Goal: Task Accomplishment & Management: Manage account settings

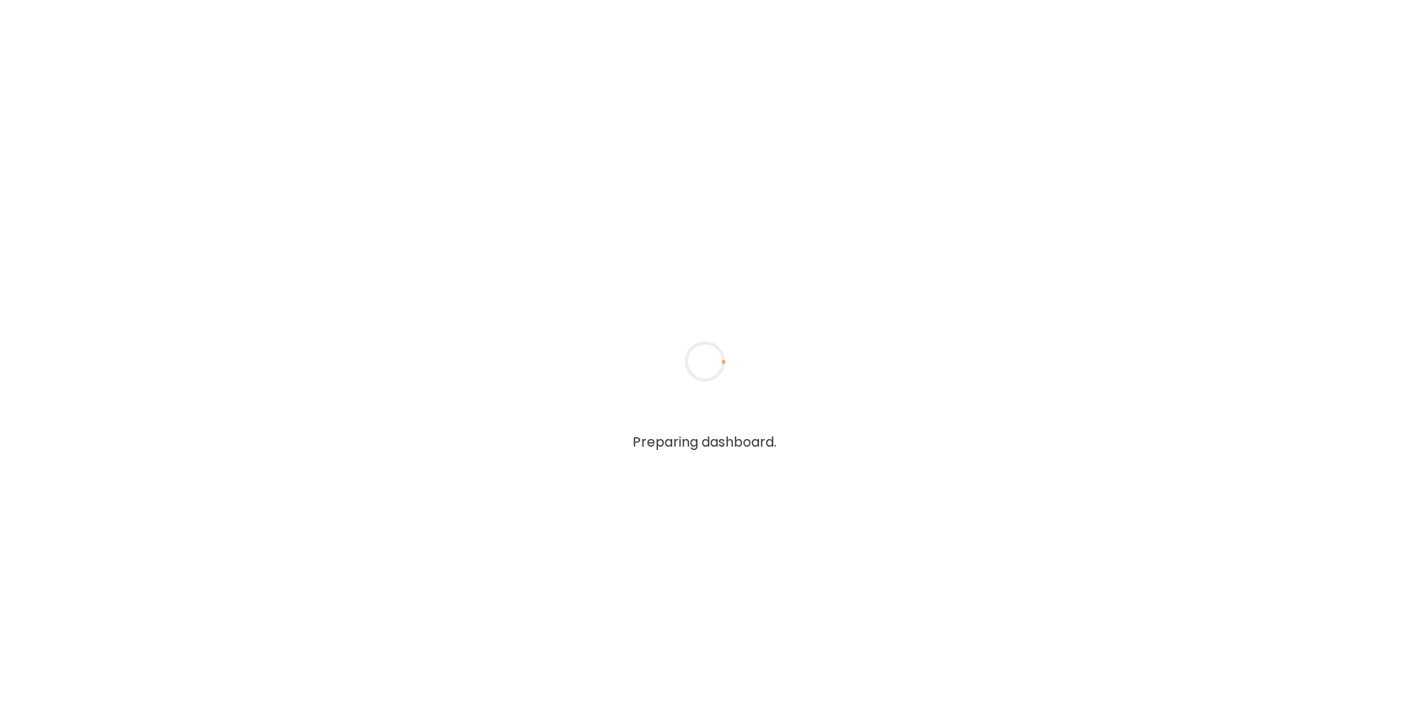
type input "**********"
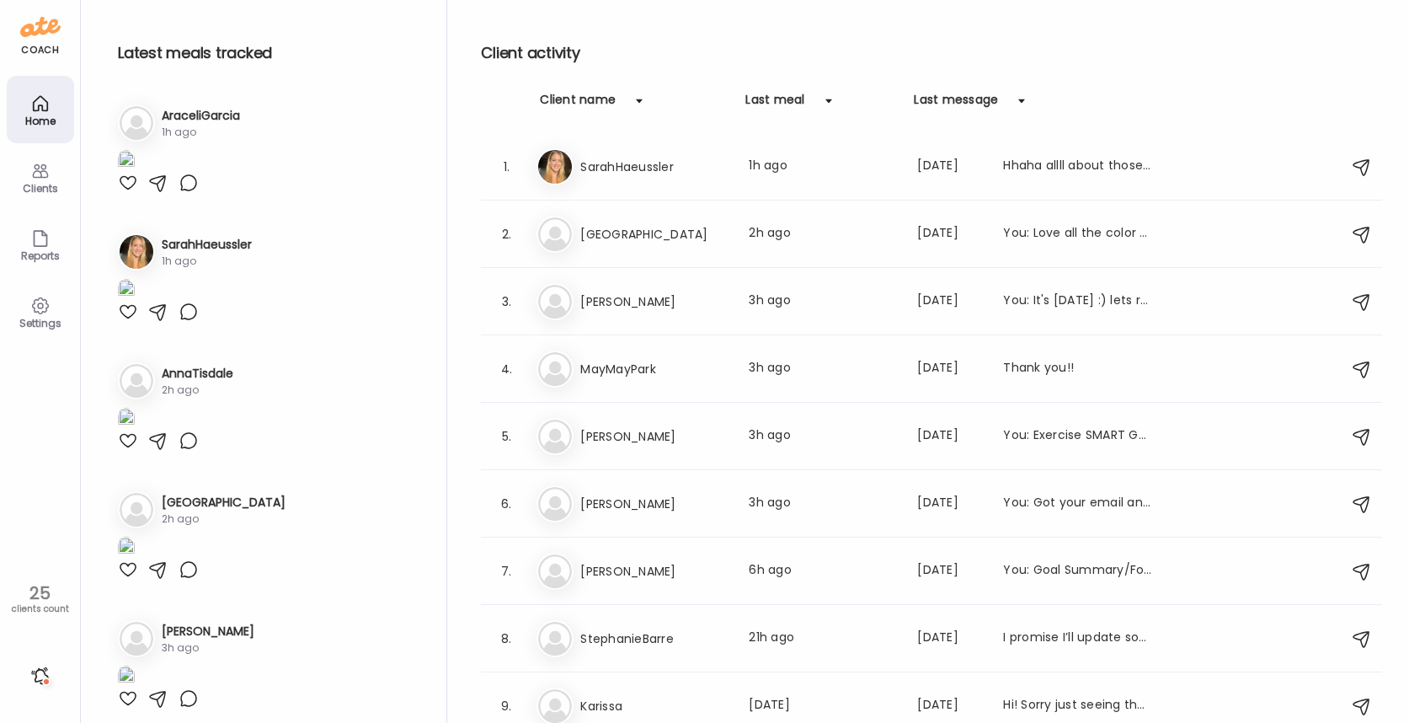
click at [35, 40] on img at bounding box center [40, 26] width 40 height 27
click at [42, 679] on div at bounding box center [40, 675] width 27 height 27
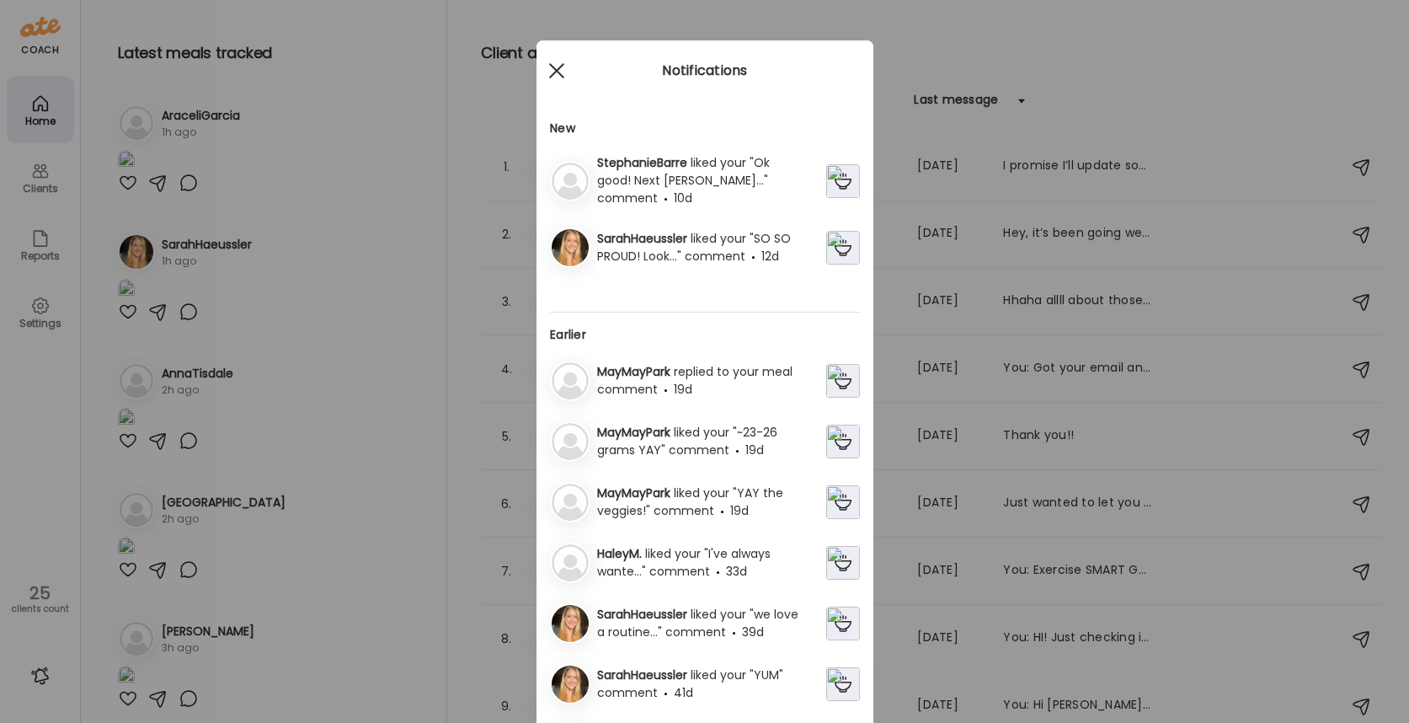
click at [563, 57] on div at bounding box center [557, 71] width 34 height 34
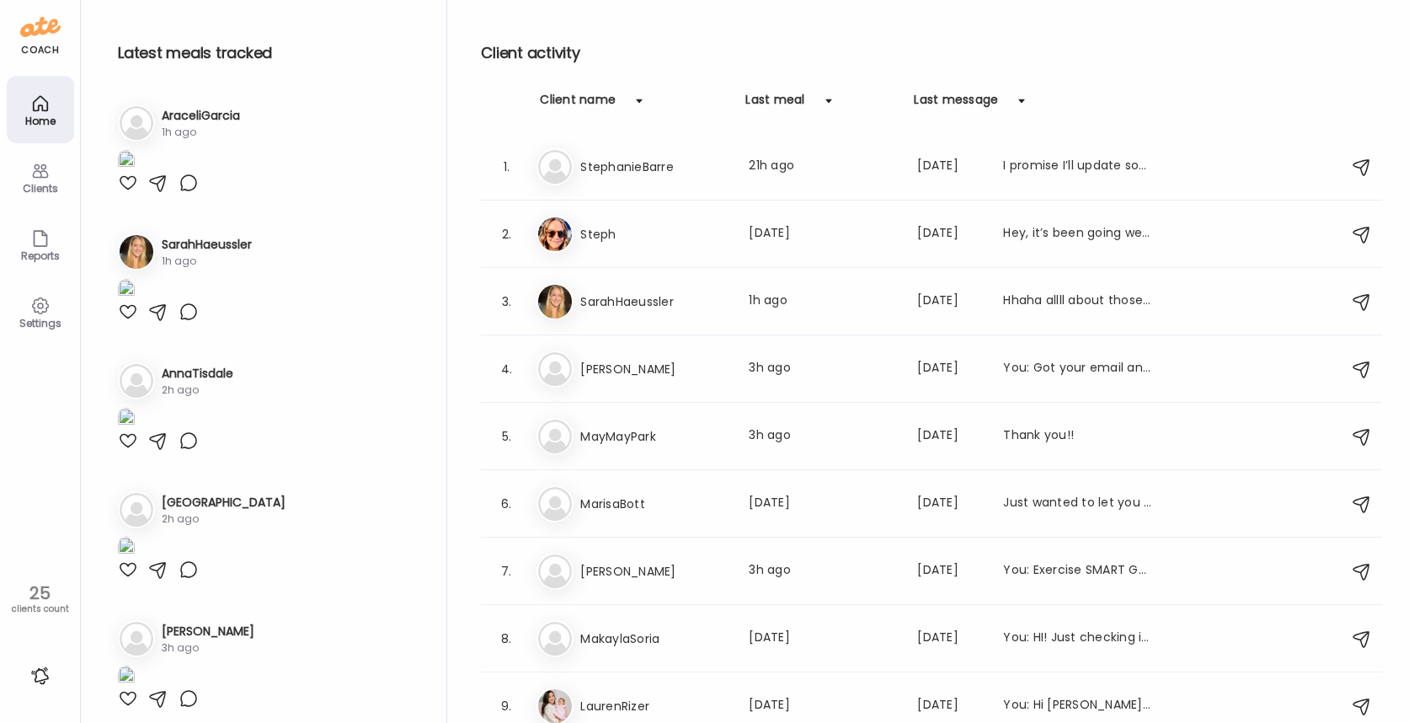
click at [24, 178] on div "Clients" at bounding box center [40, 176] width 67 height 67
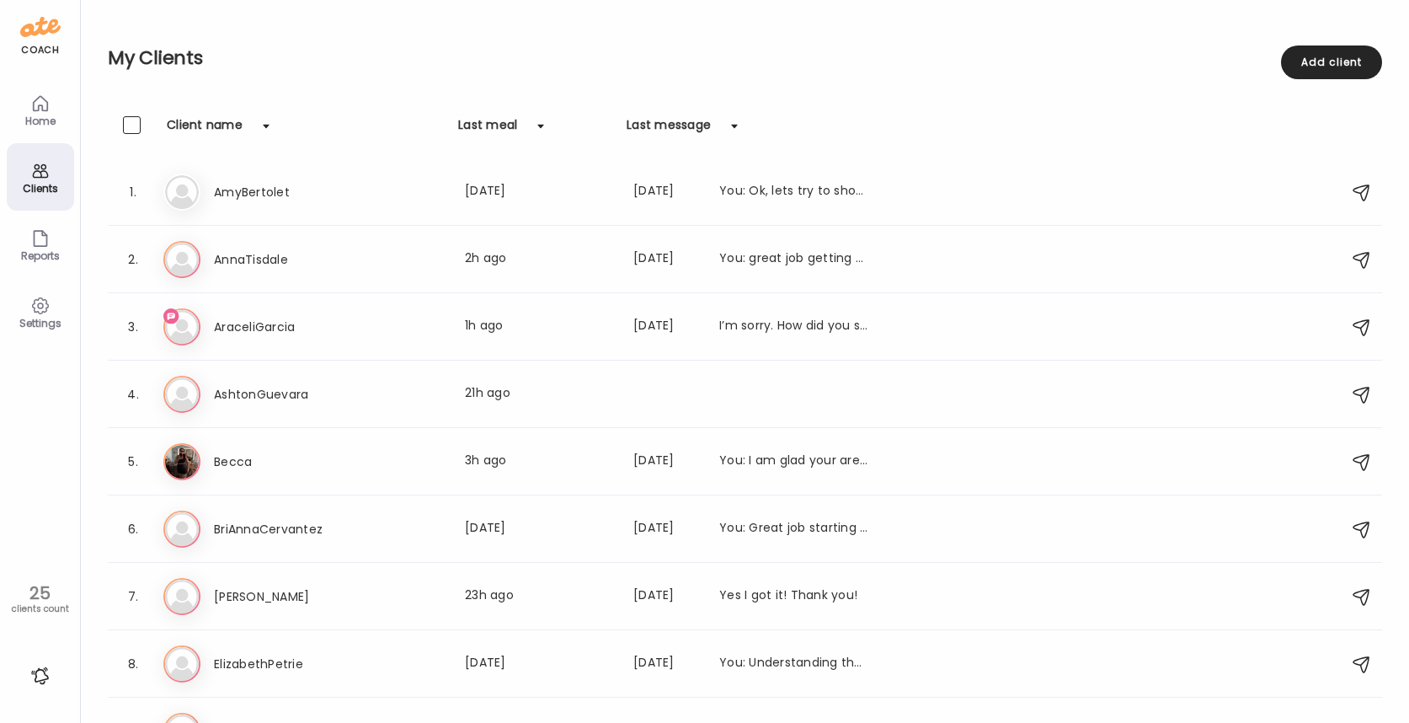
click at [40, 241] on icon at bounding box center [40, 238] width 20 height 20
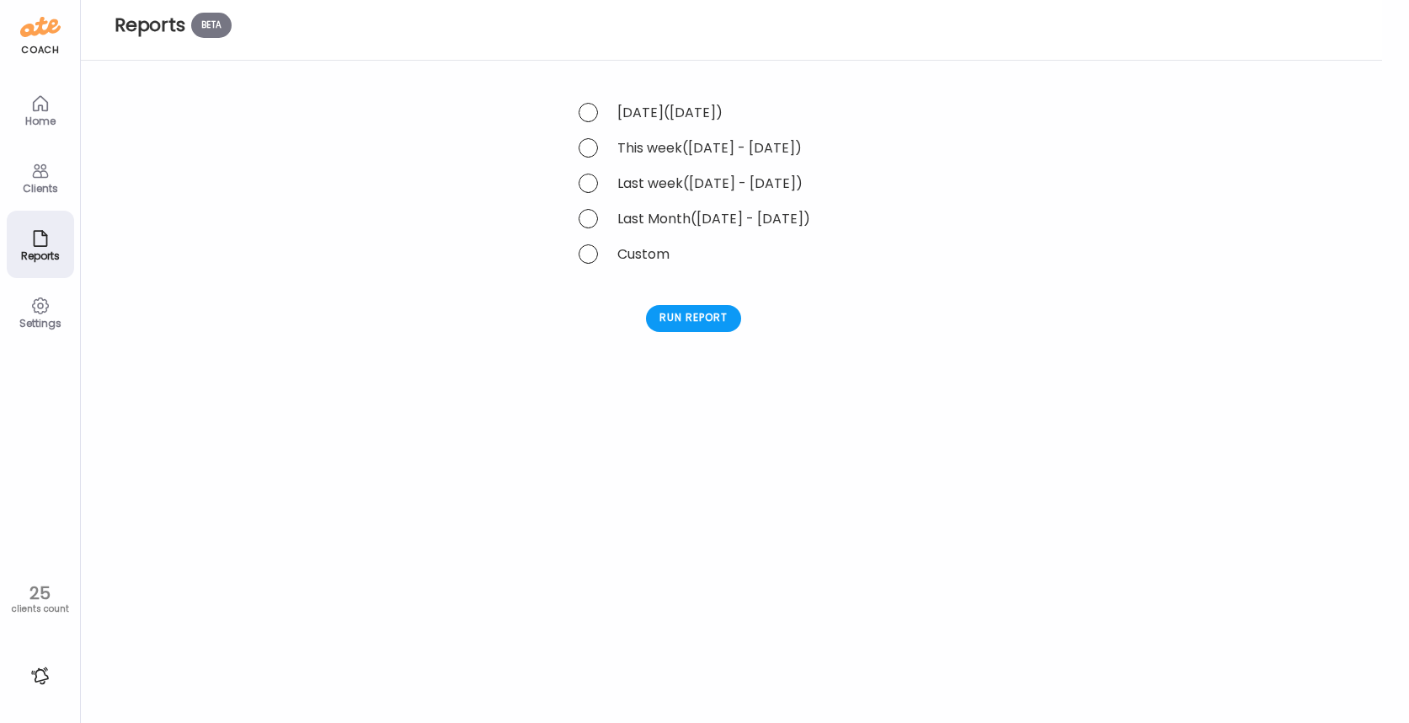
click at [40, 310] on icon at bounding box center [40, 306] width 20 height 20
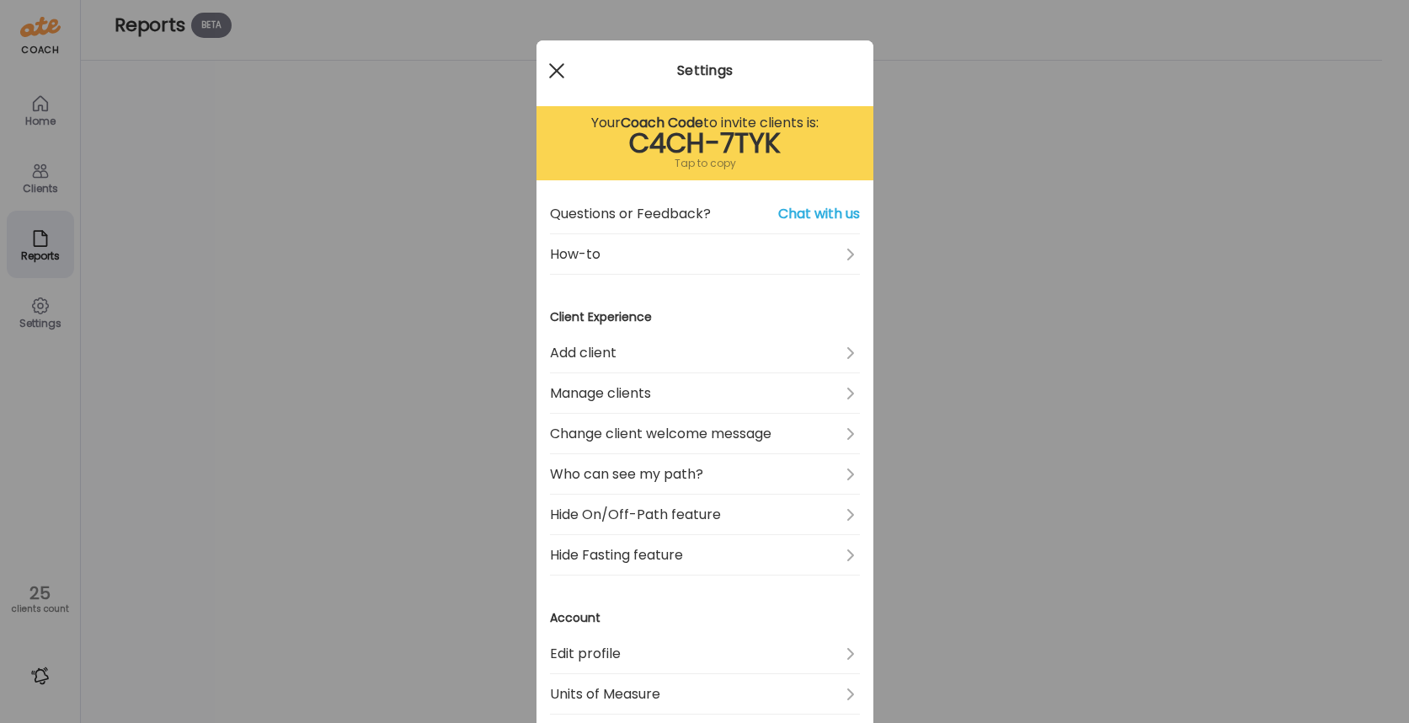
click at [555, 67] on div at bounding box center [557, 71] width 34 height 34
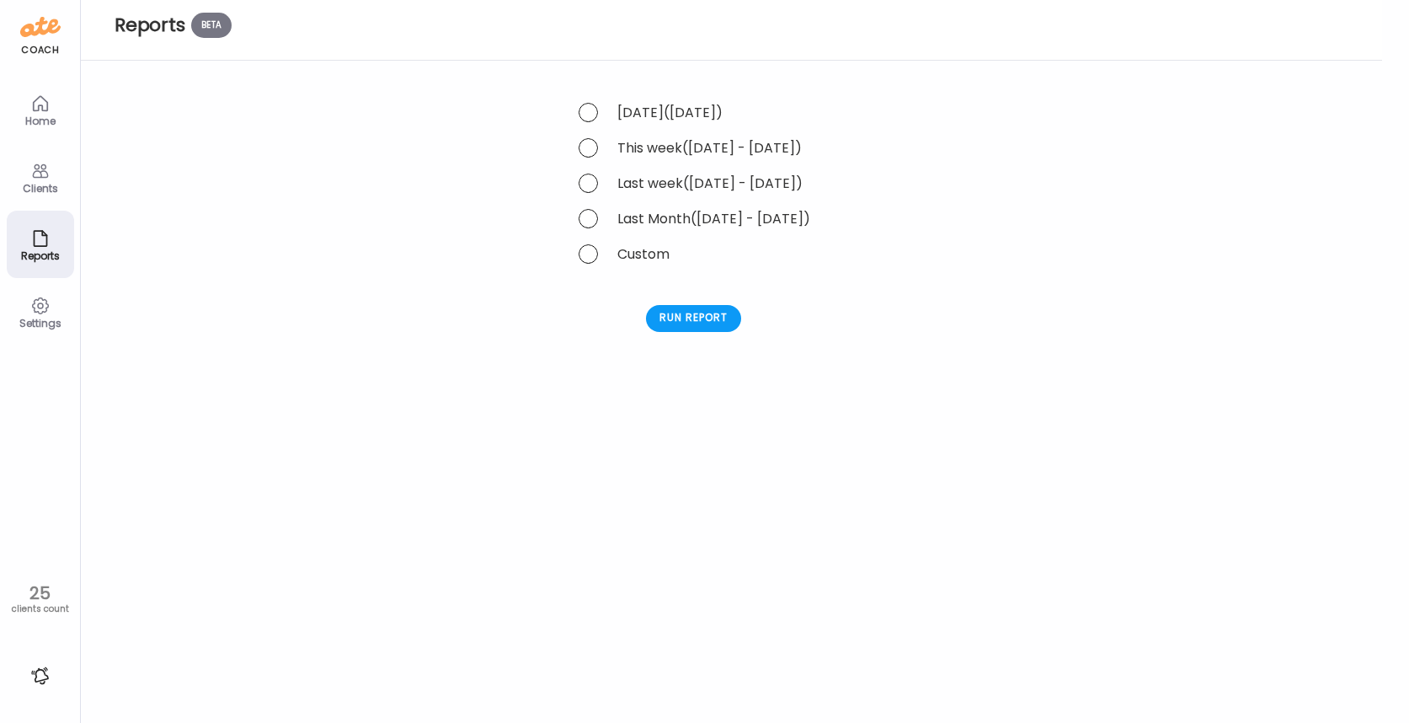
click at [50, 322] on div "Settings" at bounding box center [40, 323] width 61 height 11
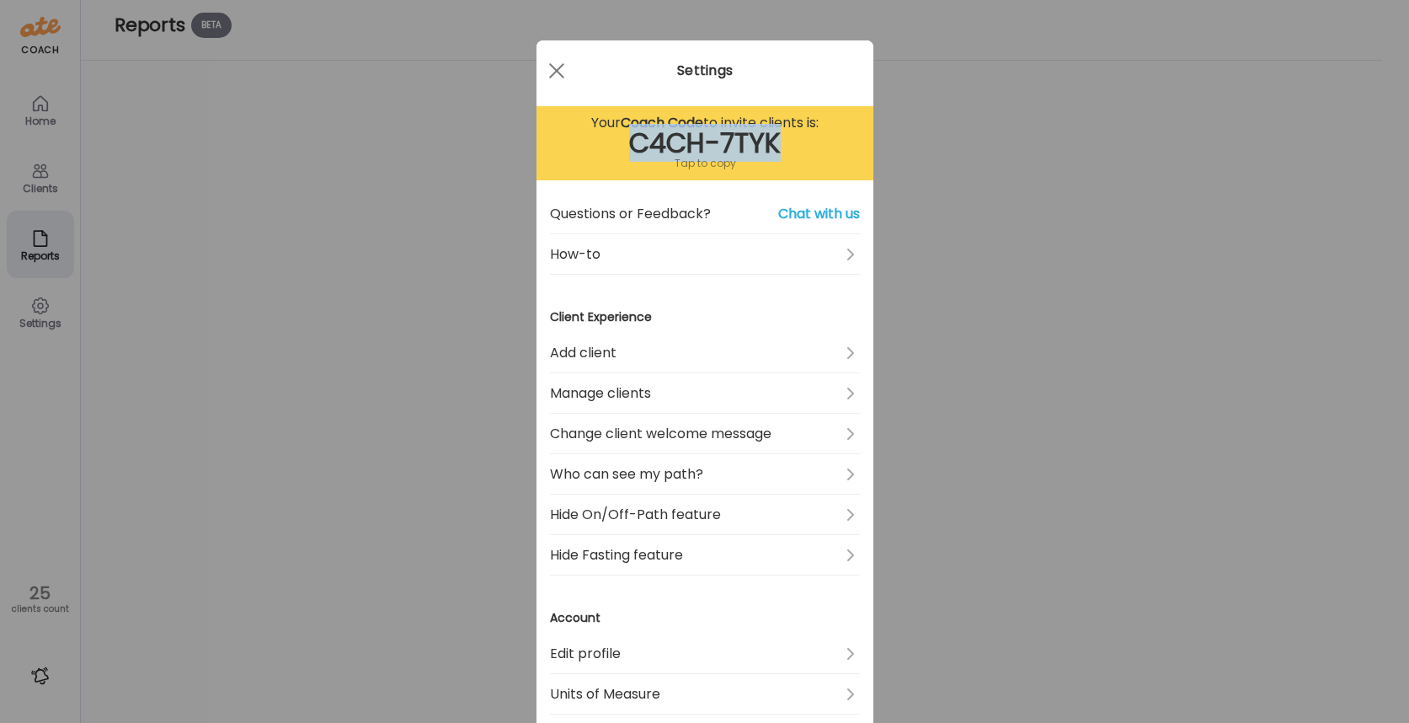
drag, startPoint x: 627, startPoint y: 143, endPoint x: 788, endPoint y: 147, distance: 161.7
click at [787, 147] on div "C4CH-7TYK" at bounding box center [705, 143] width 310 height 20
click at [891, 157] on div "Ate Coach Dashboard Wahoo! It’s official Take a moment to set up your Coach Pro…" at bounding box center [704, 361] width 1409 height 723
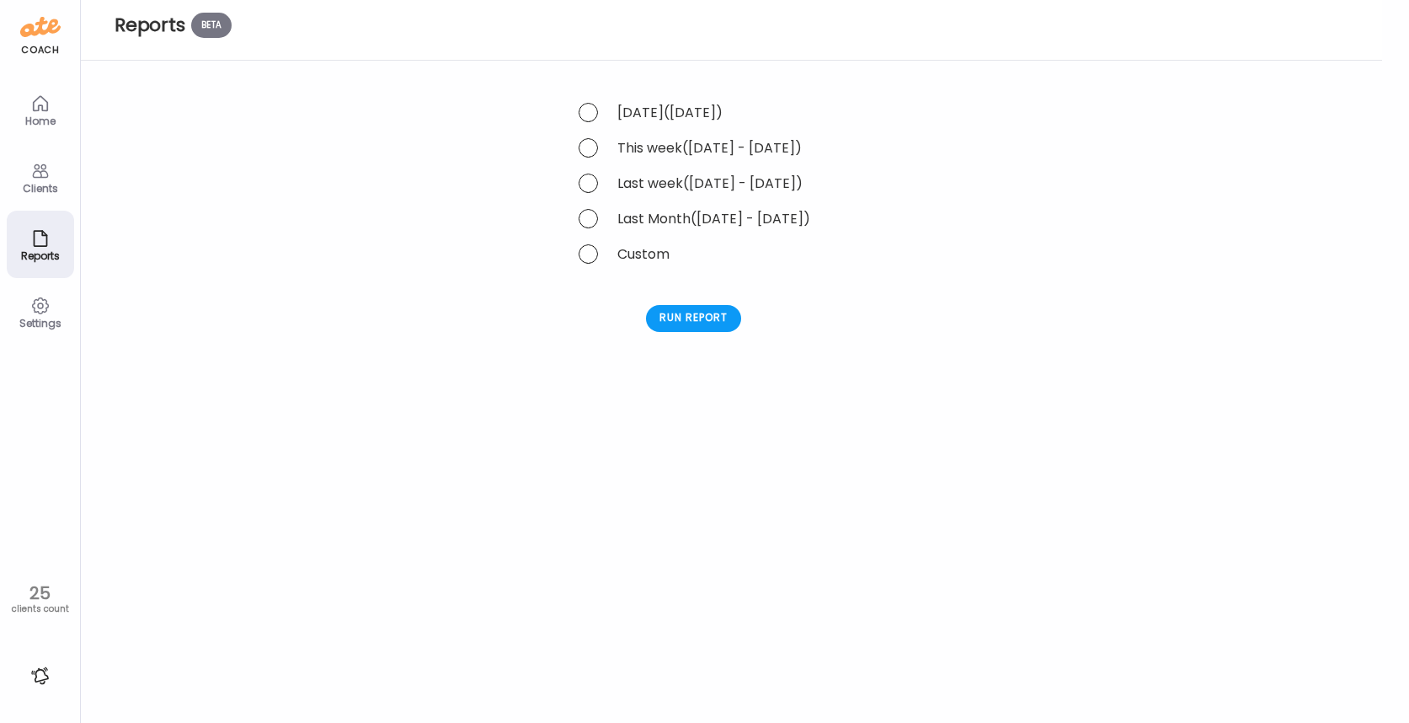
click at [43, 314] on icon at bounding box center [40, 306] width 20 height 20
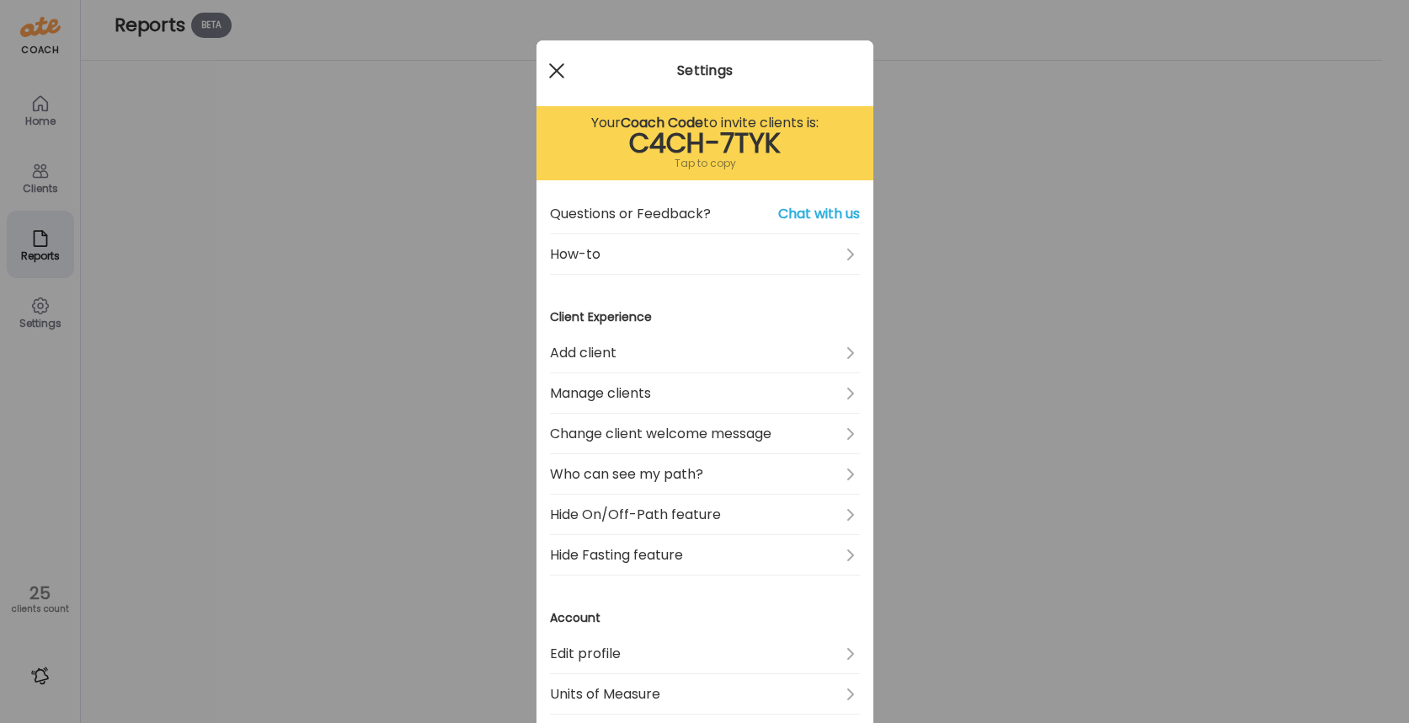
click at [556, 72] on div at bounding box center [557, 71] width 34 height 34
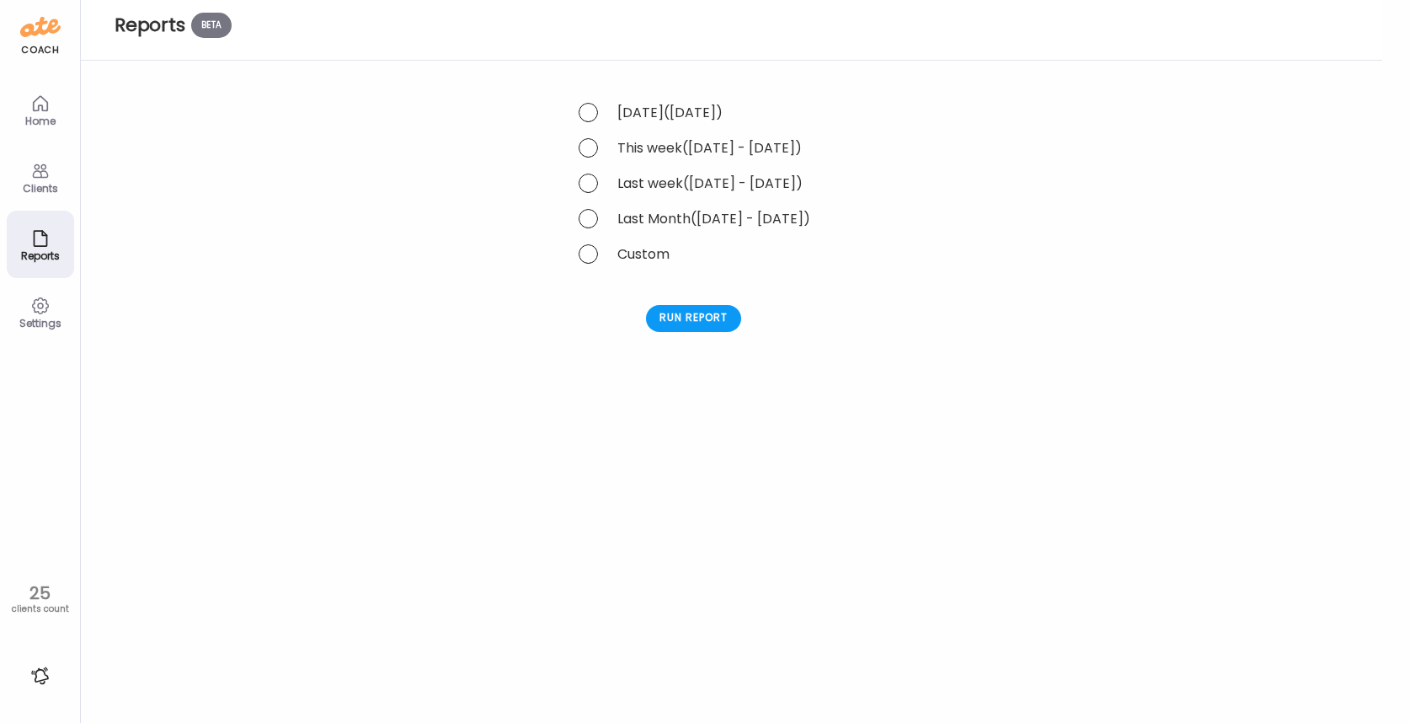
click at [39, 111] on icon at bounding box center [40, 103] width 20 height 20
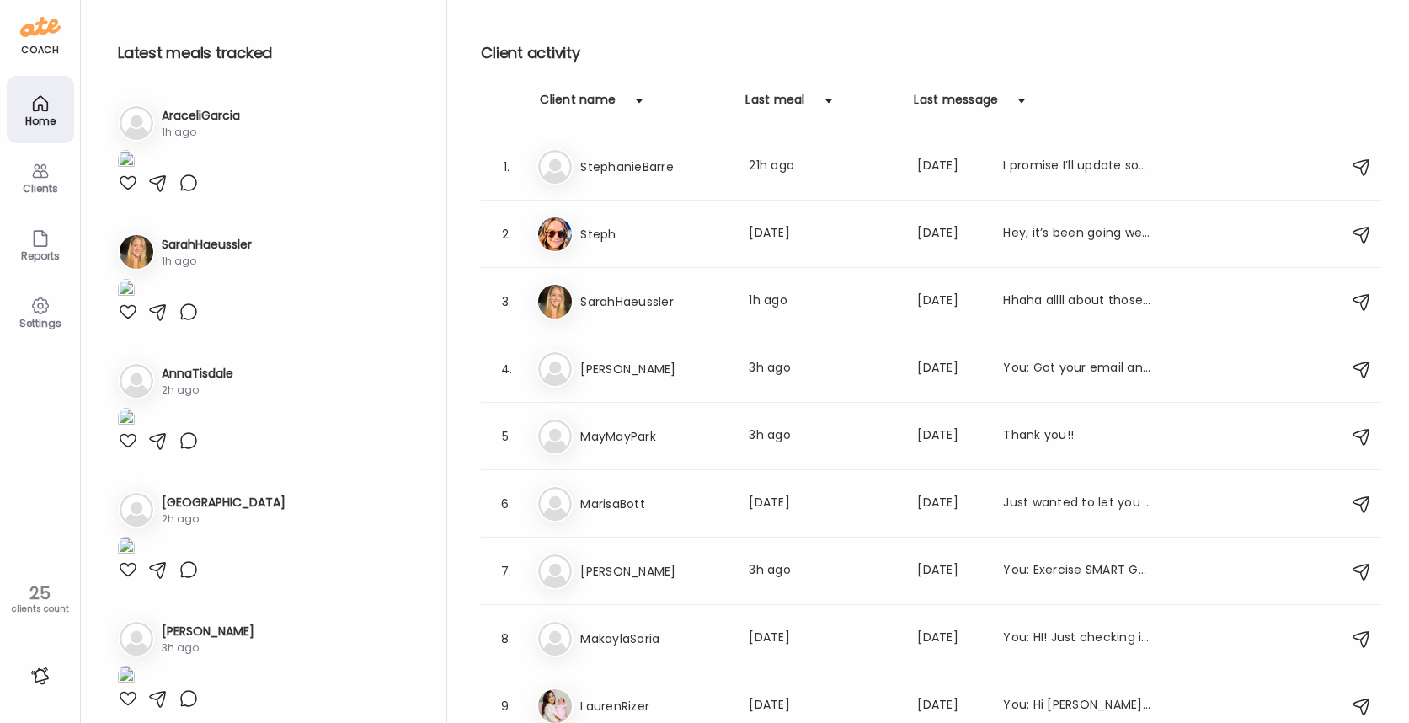
click at [44, 315] on icon at bounding box center [40, 306] width 20 height 20
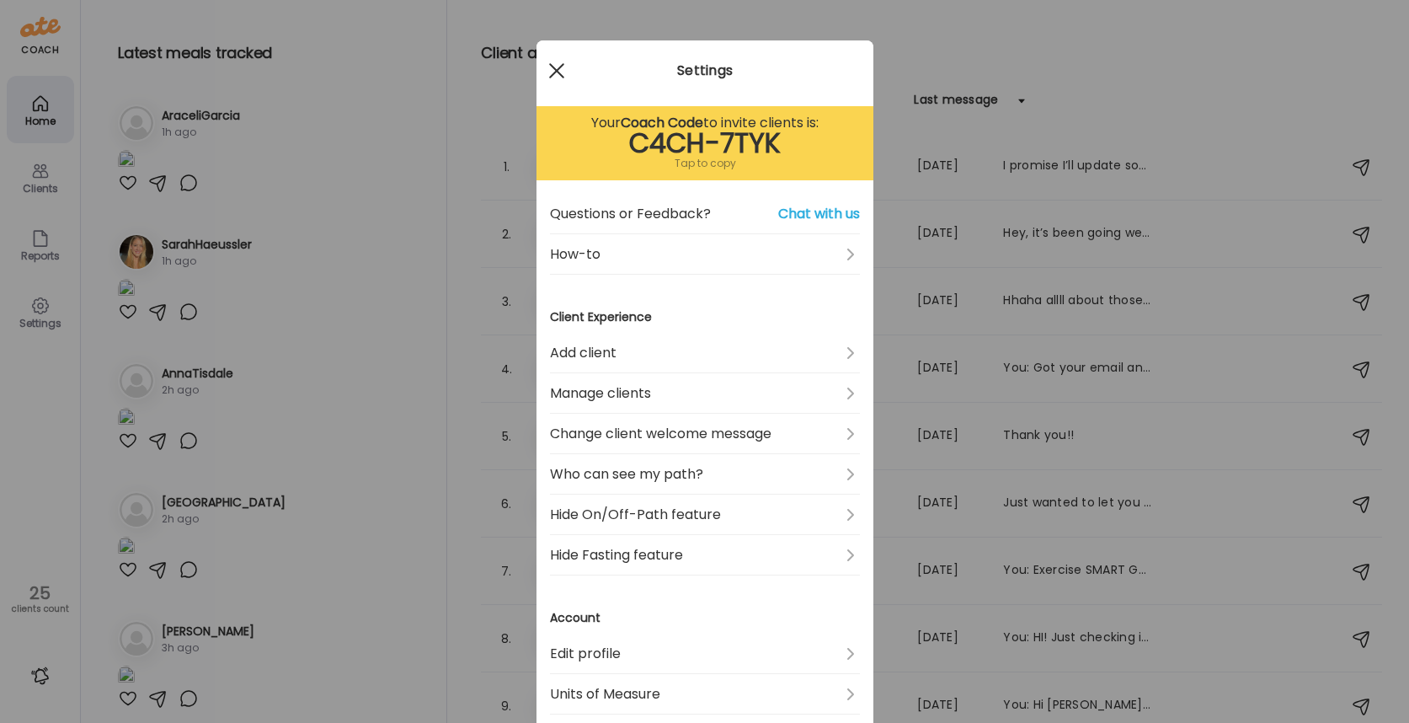
click at [553, 71] on div at bounding box center [557, 71] width 34 height 34
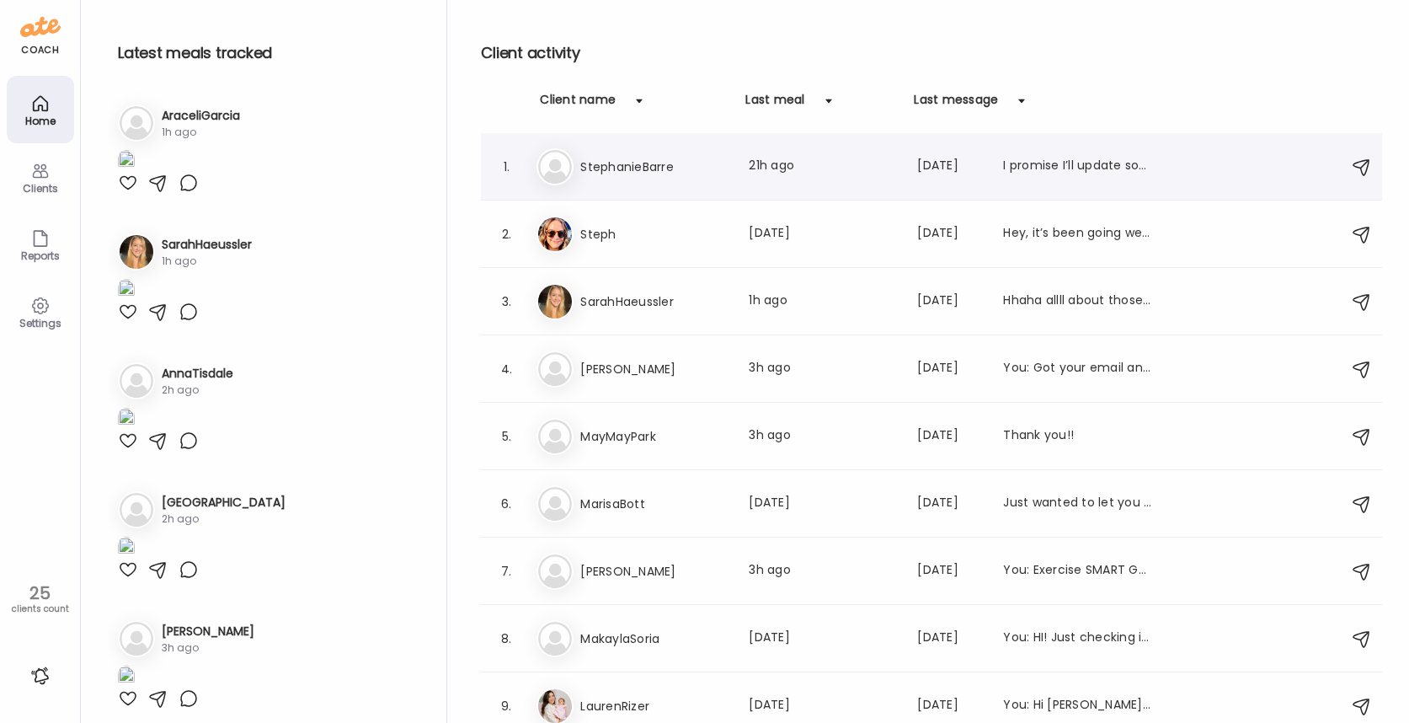
click at [644, 160] on h3 "StephanieBarre" at bounding box center [654, 167] width 148 height 20
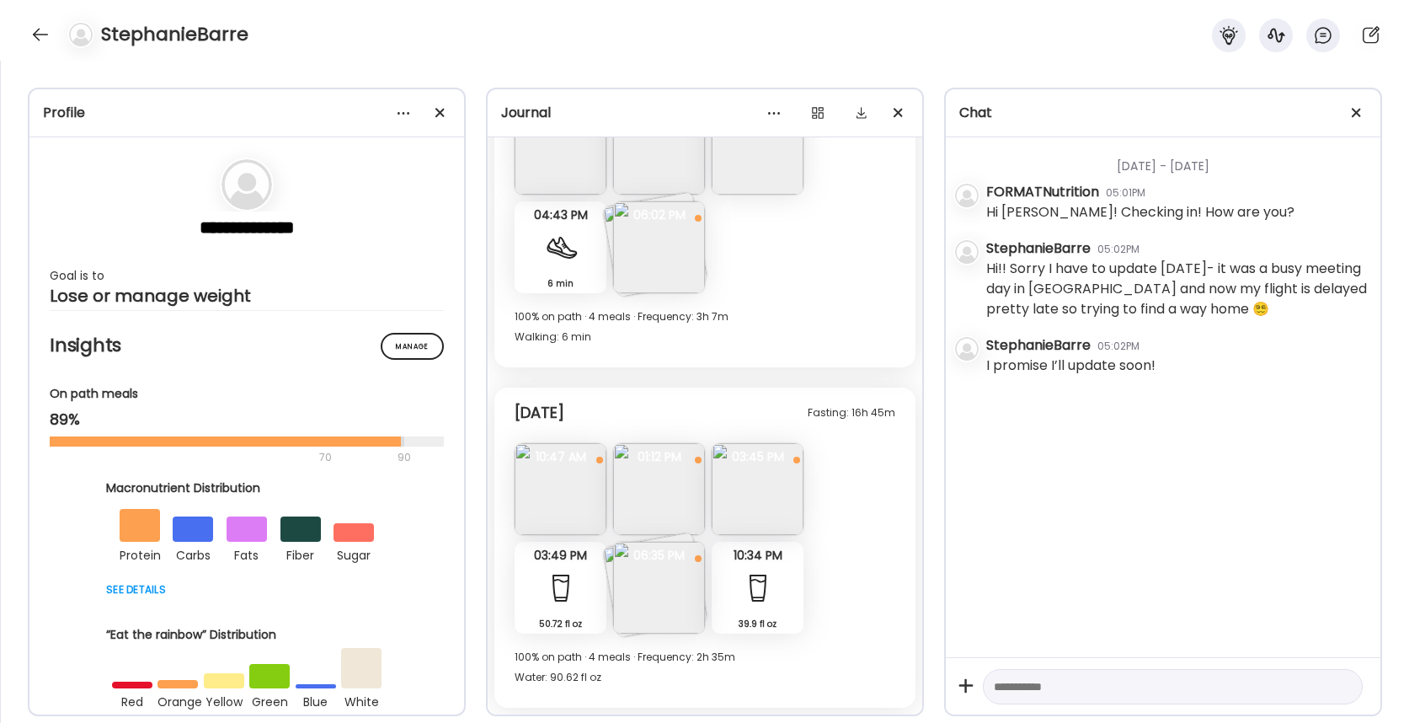
scroll to position [69, 0]
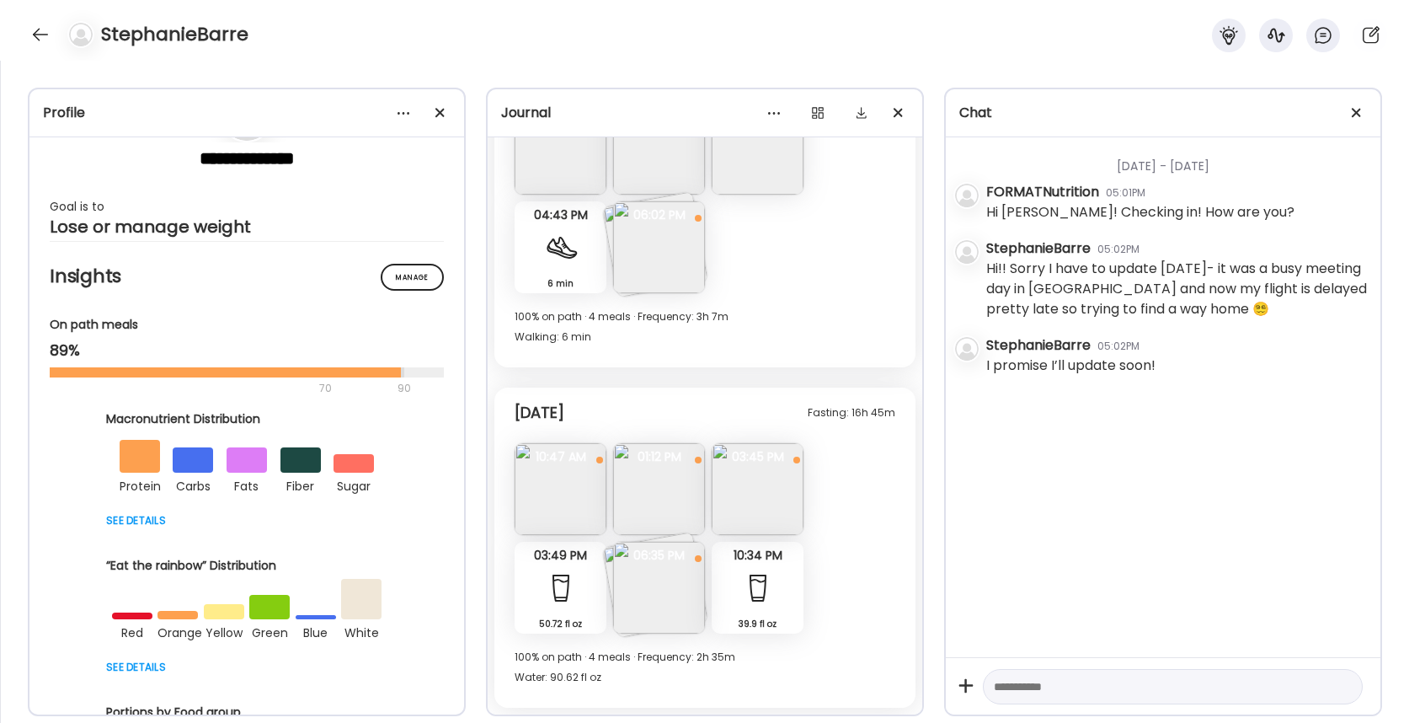
click at [33, 19] on div "StephanieBarre" at bounding box center [704, 30] width 1409 height 61
click at [40, 48] on div "StephanieBarre" at bounding box center [704, 30] width 1409 height 61
click at [41, 36] on div at bounding box center [40, 34] width 27 height 27
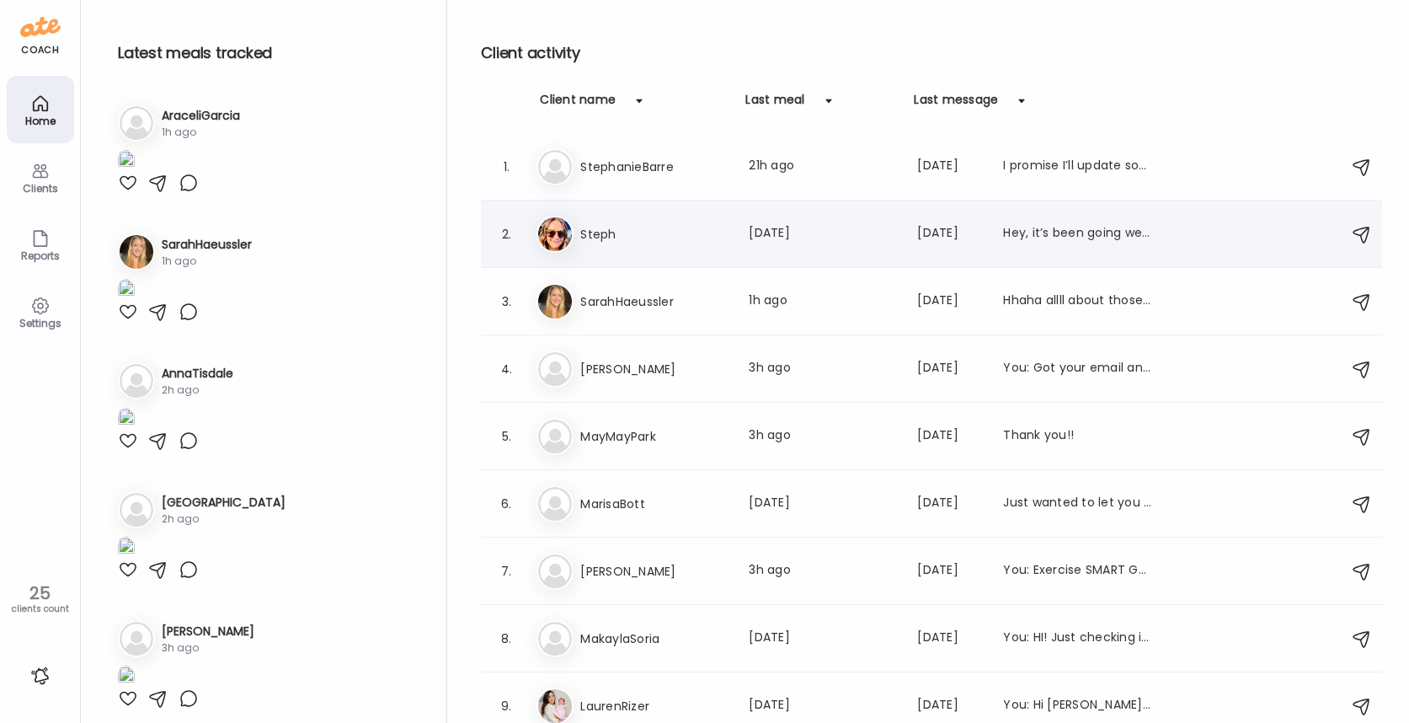
click at [659, 218] on div "St Steph Last meal: 36d ago Last message: 28d ago Hey, it’s been going well. I …" at bounding box center [933, 234] width 795 height 37
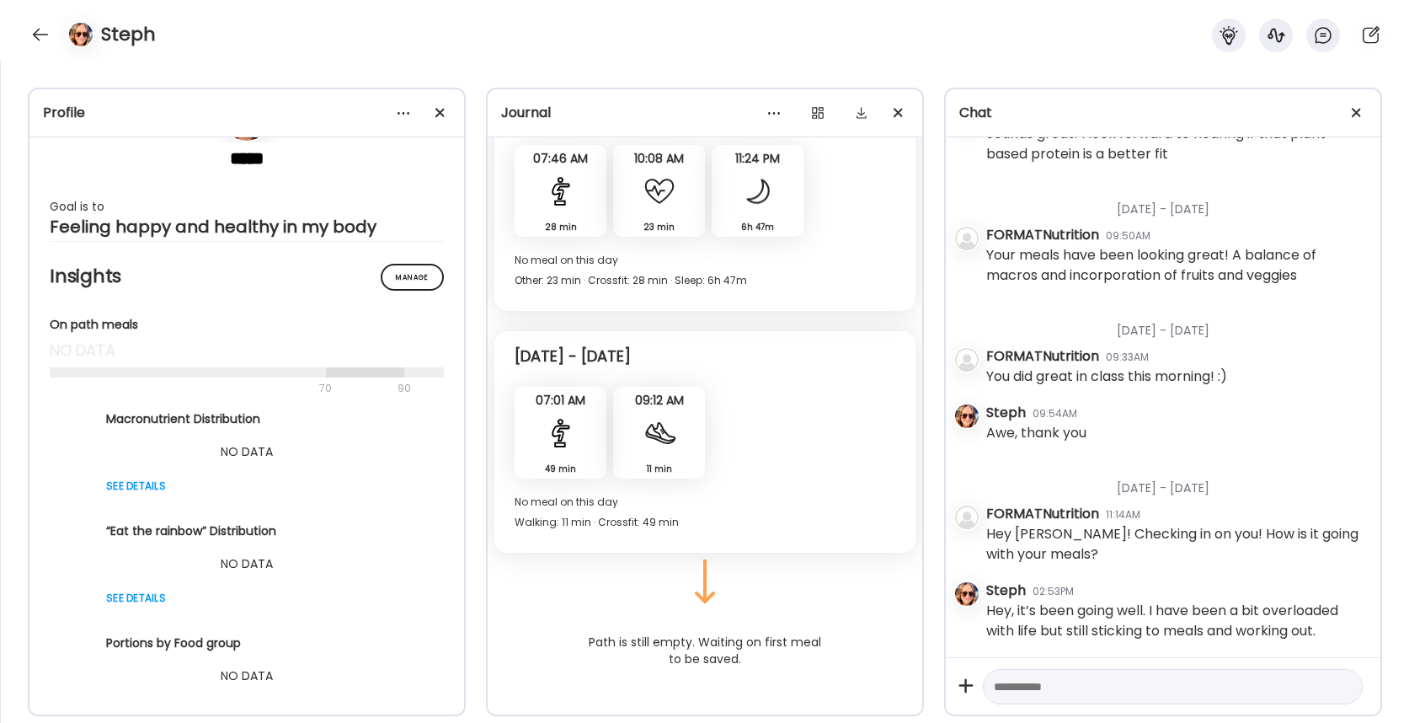
scroll to position [2580, 0]
click at [46, 35] on div at bounding box center [40, 34] width 27 height 27
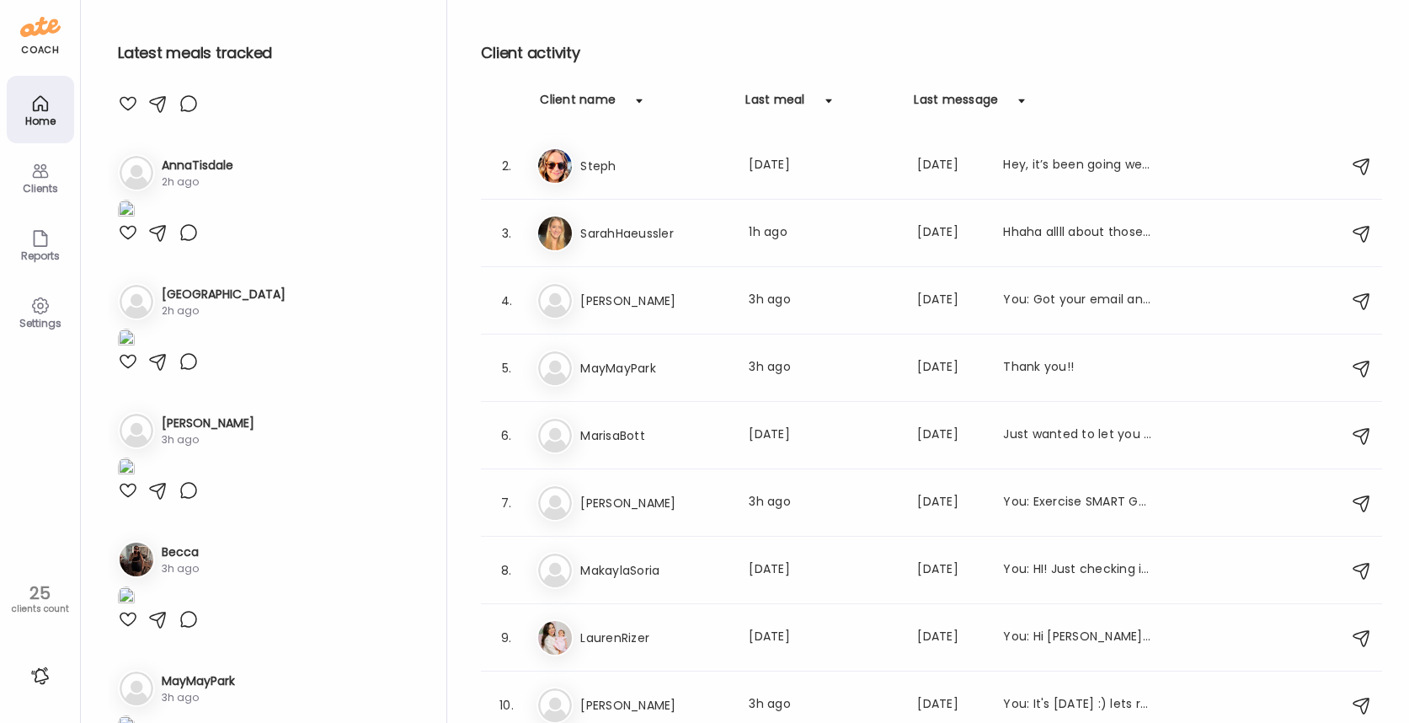
scroll to position [211, 0]
click at [122, 110] on div at bounding box center [128, 100] width 20 height 20
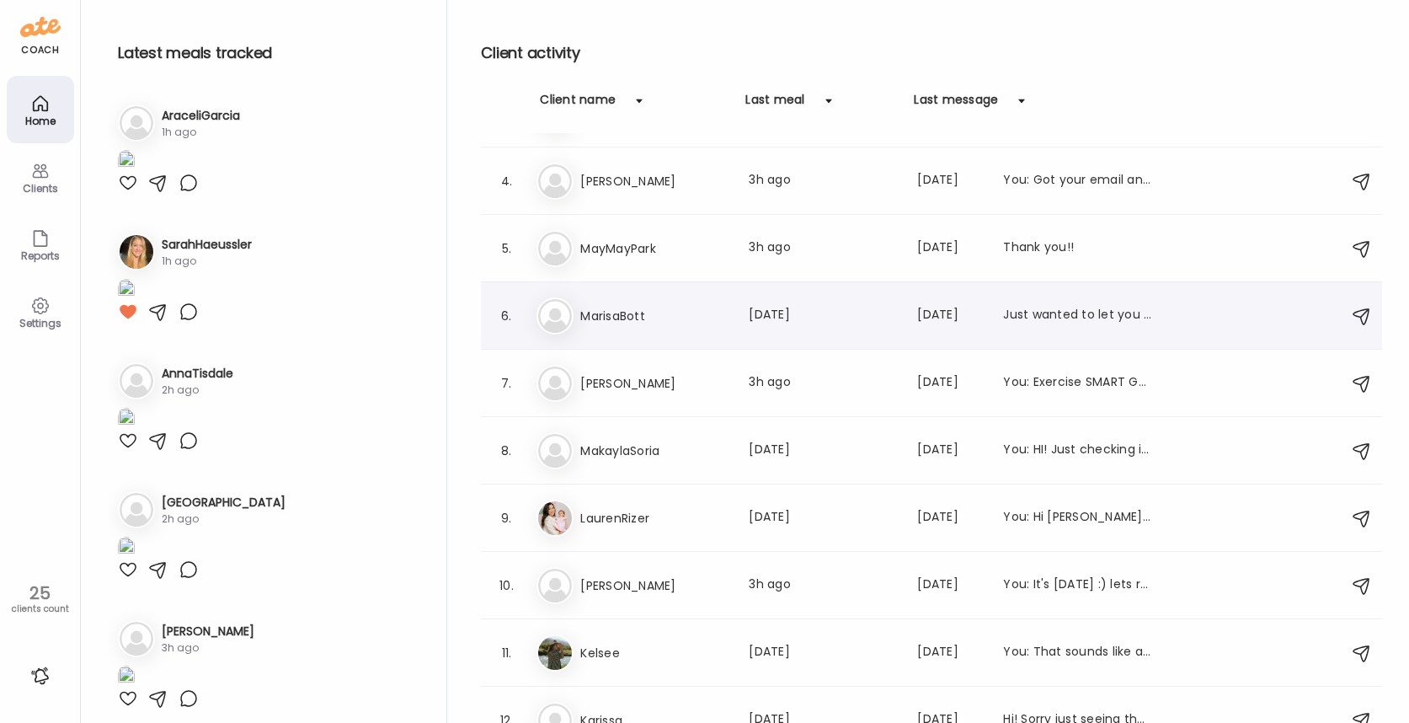
scroll to position [234, 0]
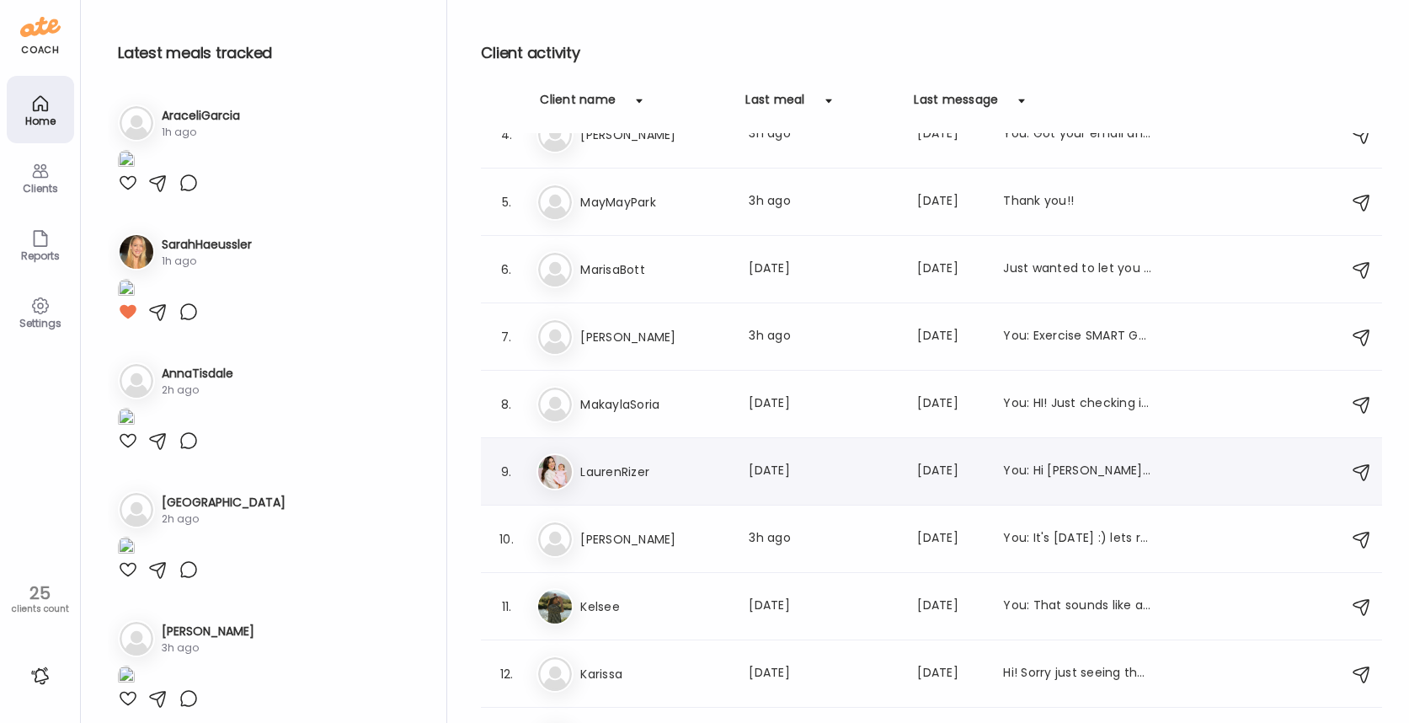
click at [643, 483] on div "La LaurenRizer Last meal: 19d ago Last message: 7d ago You: Hi Lauren! Great jo…" at bounding box center [933, 471] width 795 height 37
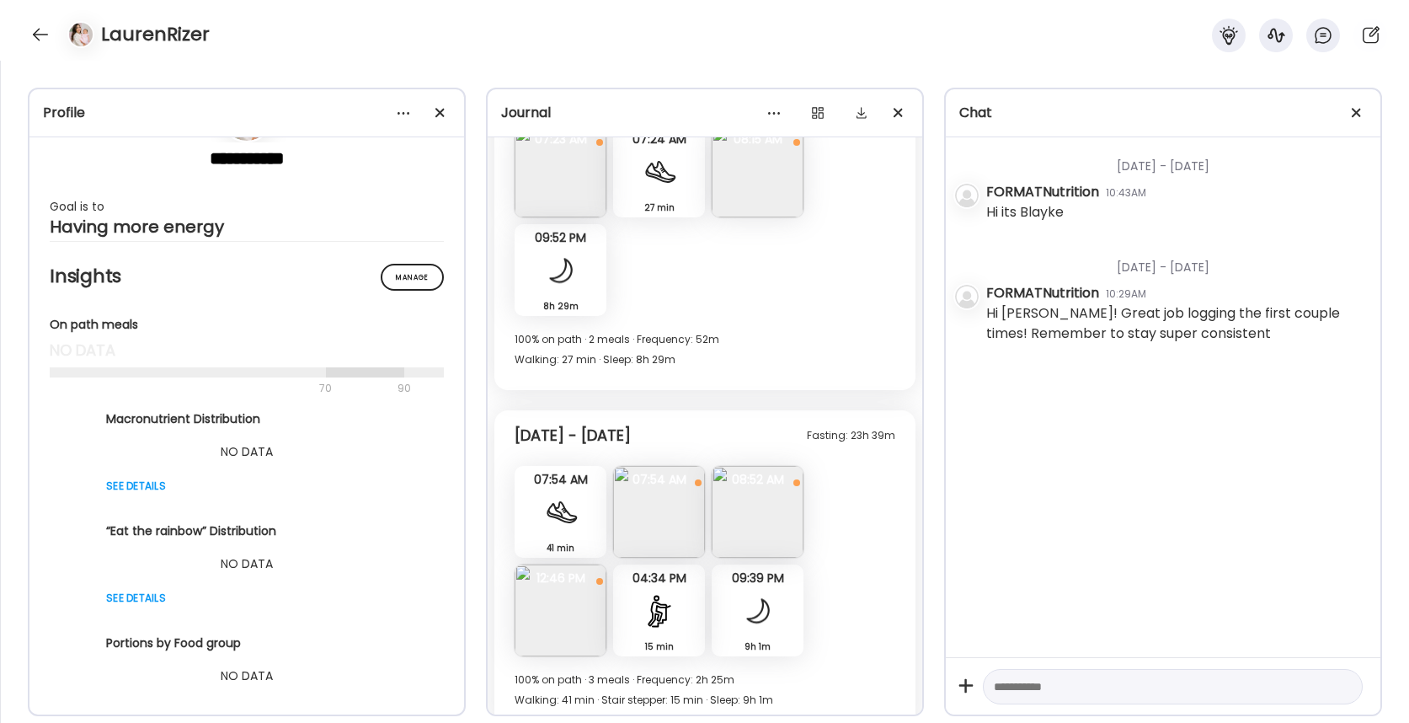
scroll to position [4556, 0]
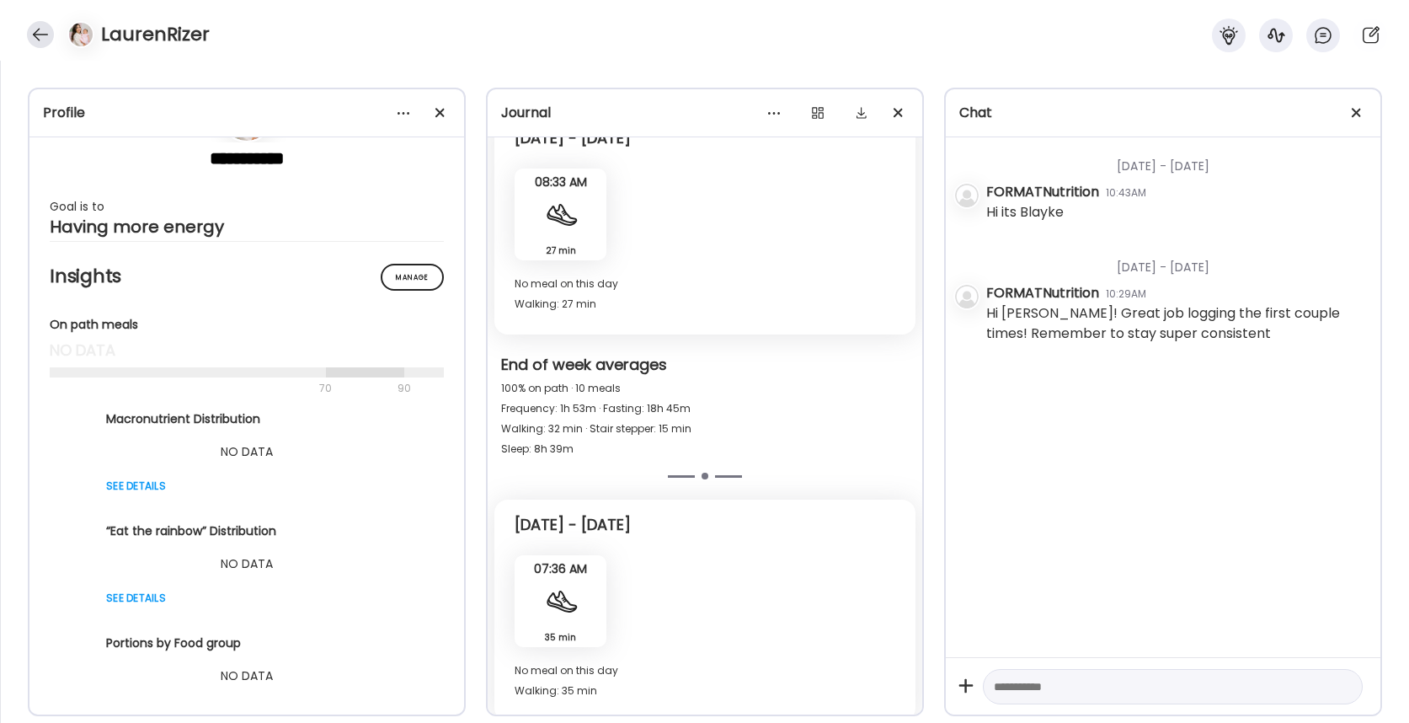
click at [36, 36] on div at bounding box center [40, 34] width 27 height 27
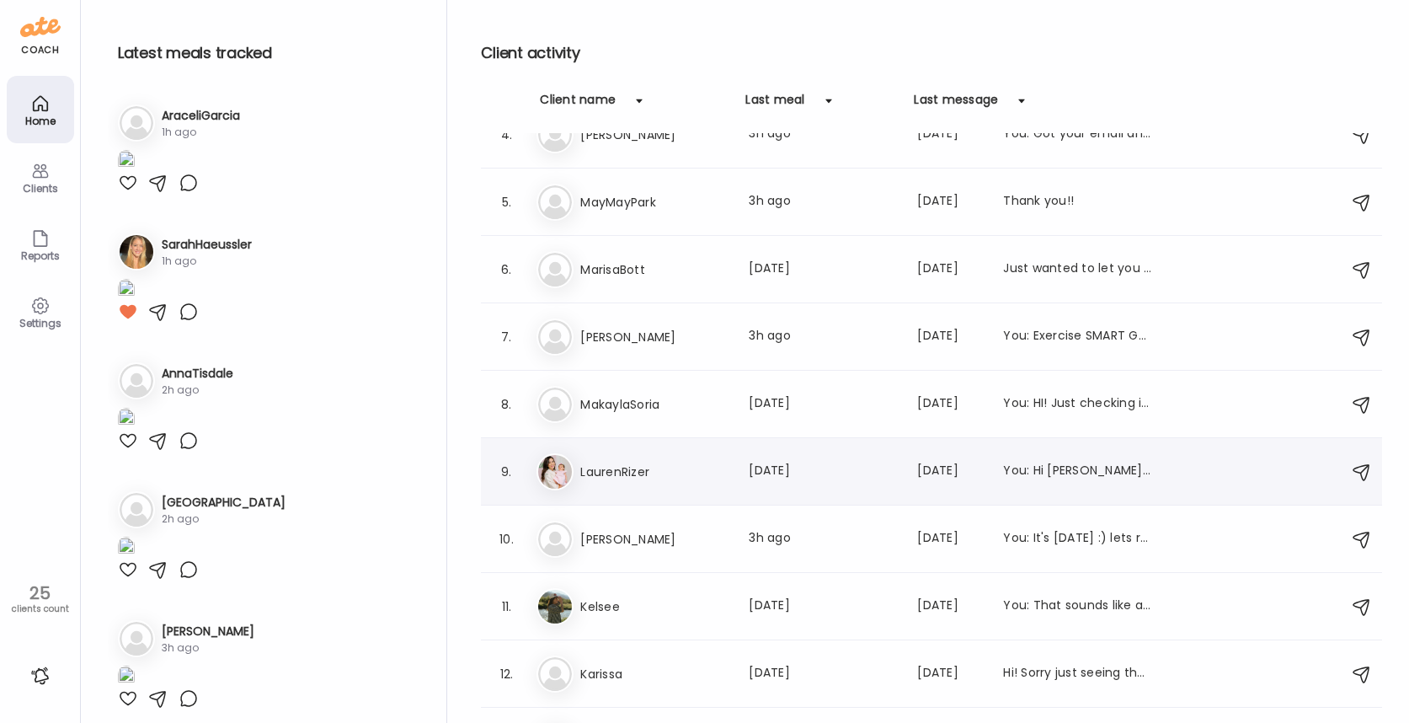
click at [675, 474] on h3 "LaurenRizer" at bounding box center [654, 472] width 148 height 20
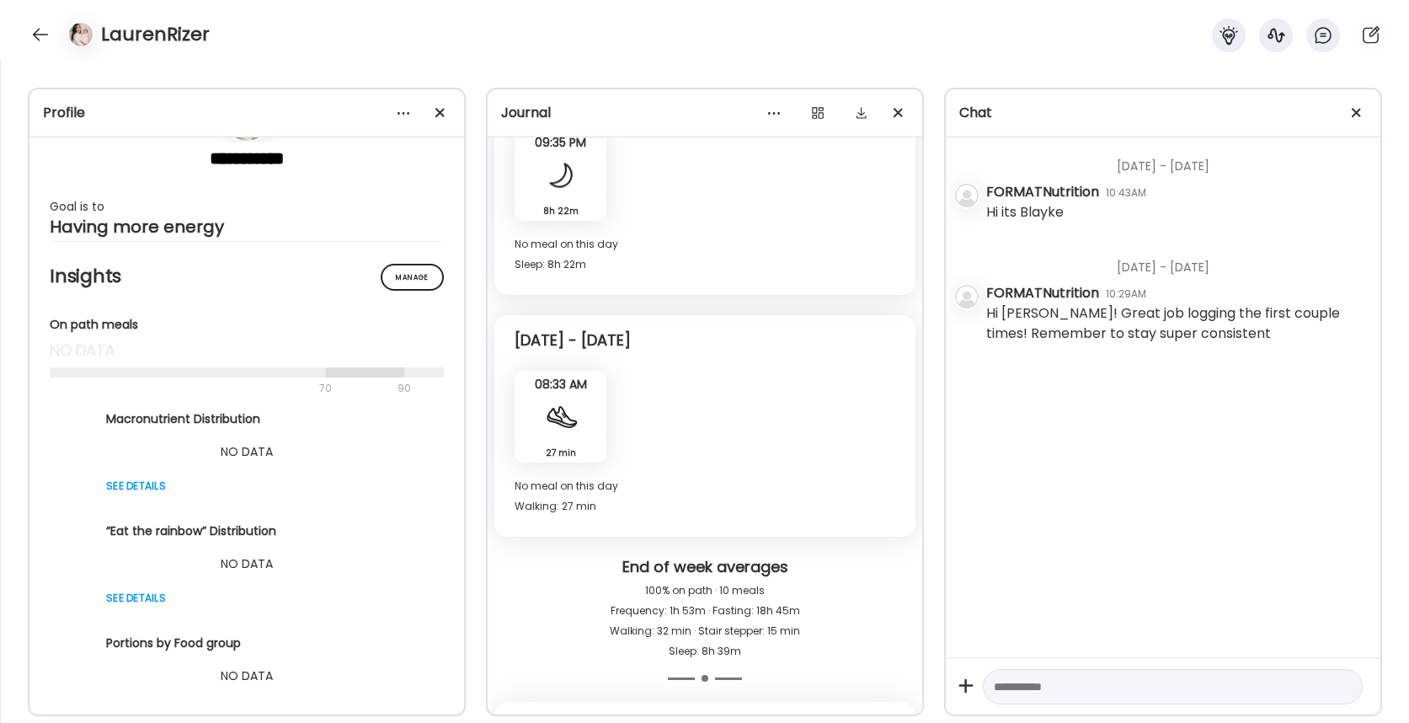
scroll to position [3626, 0]
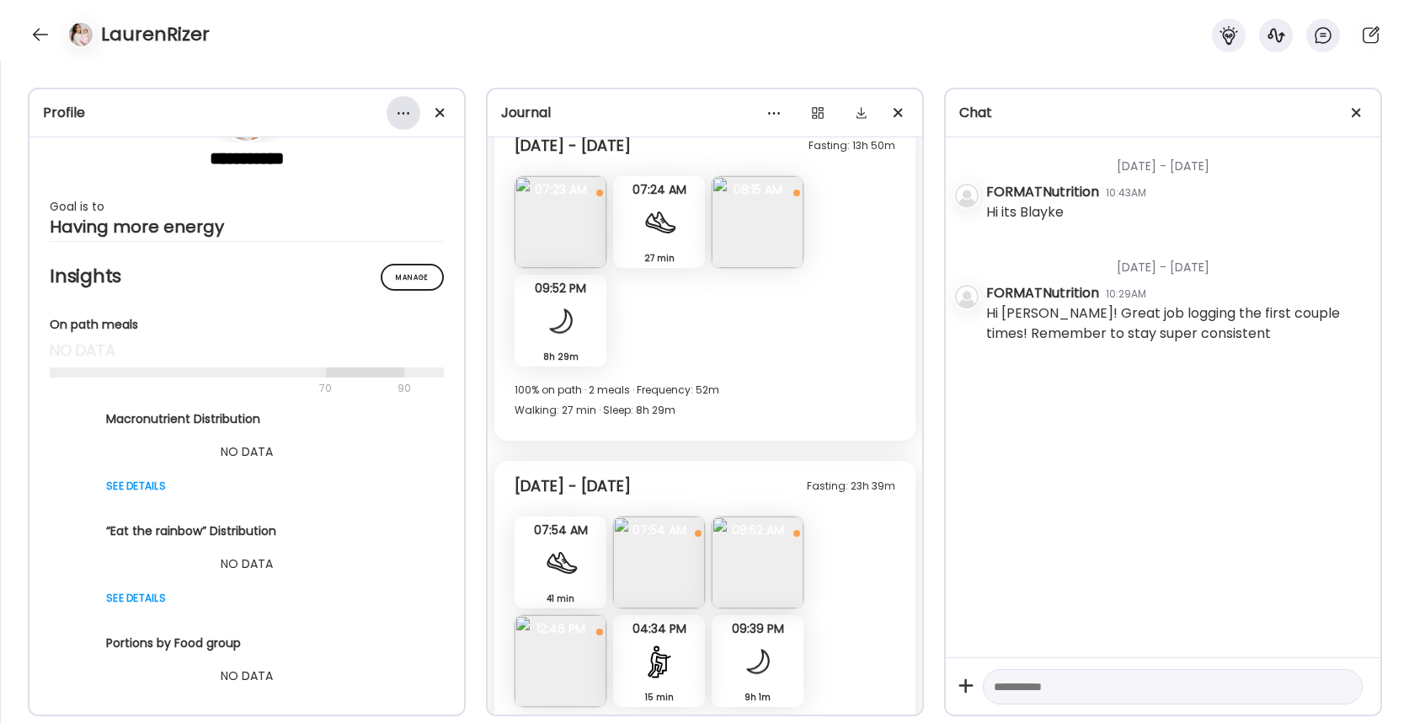
click at [401, 119] on div at bounding box center [404, 113] width 34 height 34
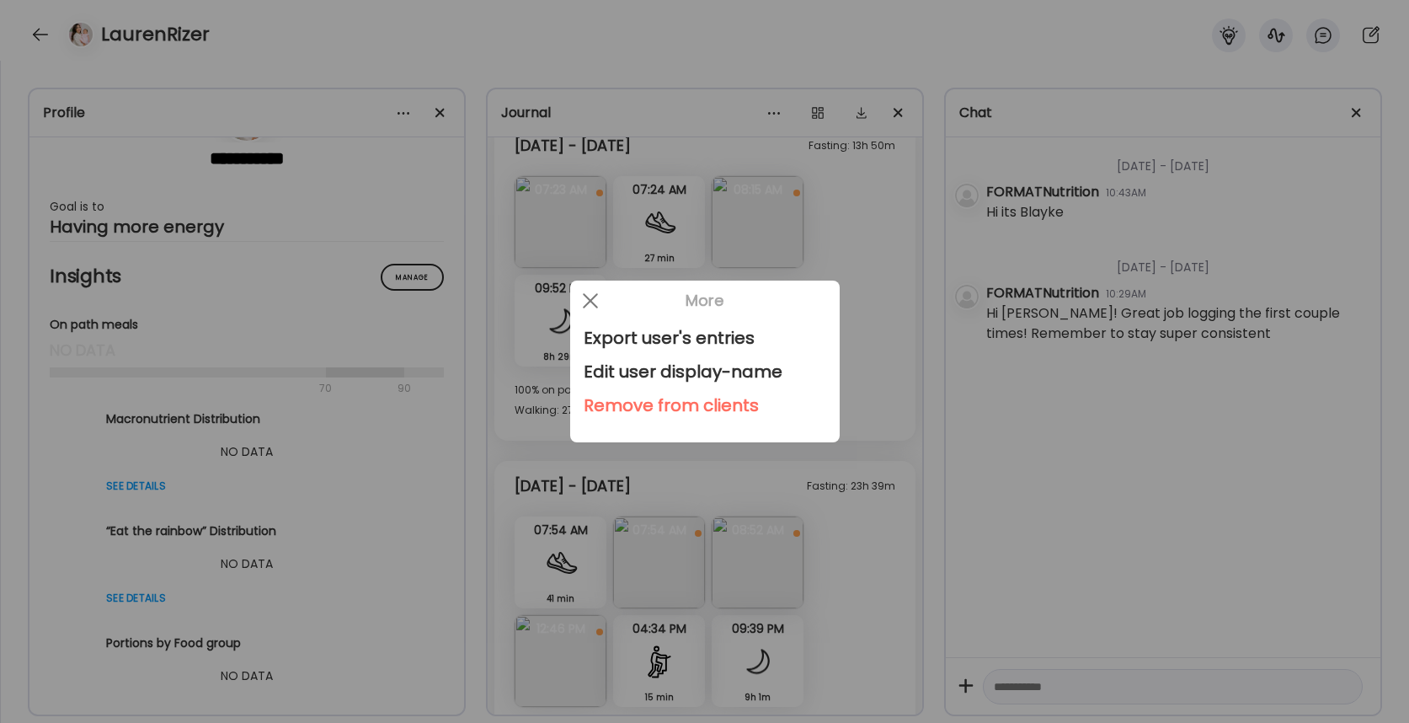
click at [696, 406] on div "Remove from clients" at bounding box center [705, 405] width 243 height 34
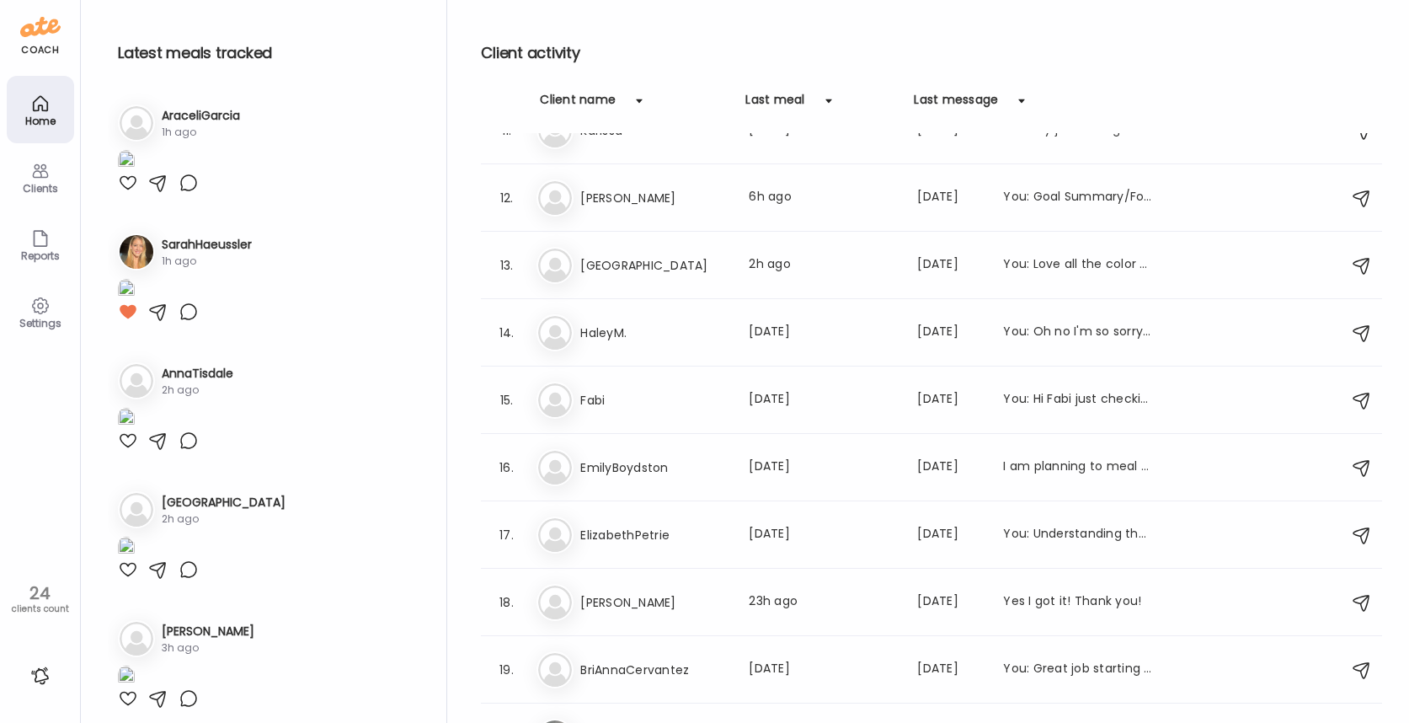
scroll to position [680, 0]
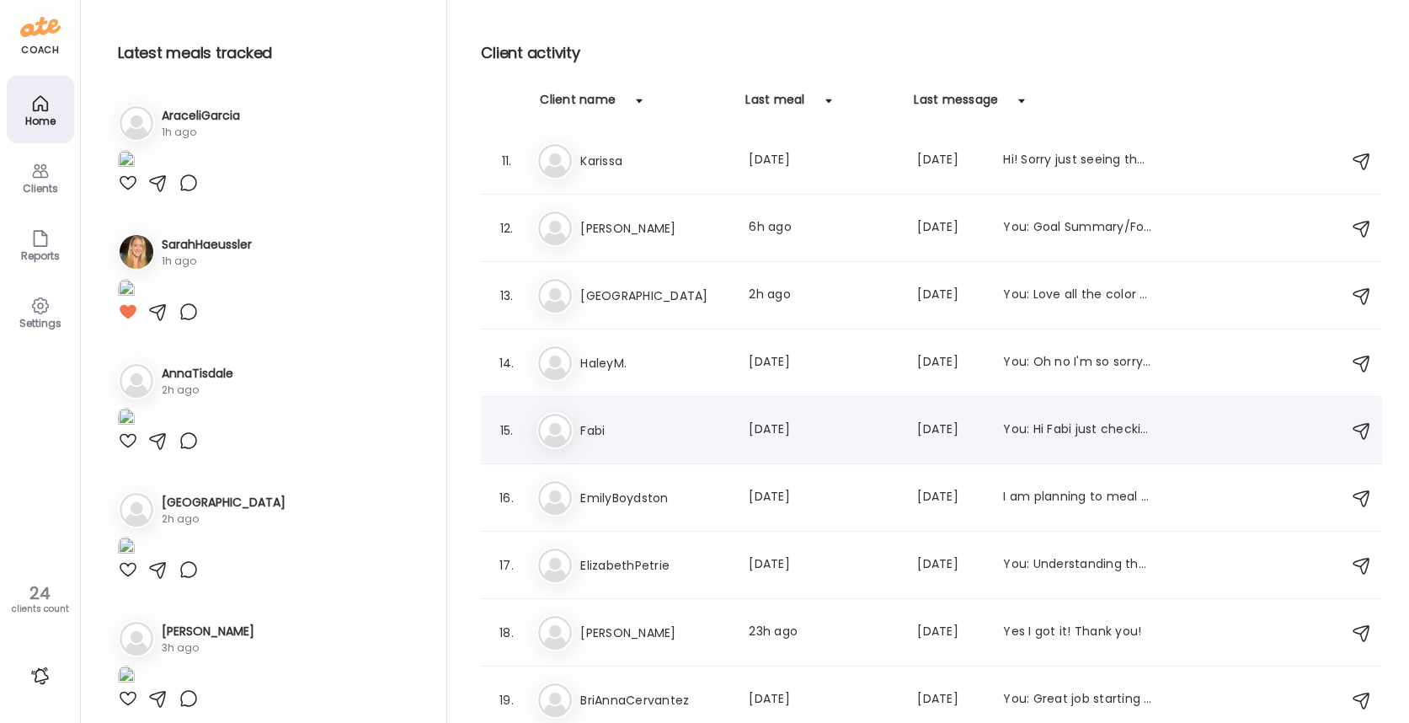
click at [712, 435] on h3 "Fabi" at bounding box center [654, 430] width 148 height 20
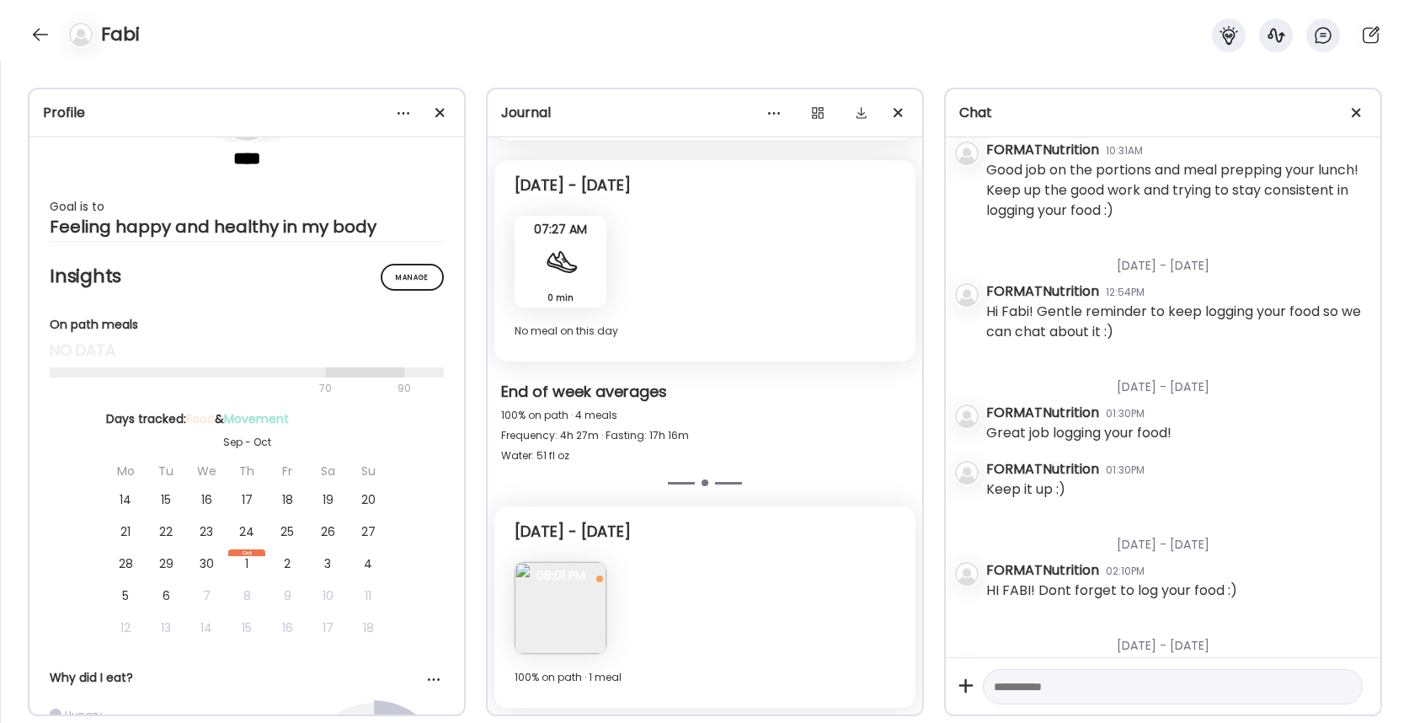
scroll to position [430, 0]
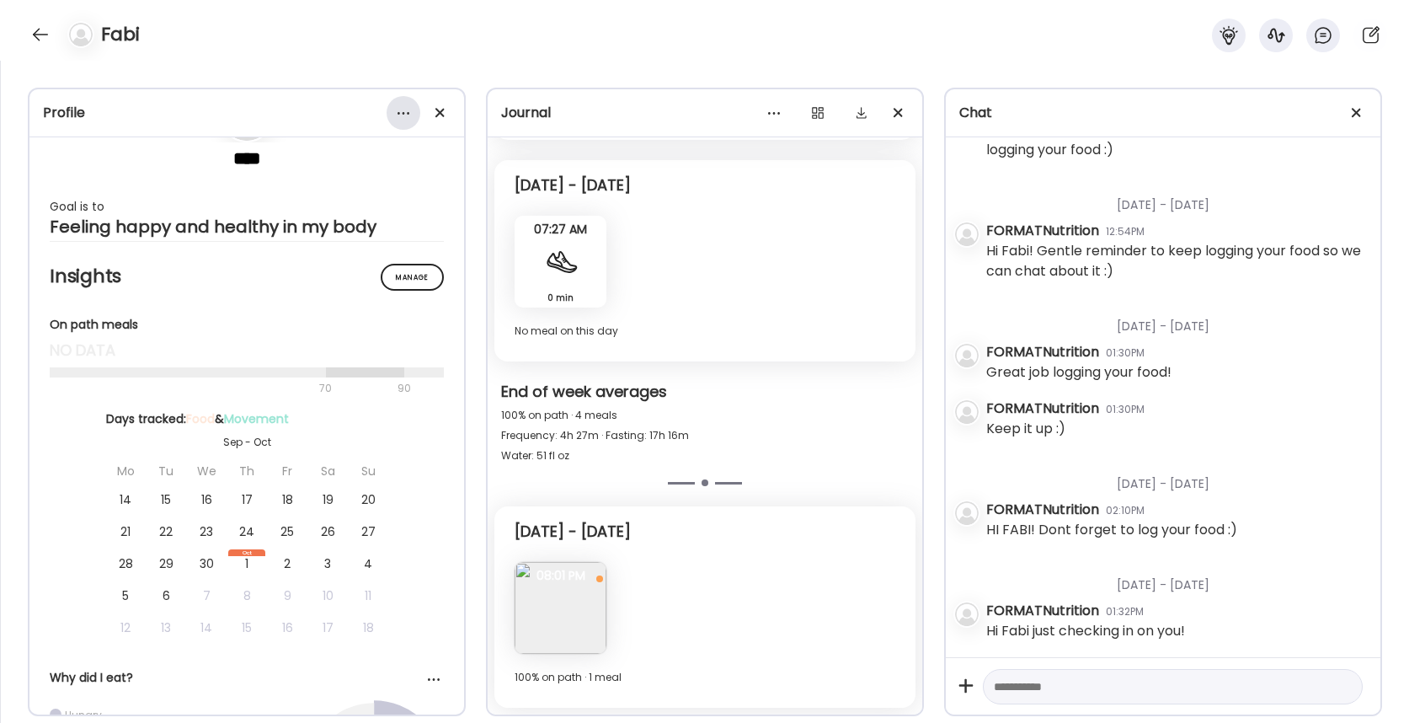
click at [410, 109] on div at bounding box center [404, 113] width 34 height 34
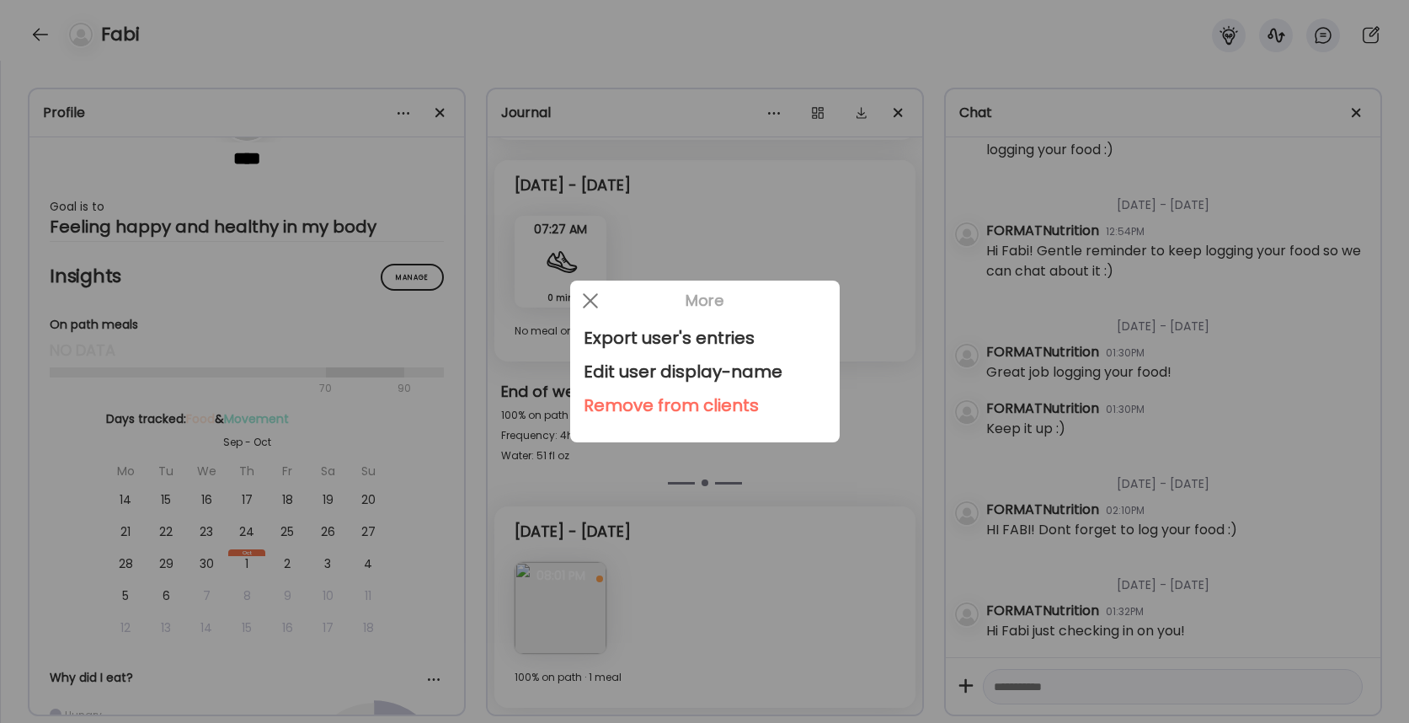
click at [613, 401] on div "Remove from clients" at bounding box center [705, 405] width 243 height 34
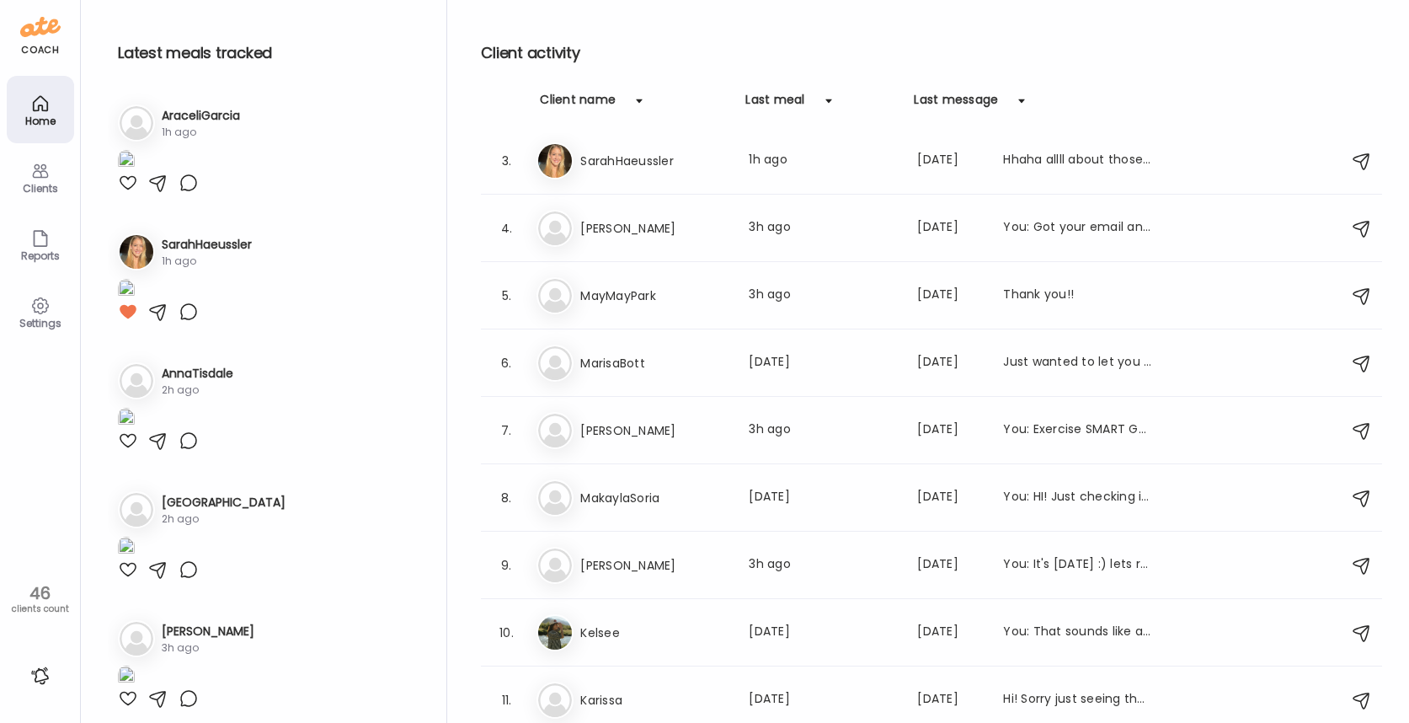
scroll to position [0, 0]
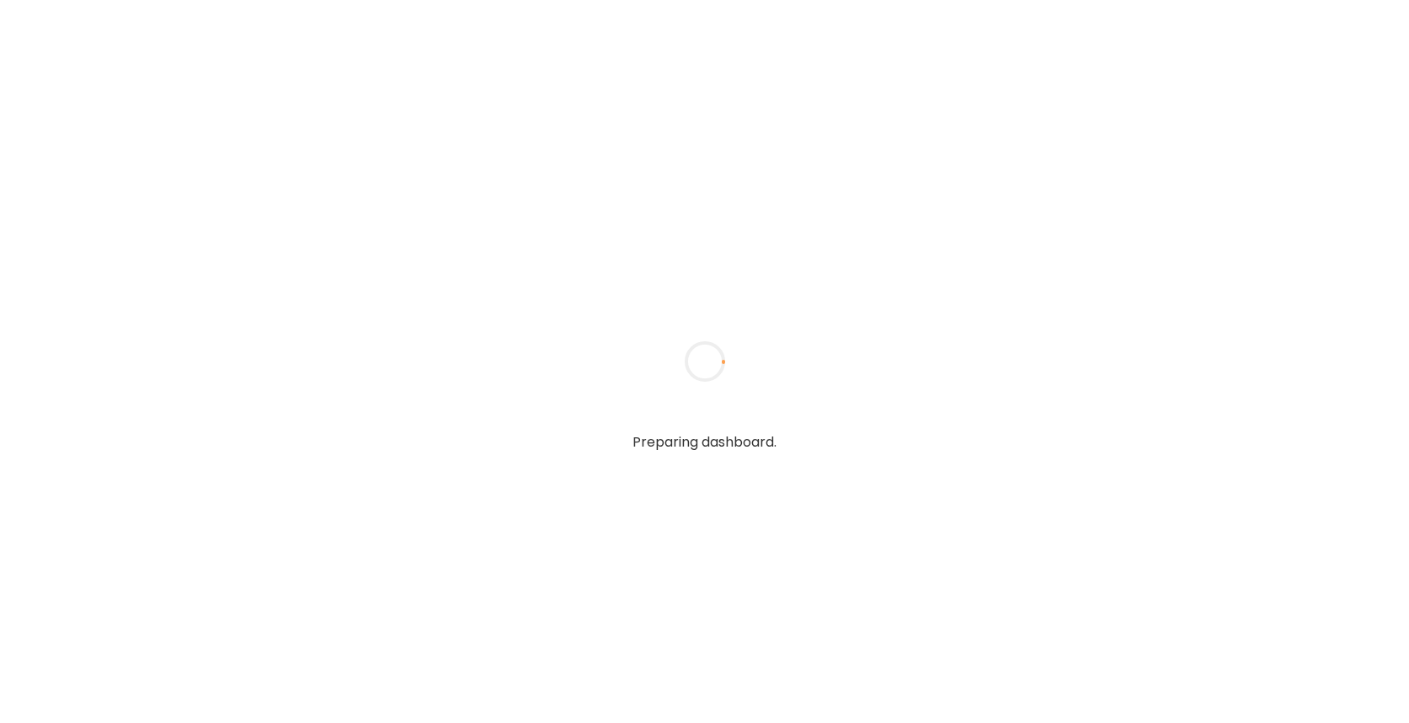
type input "**********"
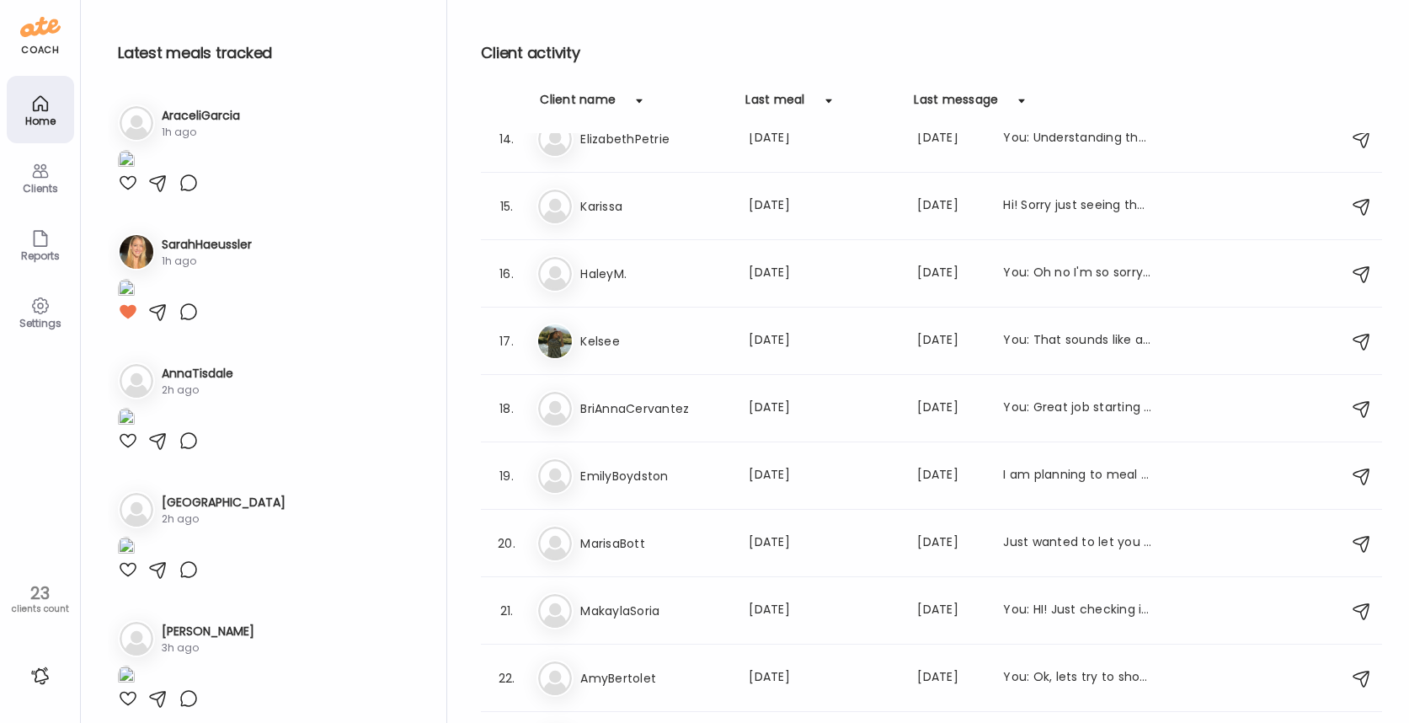
scroll to position [952, 0]
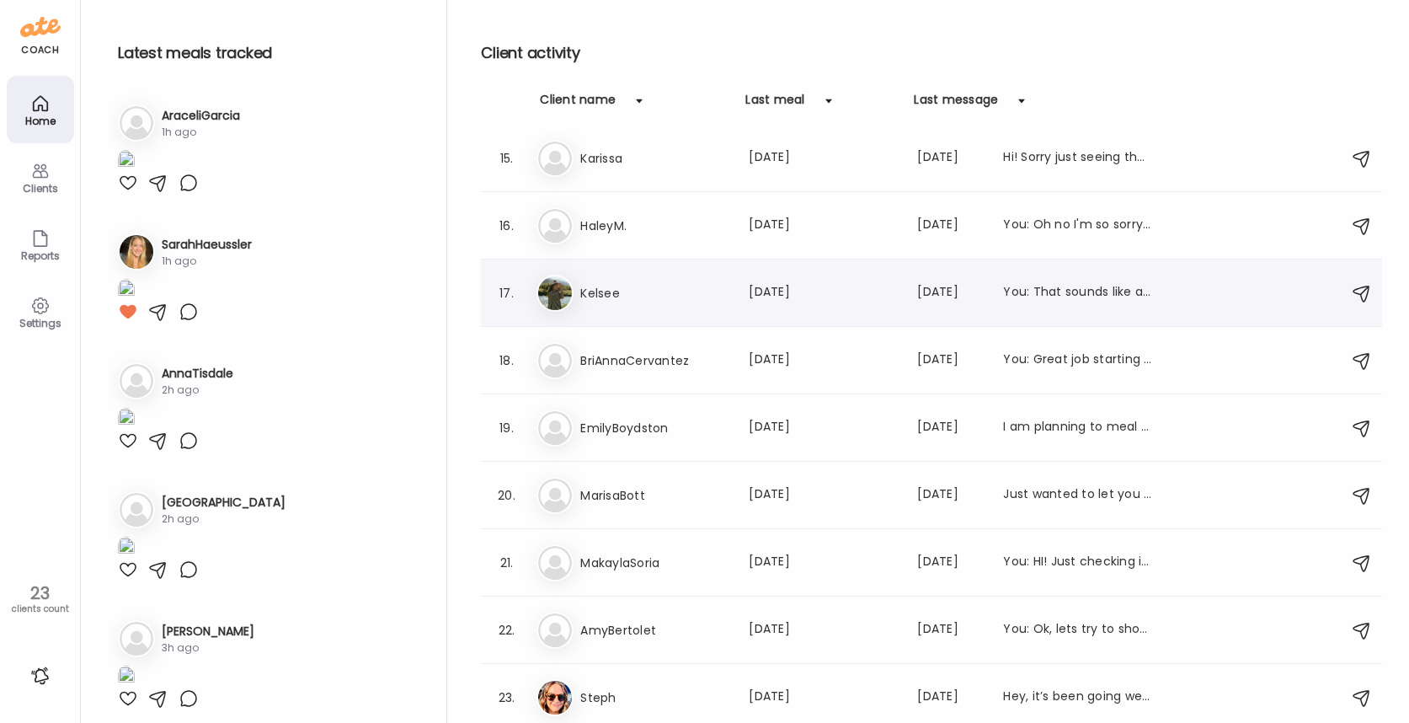
click at [675, 287] on h3 "Kelsee" at bounding box center [654, 293] width 148 height 20
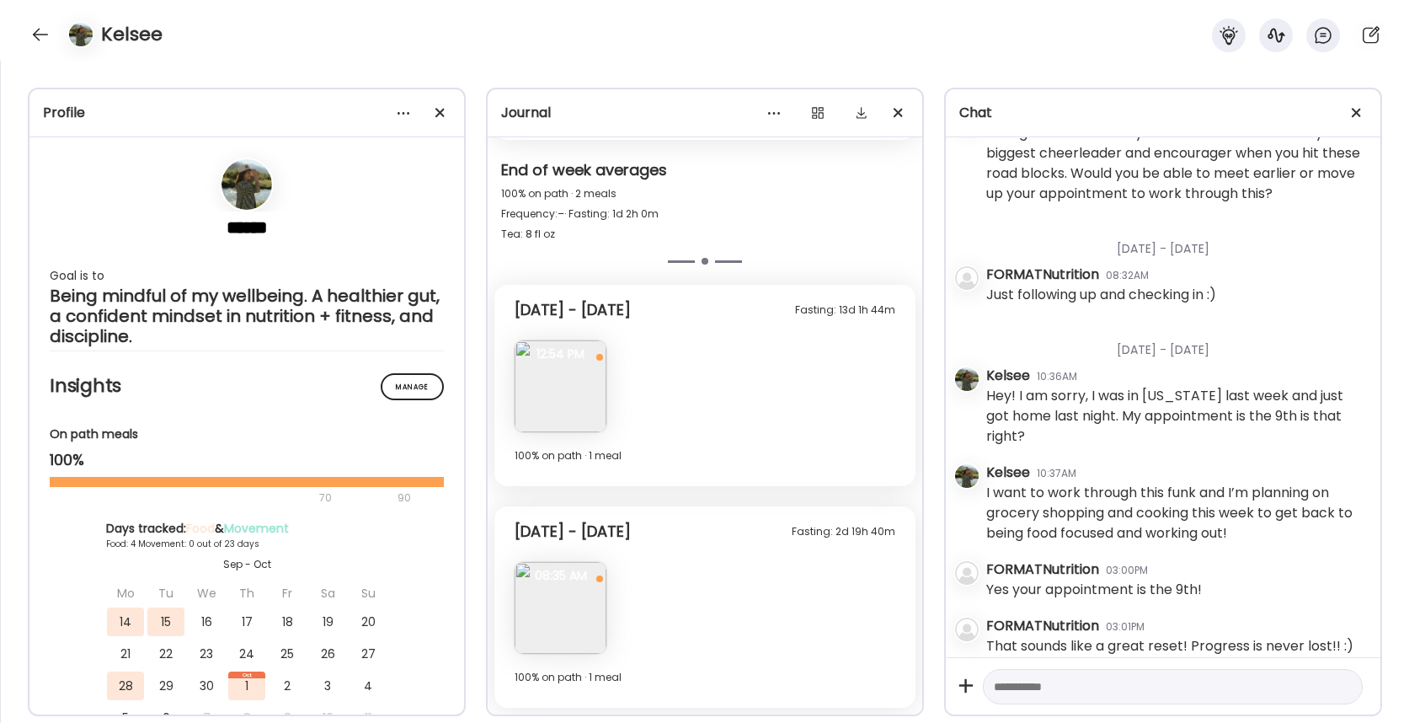
scroll to position [2561, 0]
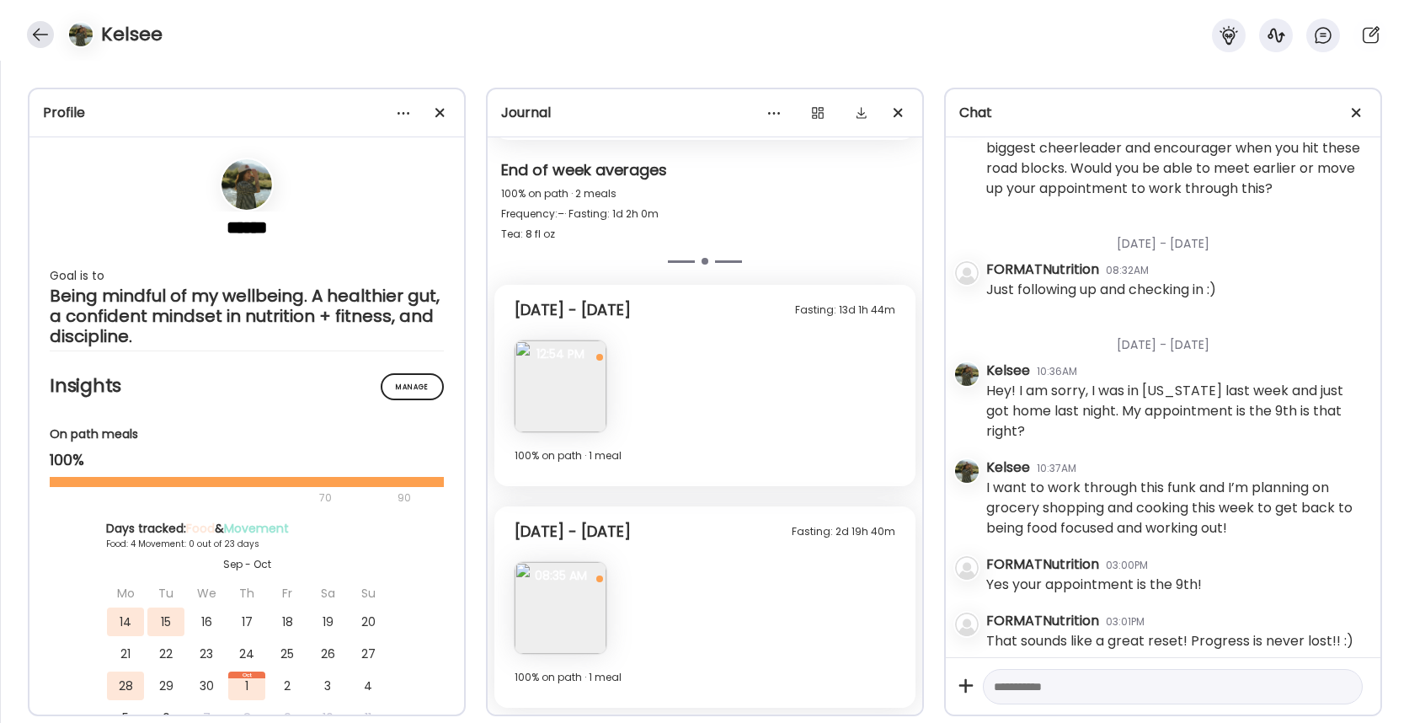
click at [43, 38] on div at bounding box center [40, 34] width 27 height 27
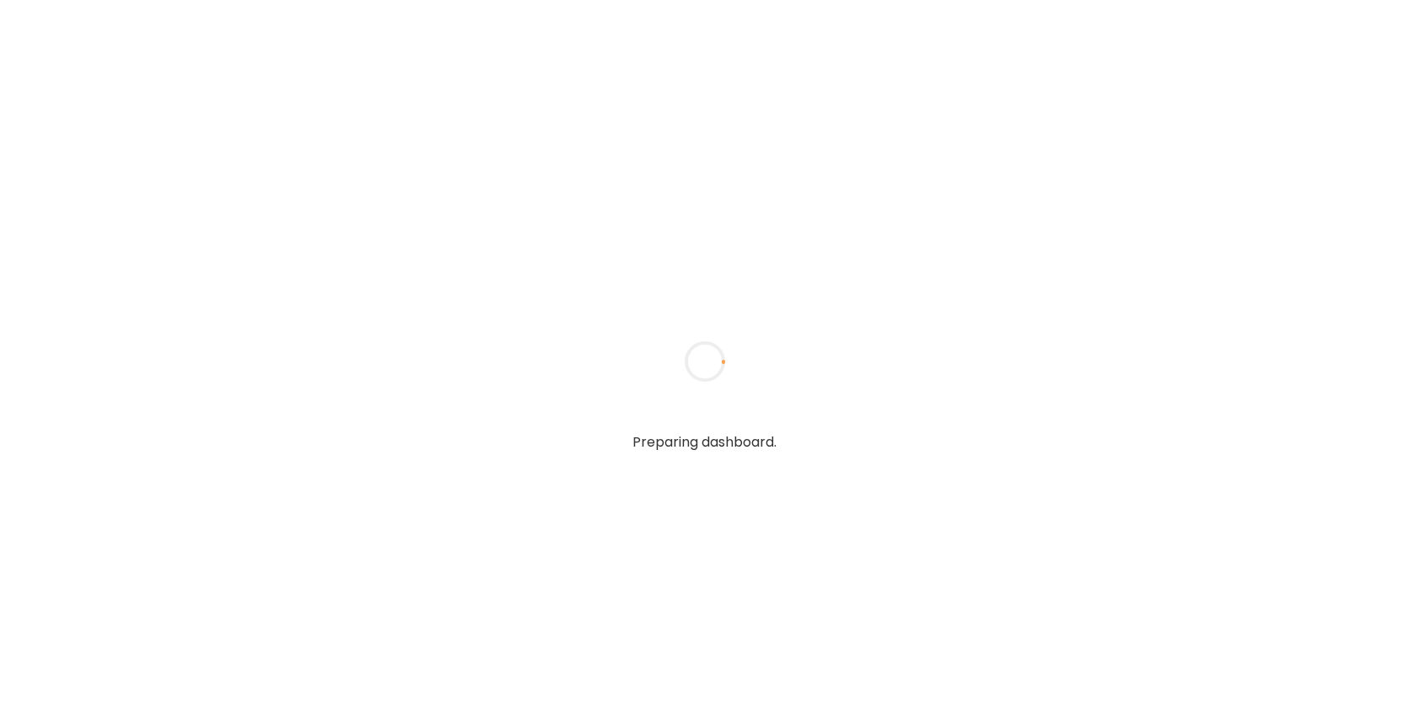
type input "**********"
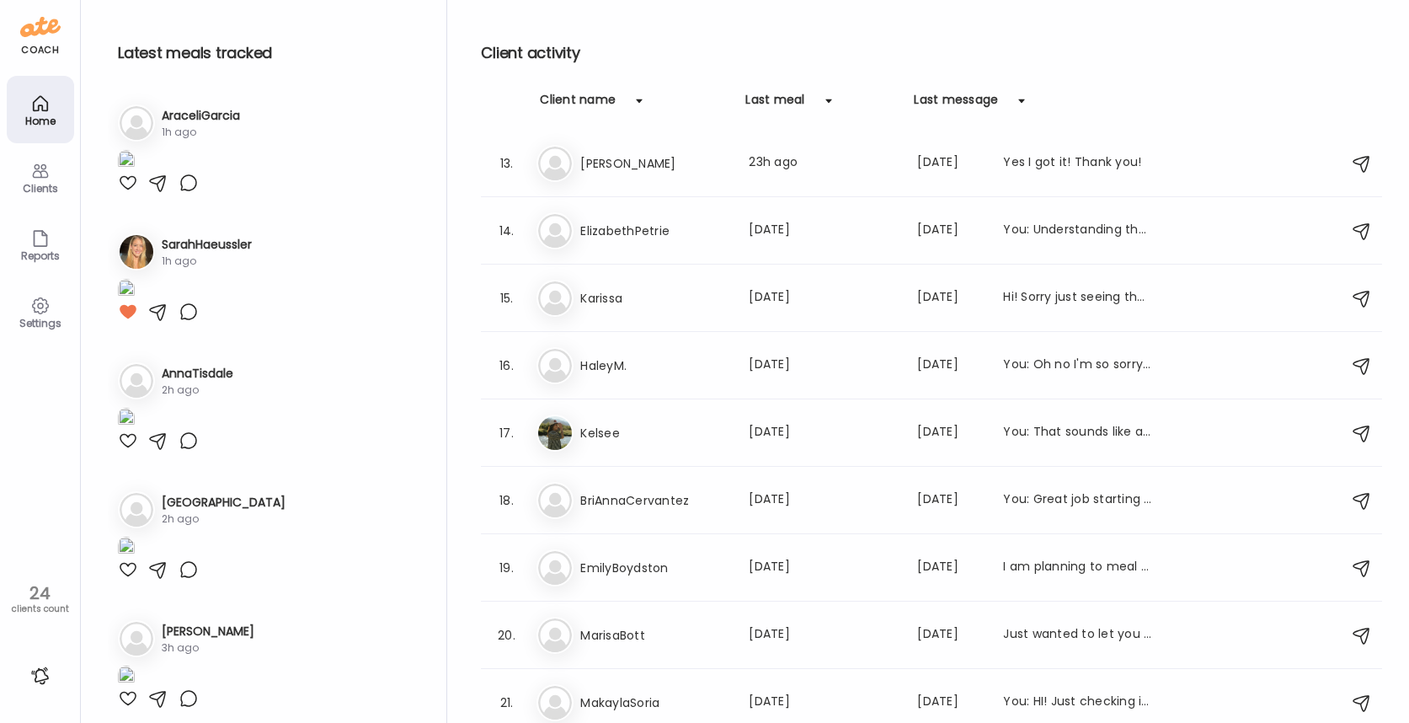
scroll to position [1019, 0]
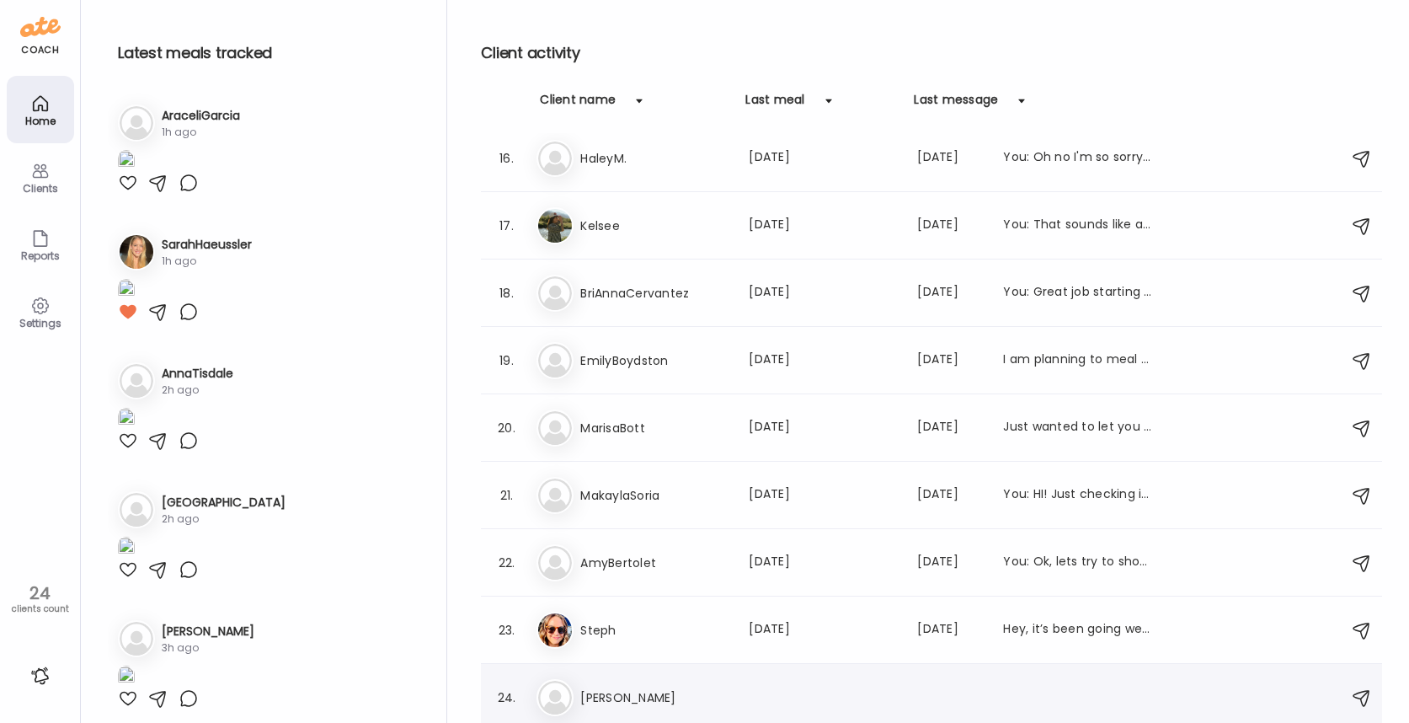
click at [605, 687] on h3 "[PERSON_NAME]" at bounding box center [654, 697] width 148 height 20
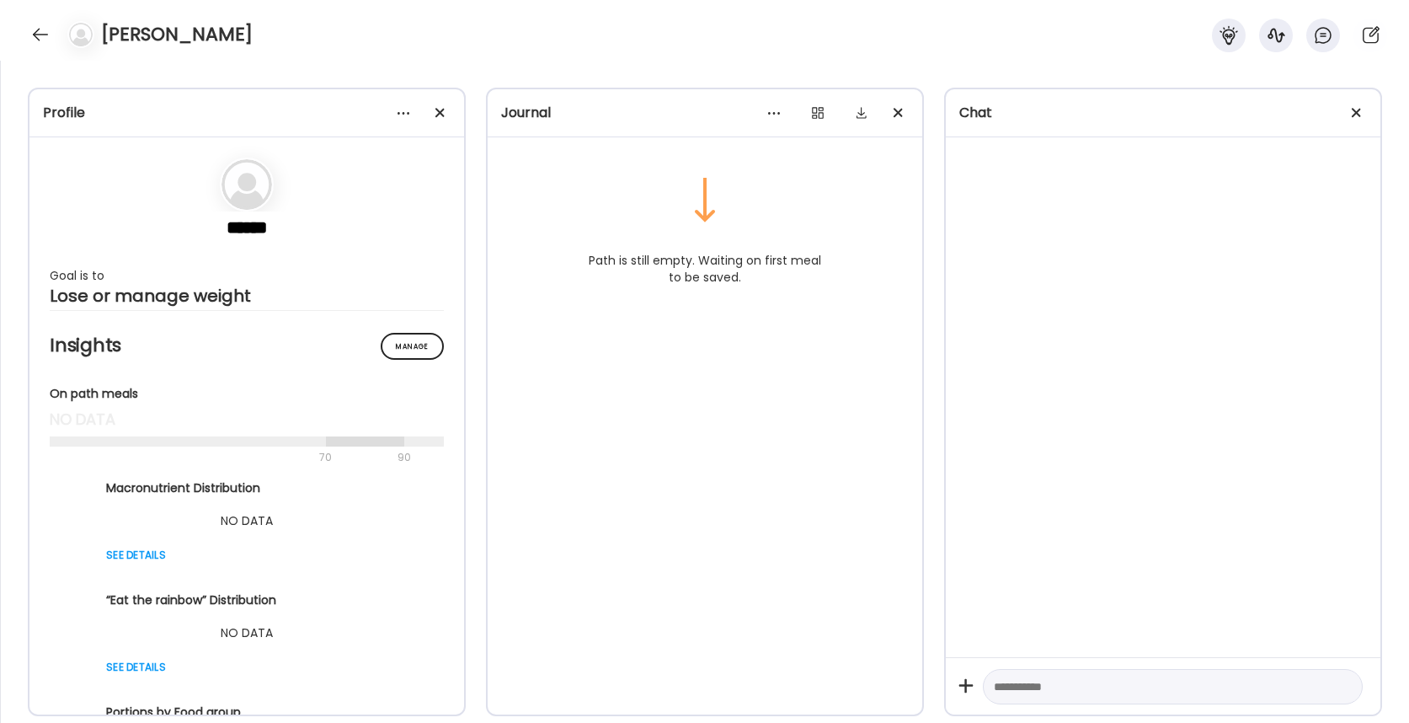
click at [1057, 682] on textarea at bounding box center [1158, 686] width 328 height 20
type textarea "*****"
click at [1094, 403] on div "Today FORMATNutrition 04:48PM Hello" at bounding box center [1163, 397] width 435 height 520
click at [1023, 678] on textarea at bounding box center [1158, 686] width 328 height 20
click at [1045, 552] on div "Today FORMATNutrition 04:48PM Hello" at bounding box center [1163, 397] width 435 height 520
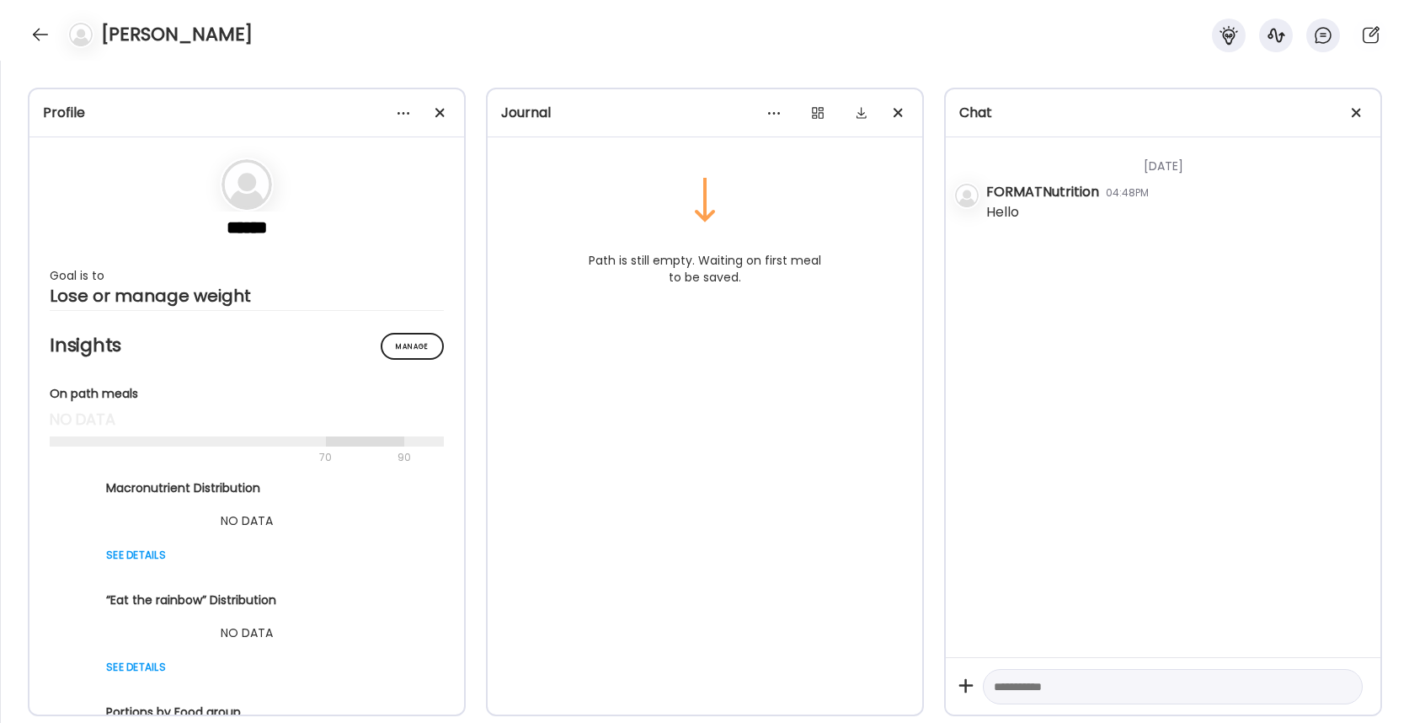
click at [1041, 678] on textarea at bounding box center [1158, 686] width 328 height 20
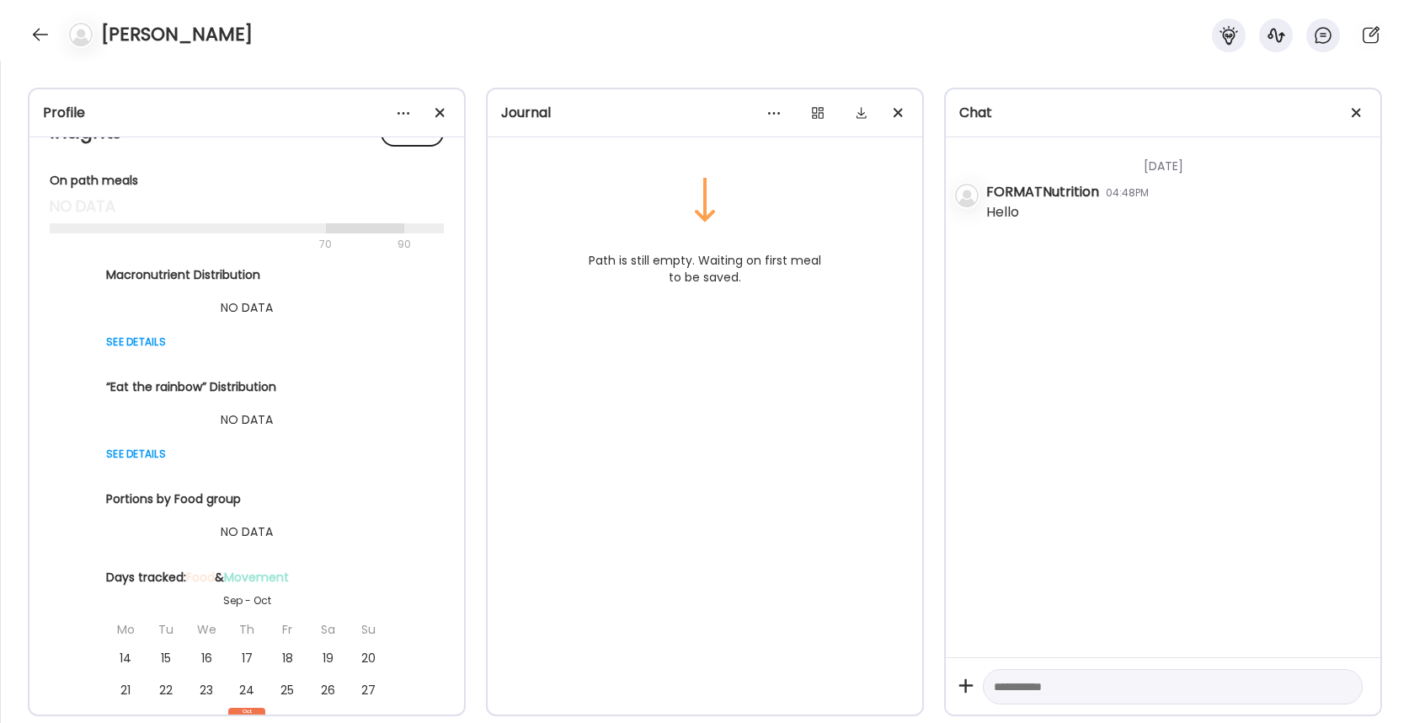
scroll to position [0, 0]
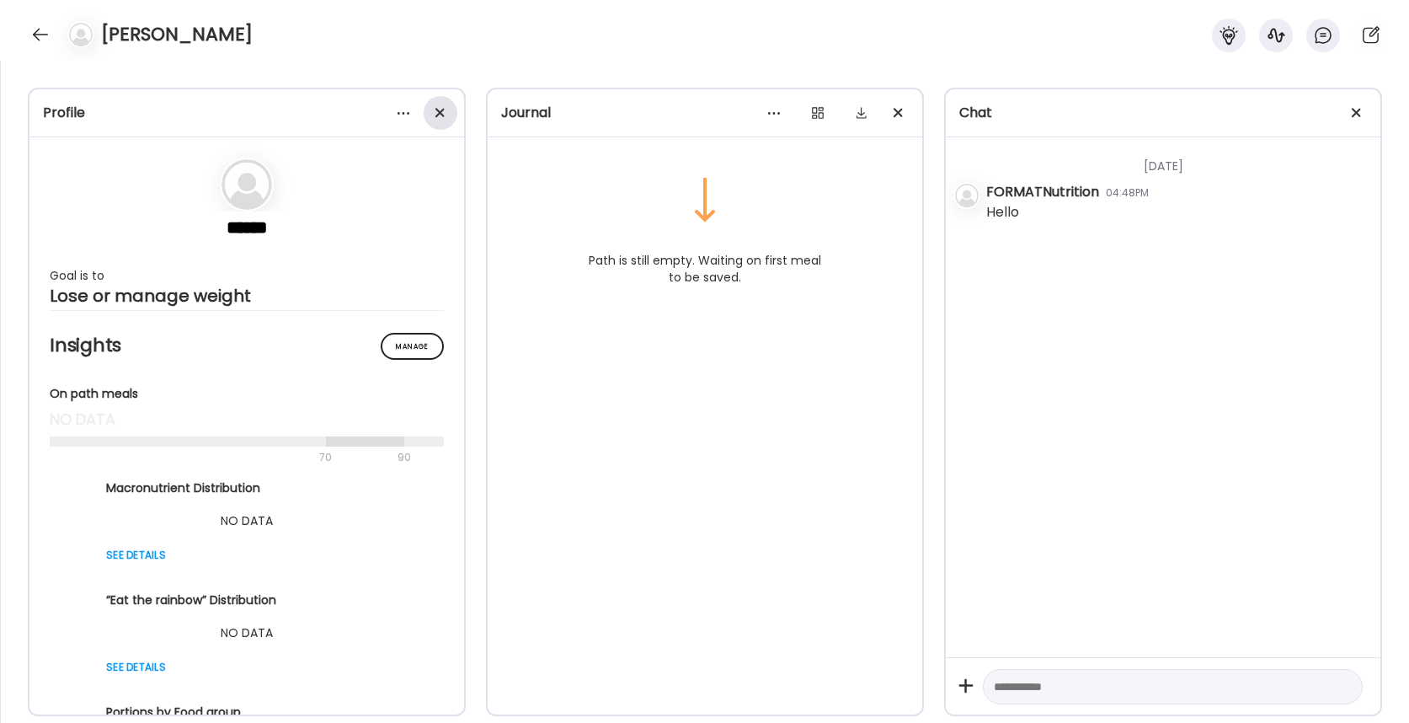
click at [439, 113] on span at bounding box center [439, 112] width 9 height 9
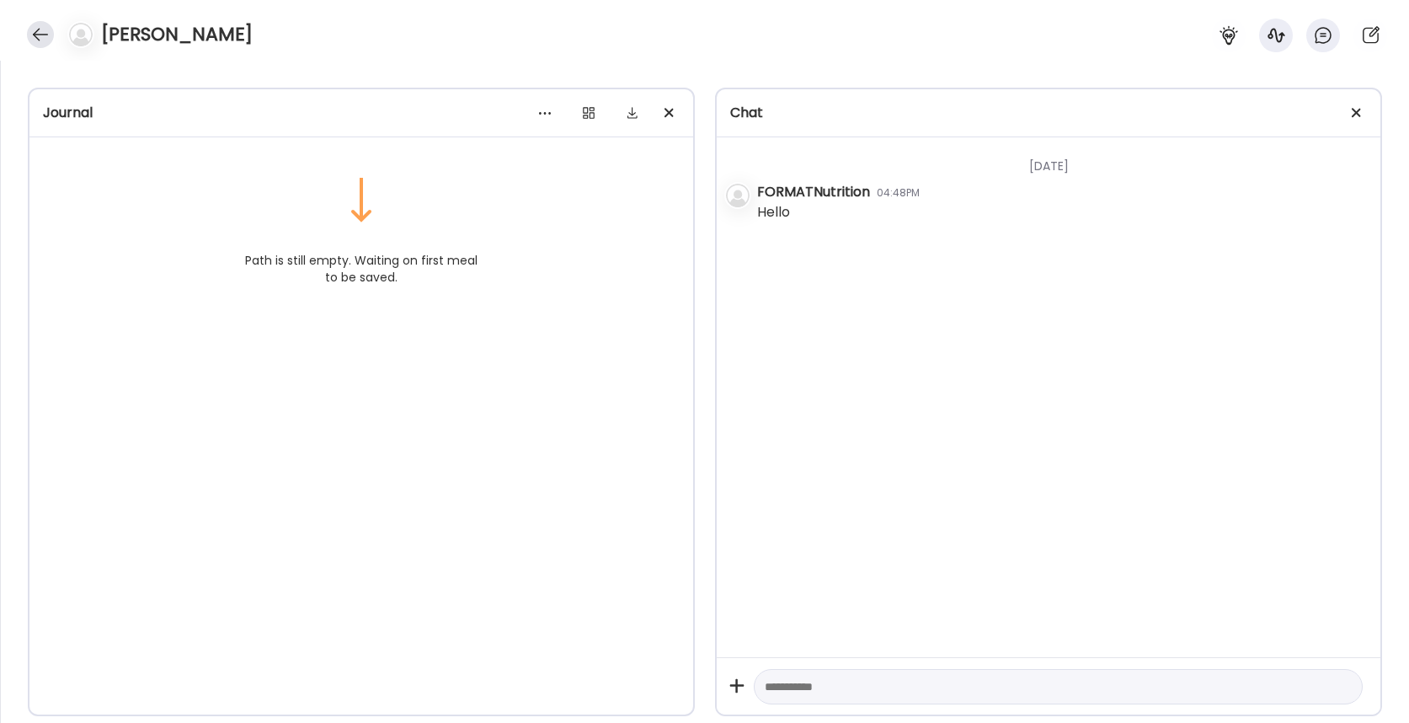
click at [35, 38] on div at bounding box center [40, 34] width 27 height 27
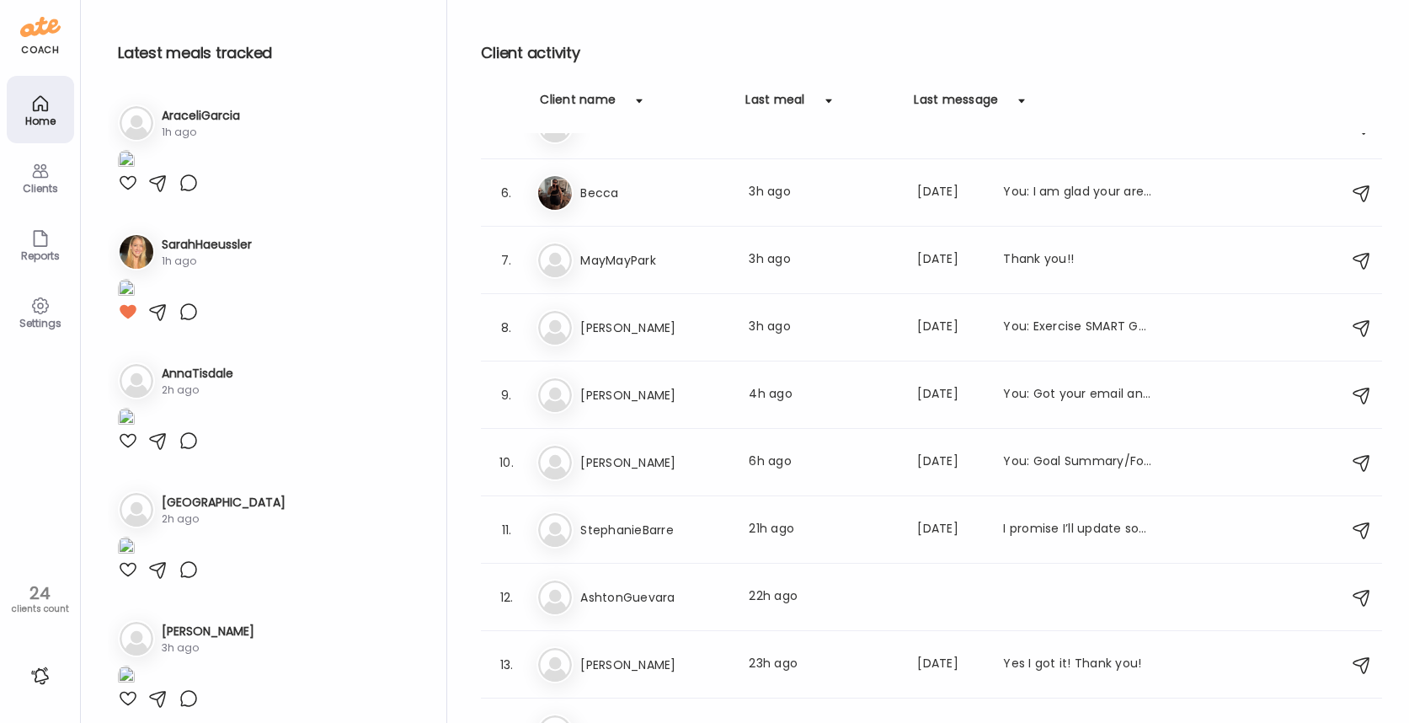
scroll to position [375, 0]
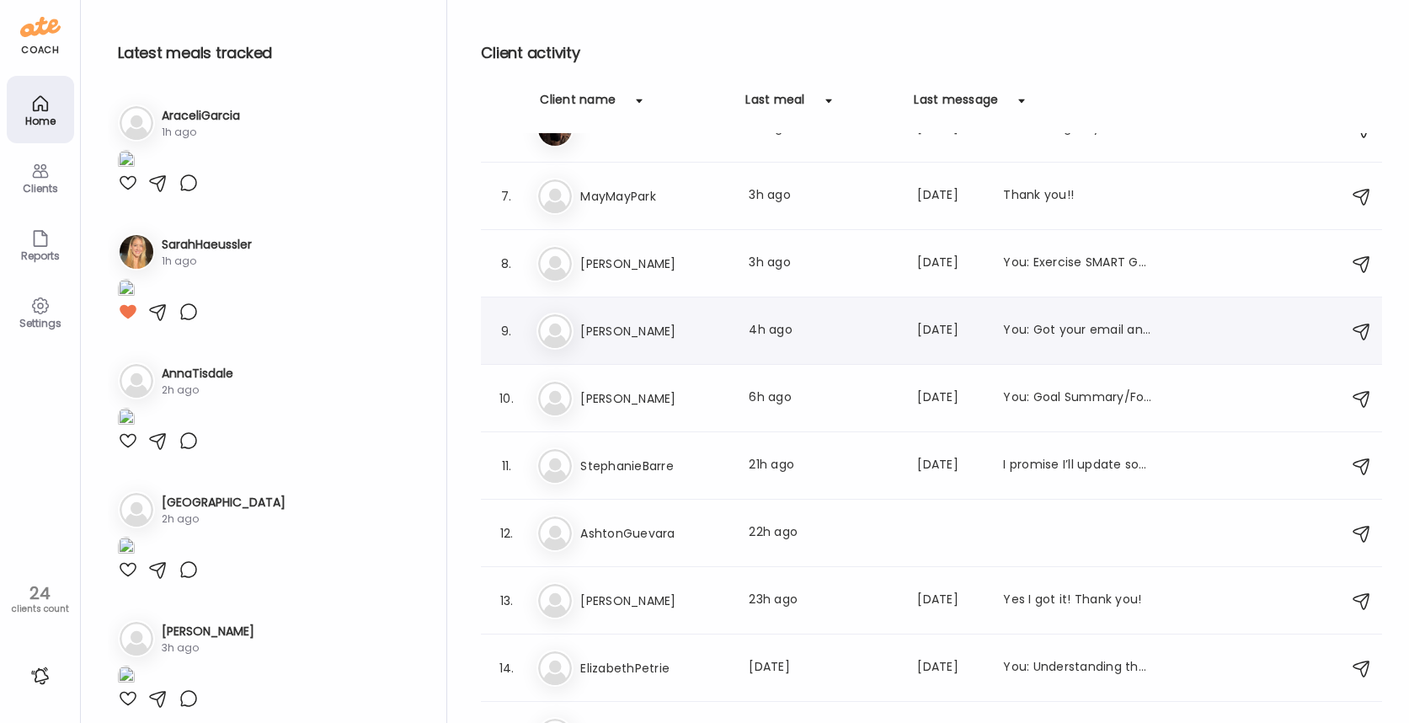
click at [675, 344] on div "sa sam Last meal: 4h ago Last message: 63d ago You: Got your email and I am hap…" at bounding box center [933, 330] width 795 height 37
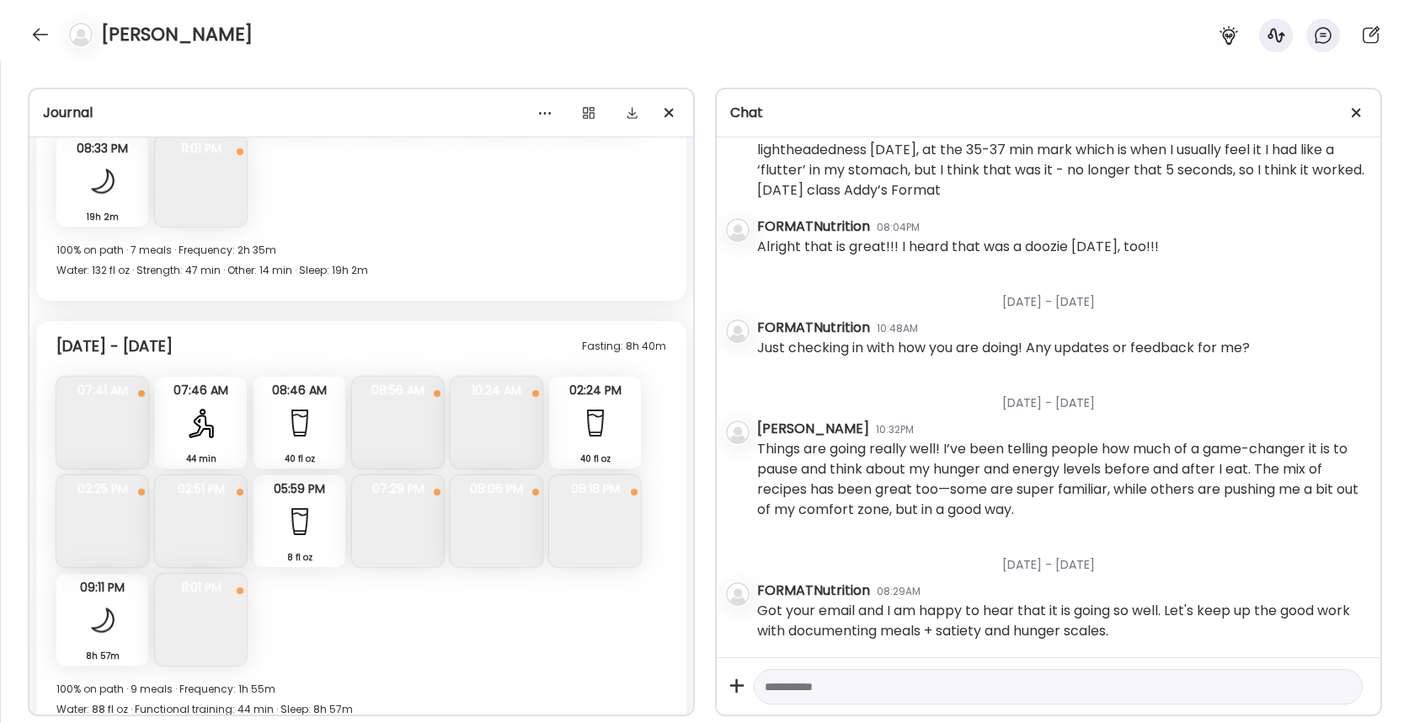
scroll to position [13866, 0]
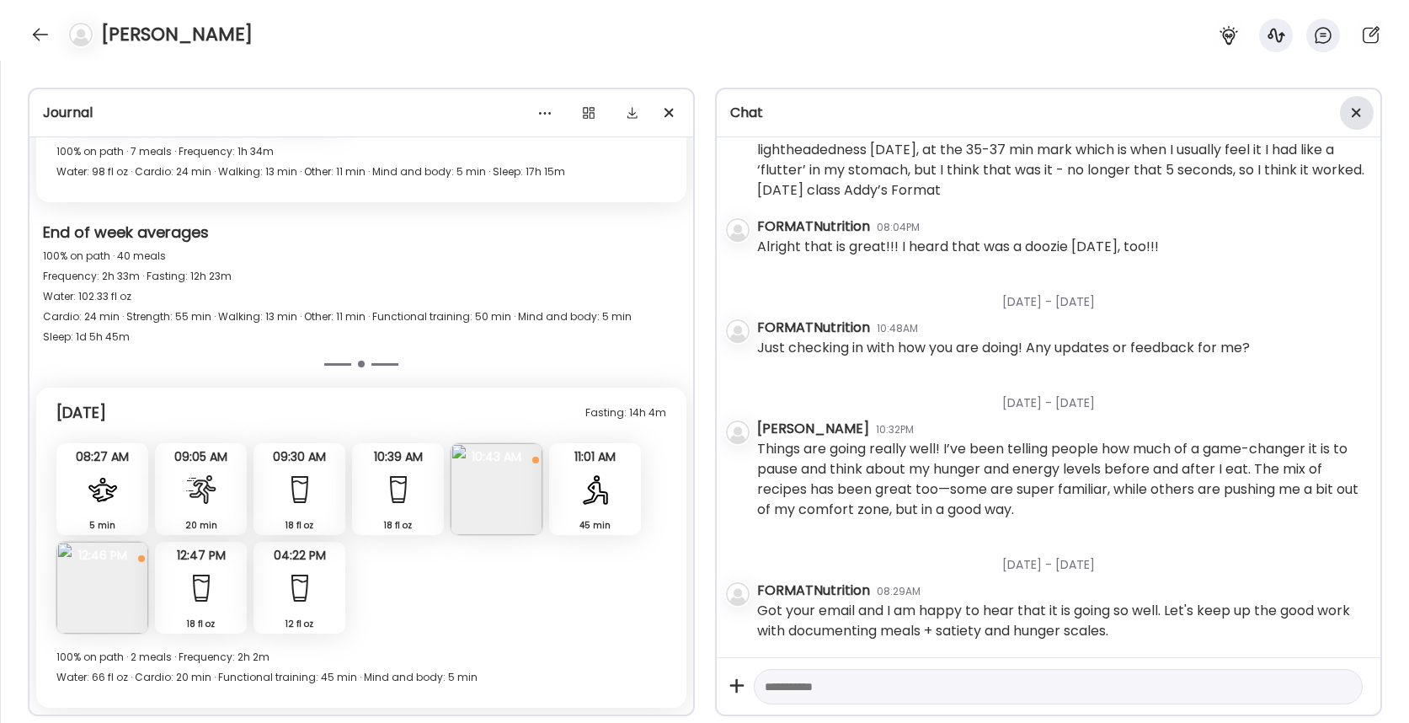
click at [1356, 117] on div at bounding box center [1357, 113] width 34 height 34
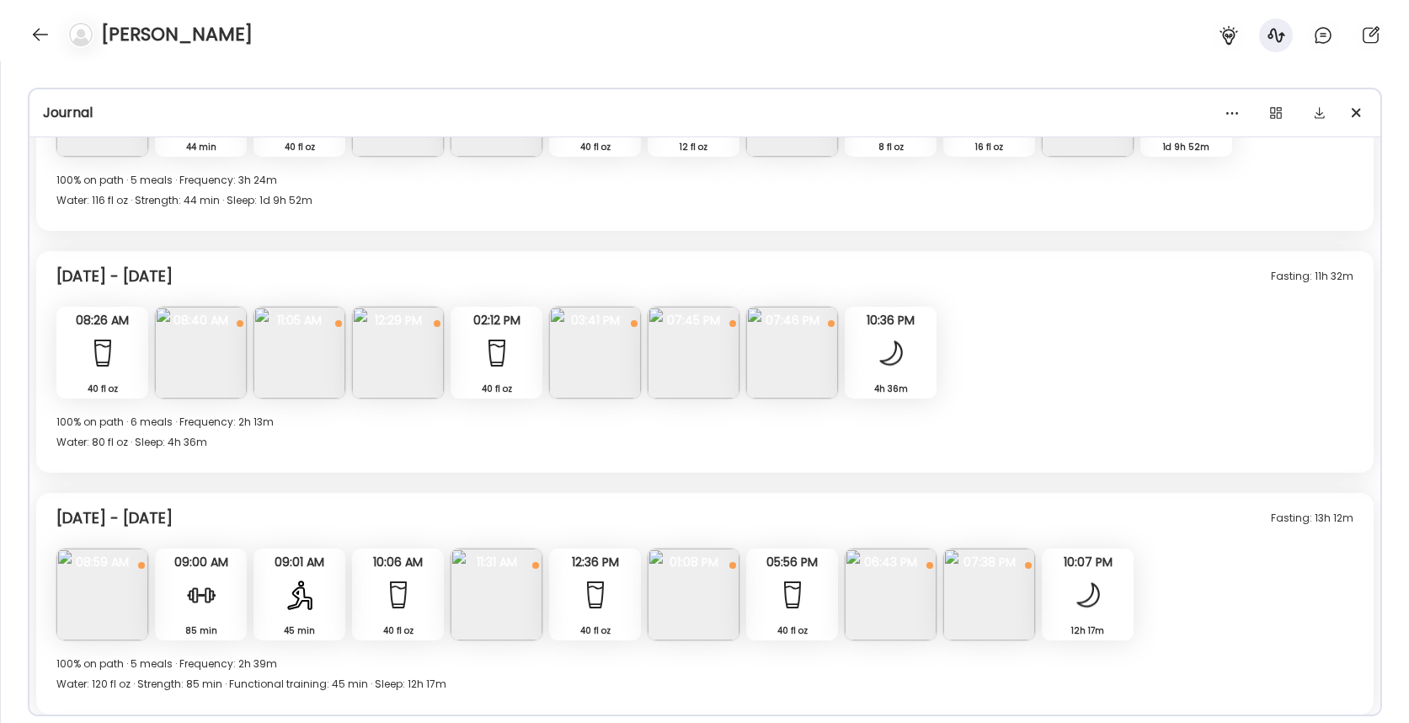
scroll to position [9347, 0]
click at [325, 363] on img at bounding box center [300, 353] width 92 height 92
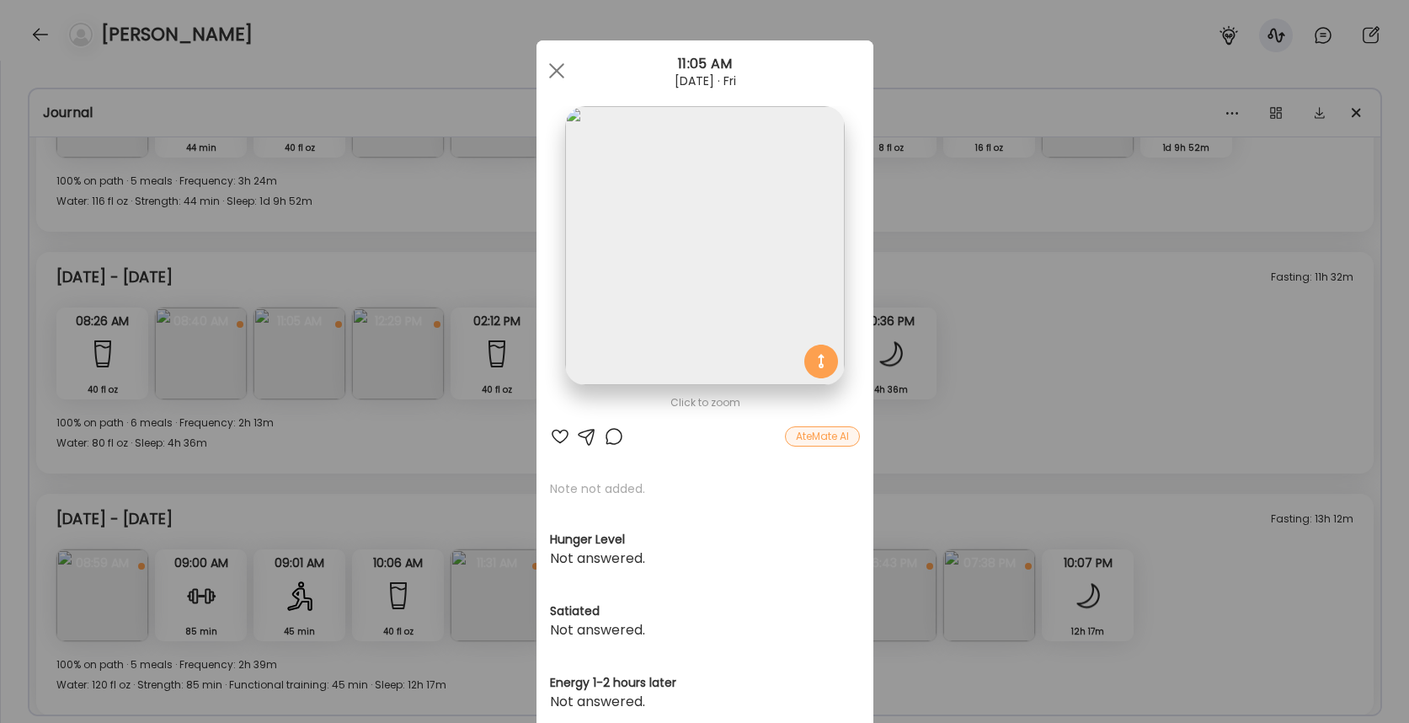
click at [430, 468] on div "Ate Coach Dashboard Wahoo! It’s official Take a moment to set up your Coach Pro…" at bounding box center [704, 361] width 1409 height 723
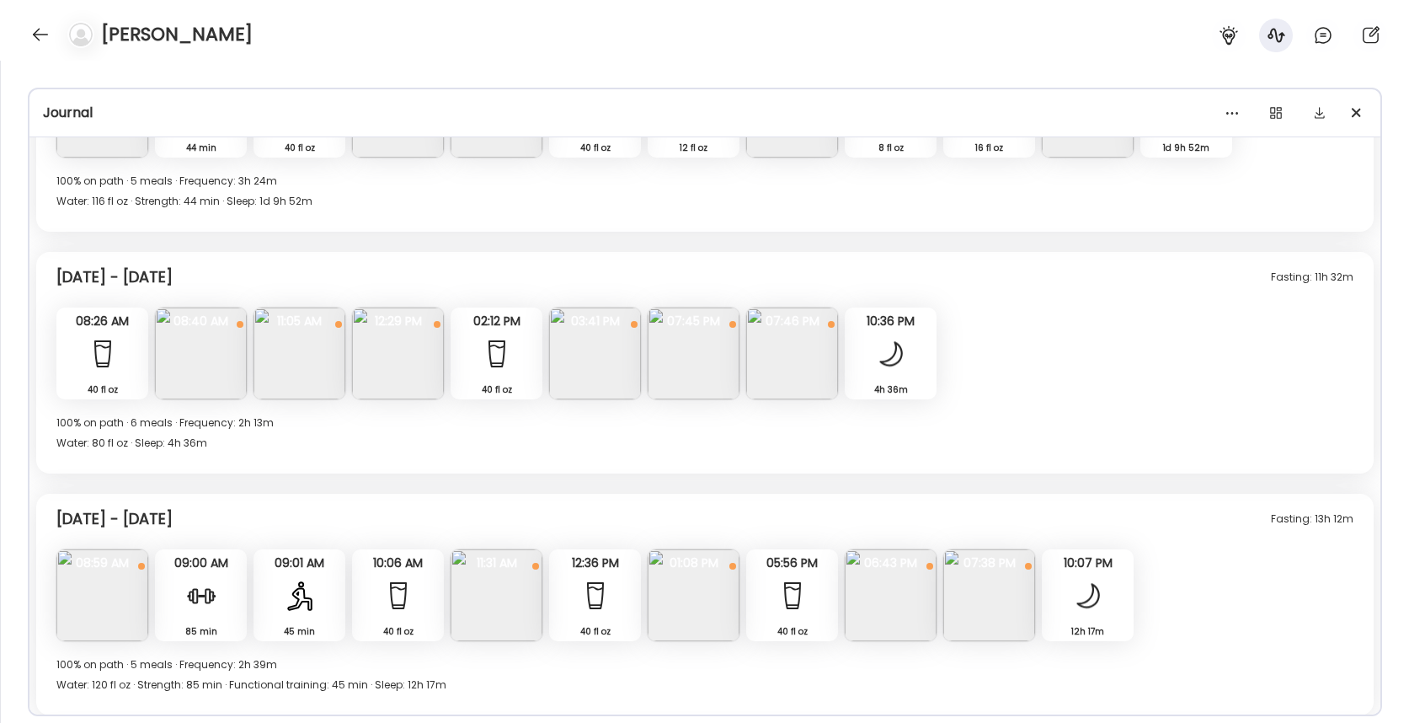
click at [681, 350] on img at bounding box center [694, 353] width 92 height 92
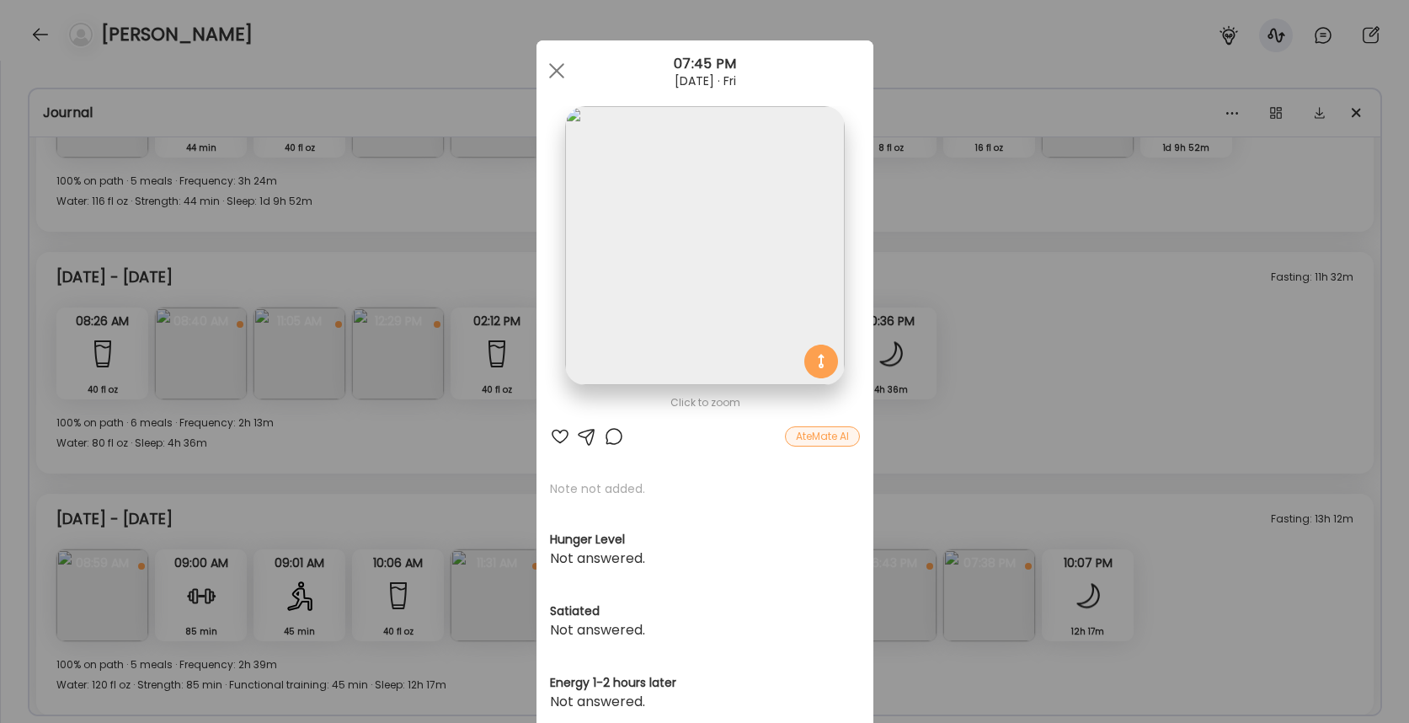
click at [455, 372] on div "Ate Coach Dashboard Wahoo! It’s official Take a moment to set up your Coach Pro…" at bounding box center [704, 361] width 1409 height 723
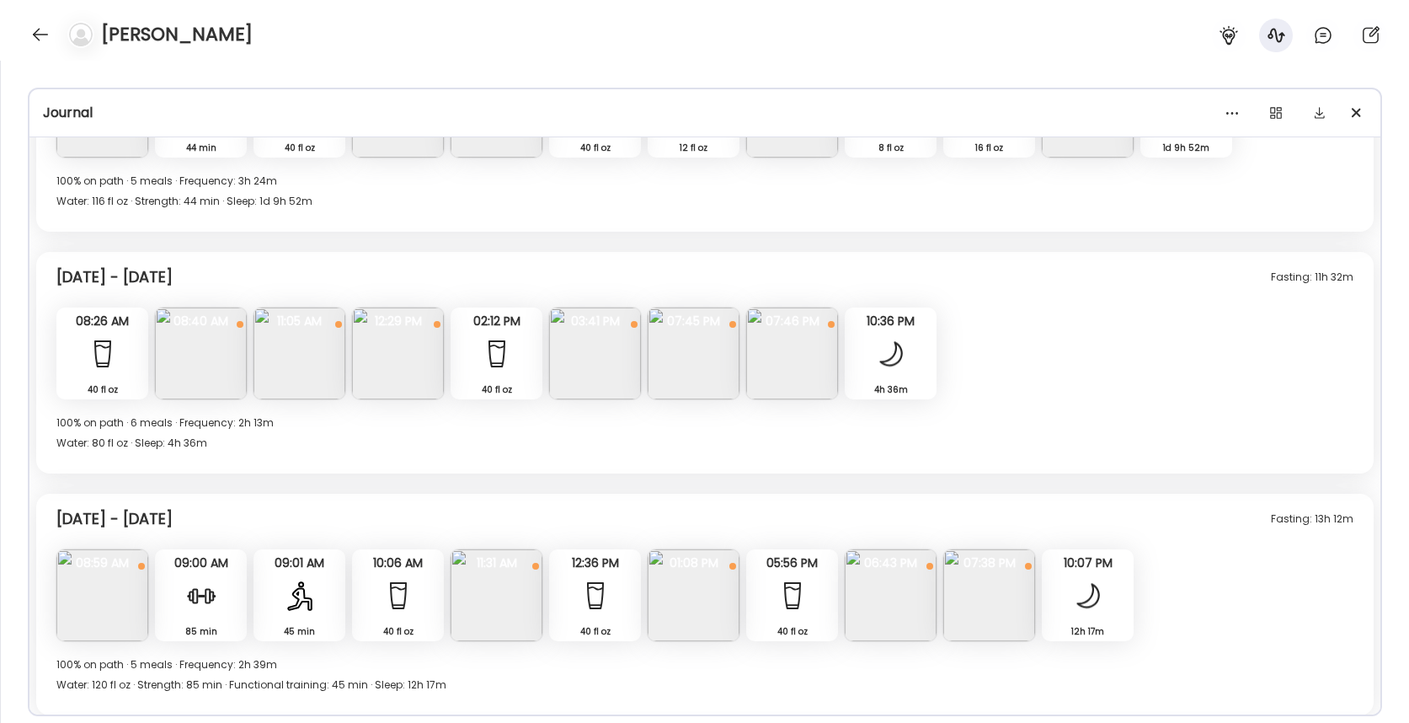
click at [774, 347] on img at bounding box center [792, 353] width 92 height 92
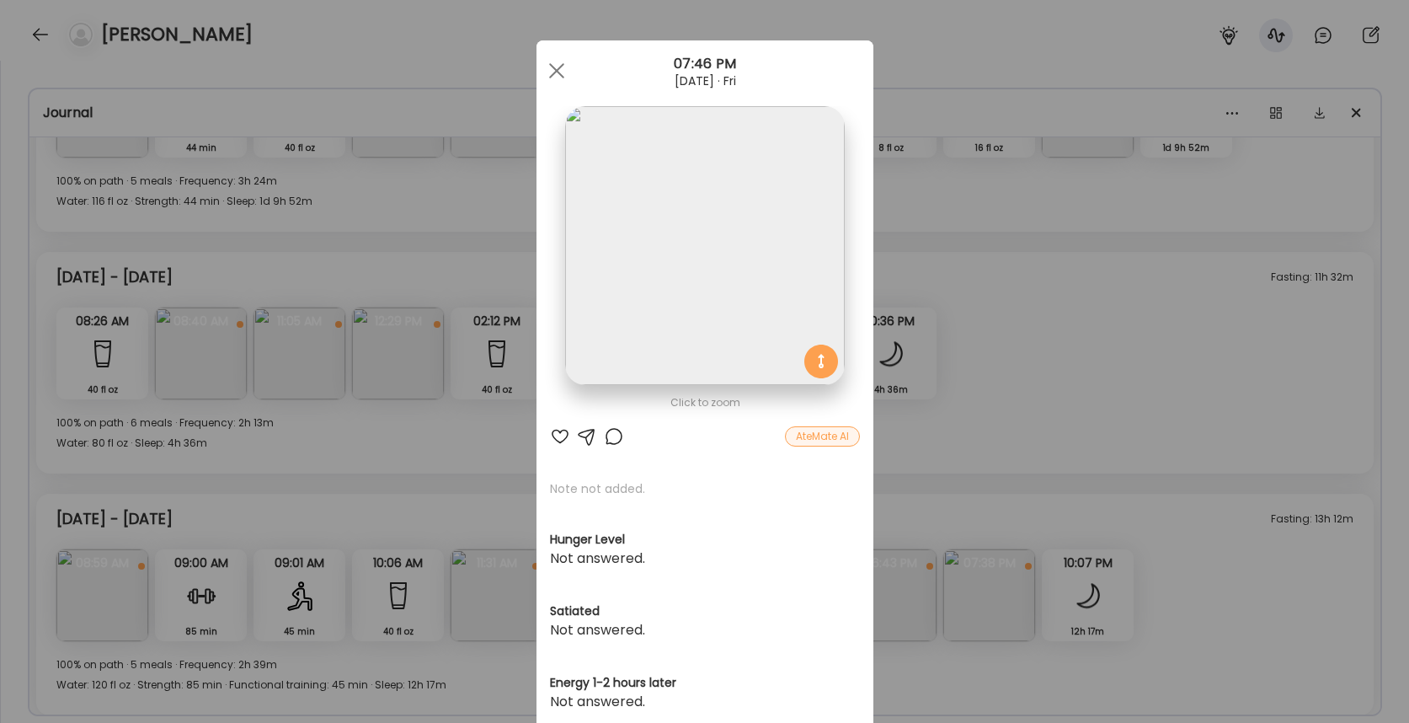
click at [378, 338] on div "Ate Coach Dashboard Wahoo! It’s official Take a moment to set up your Coach Pro…" at bounding box center [704, 361] width 1409 height 723
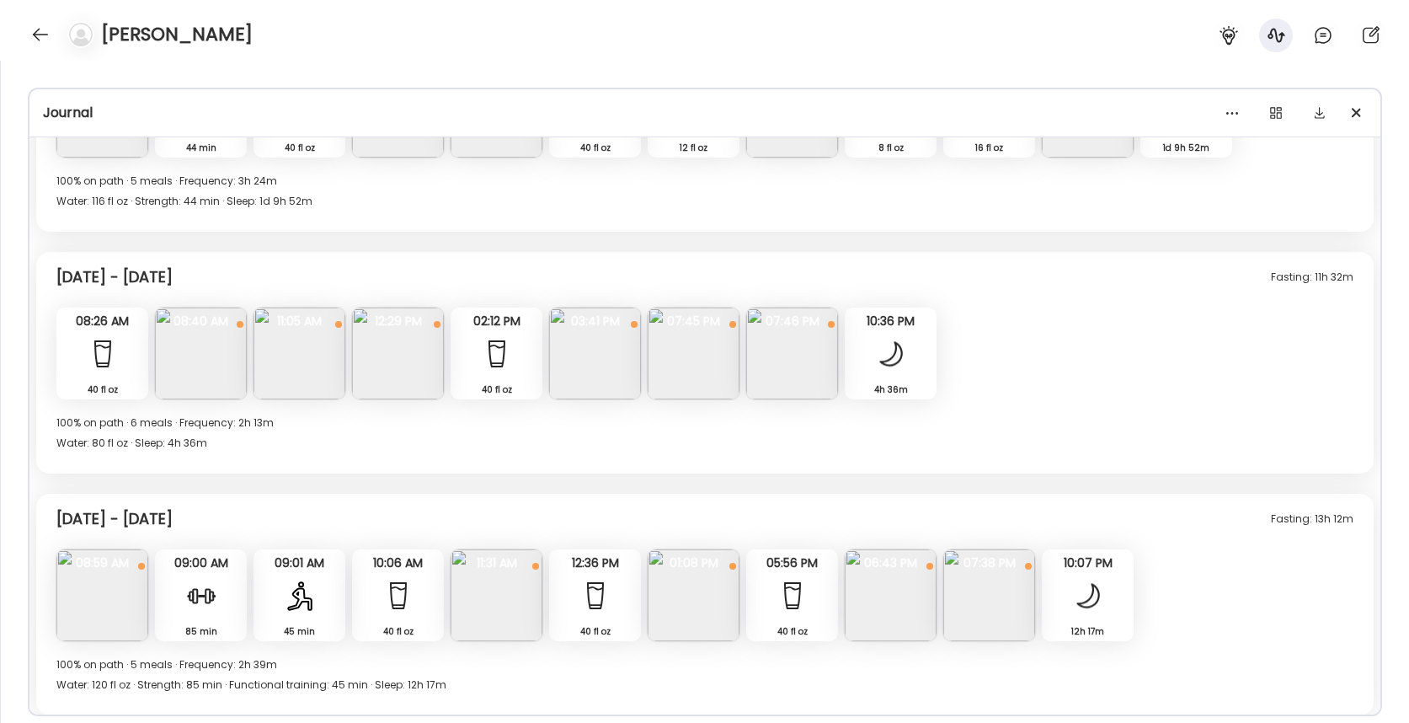
click at [579, 341] on img at bounding box center [595, 353] width 92 height 92
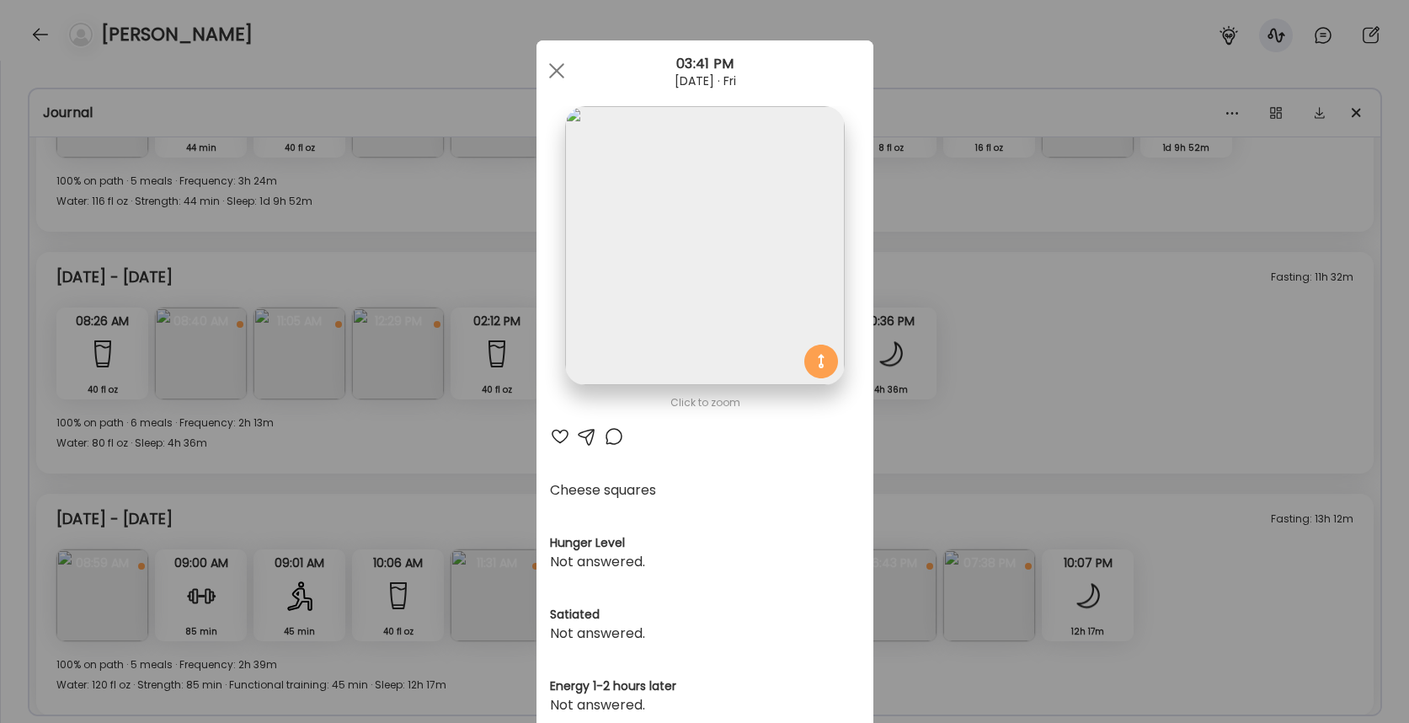
click at [478, 358] on div "Ate Coach Dashboard Wahoo! It’s official Take a moment to set up your Coach Pro…" at bounding box center [704, 361] width 1409 height 723
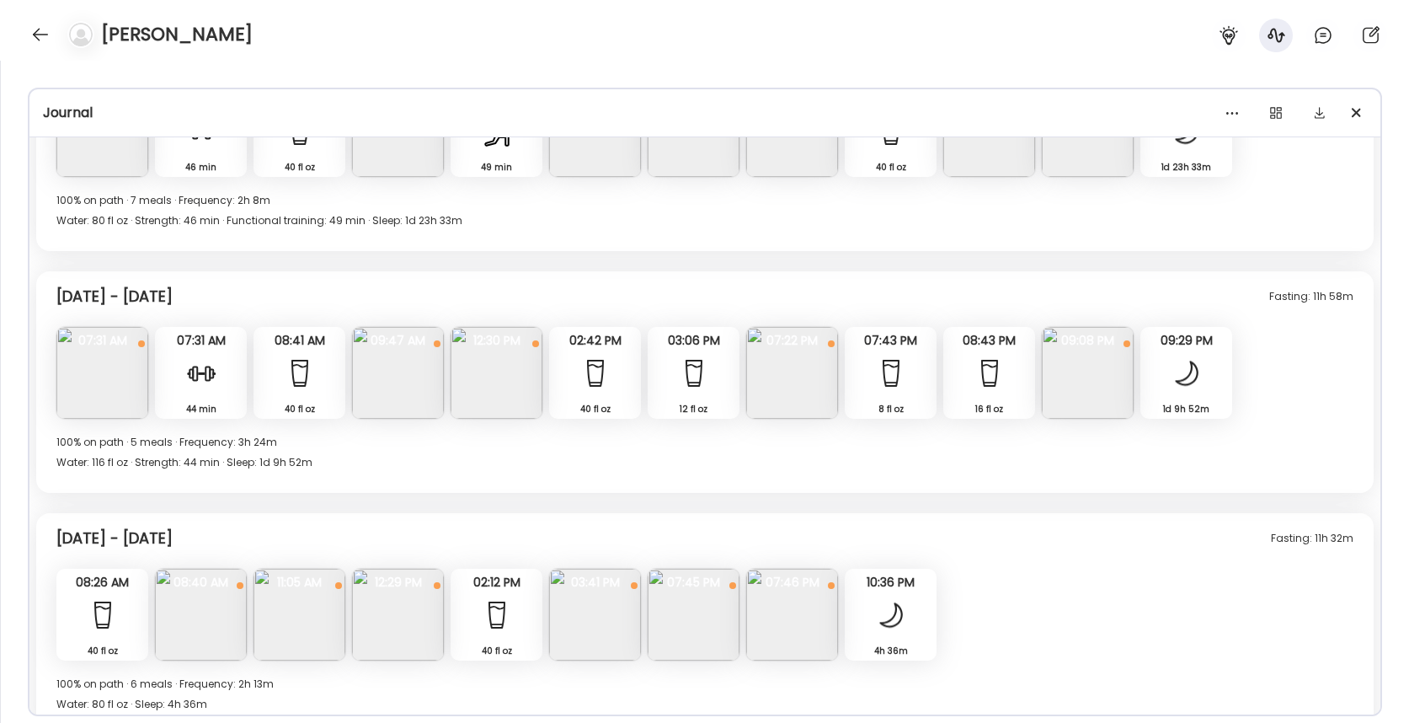
scroll to position [9085, 0]
click at [195, 382] on div at bounding box center [201, 374] width 34 height 34
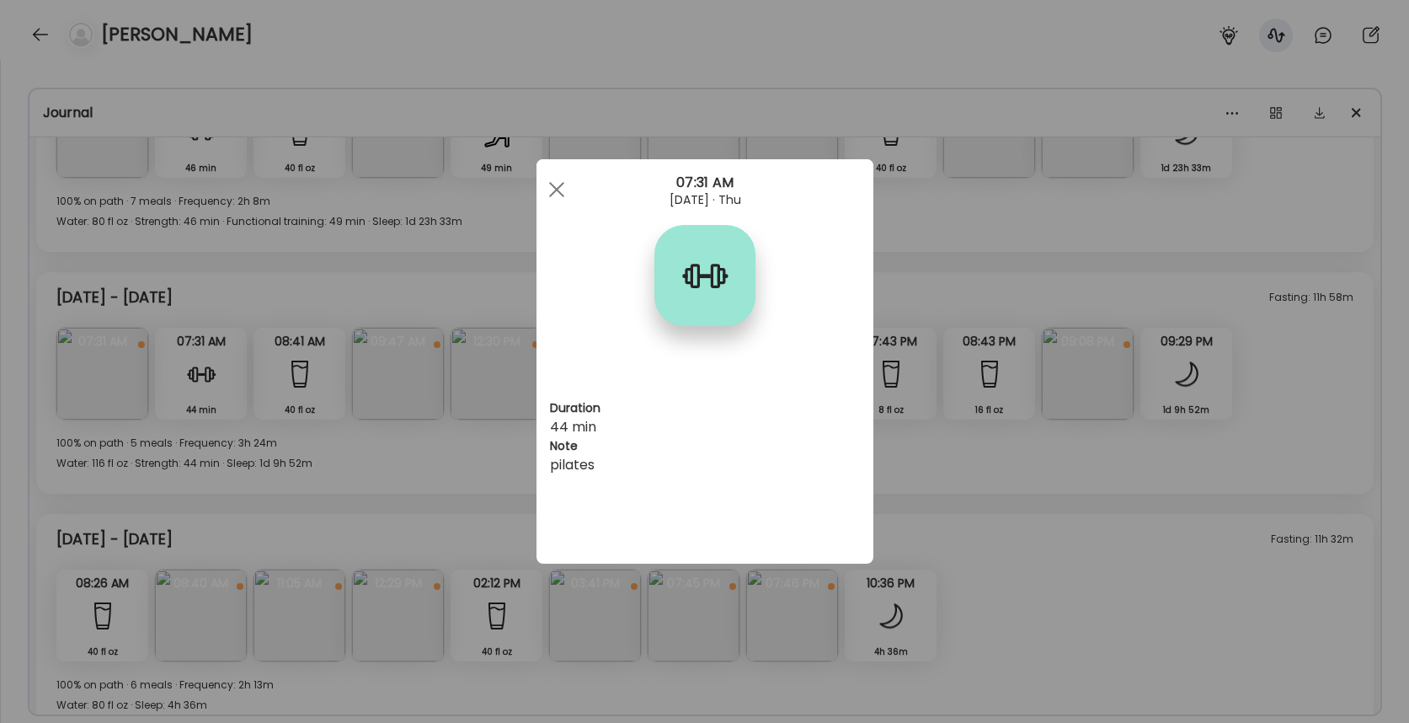
click at [465, 482] on div "Ate Coach Dashboard Wahoo! It’s official Take a moment to set up your Coach Pro…" at bounding box center [704, 361] width 1409 height 723
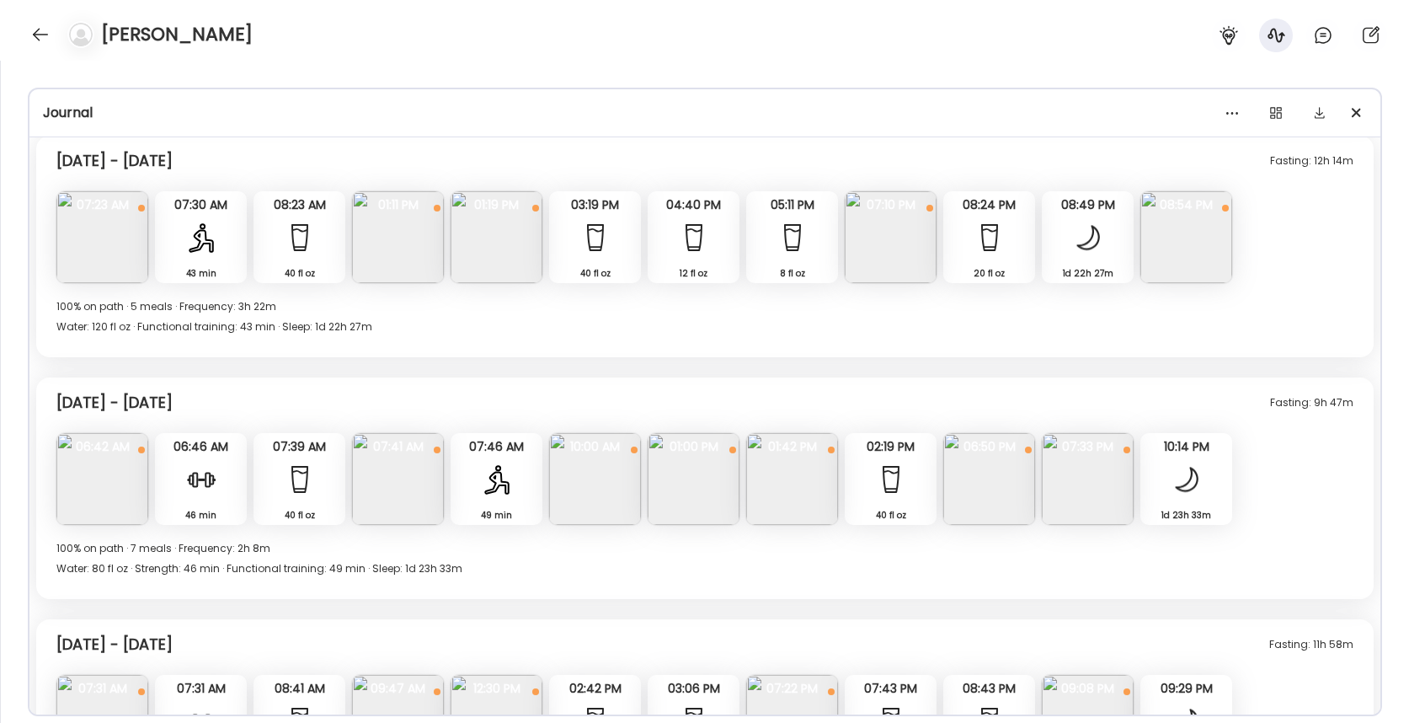
scroll to position [8730, 0]
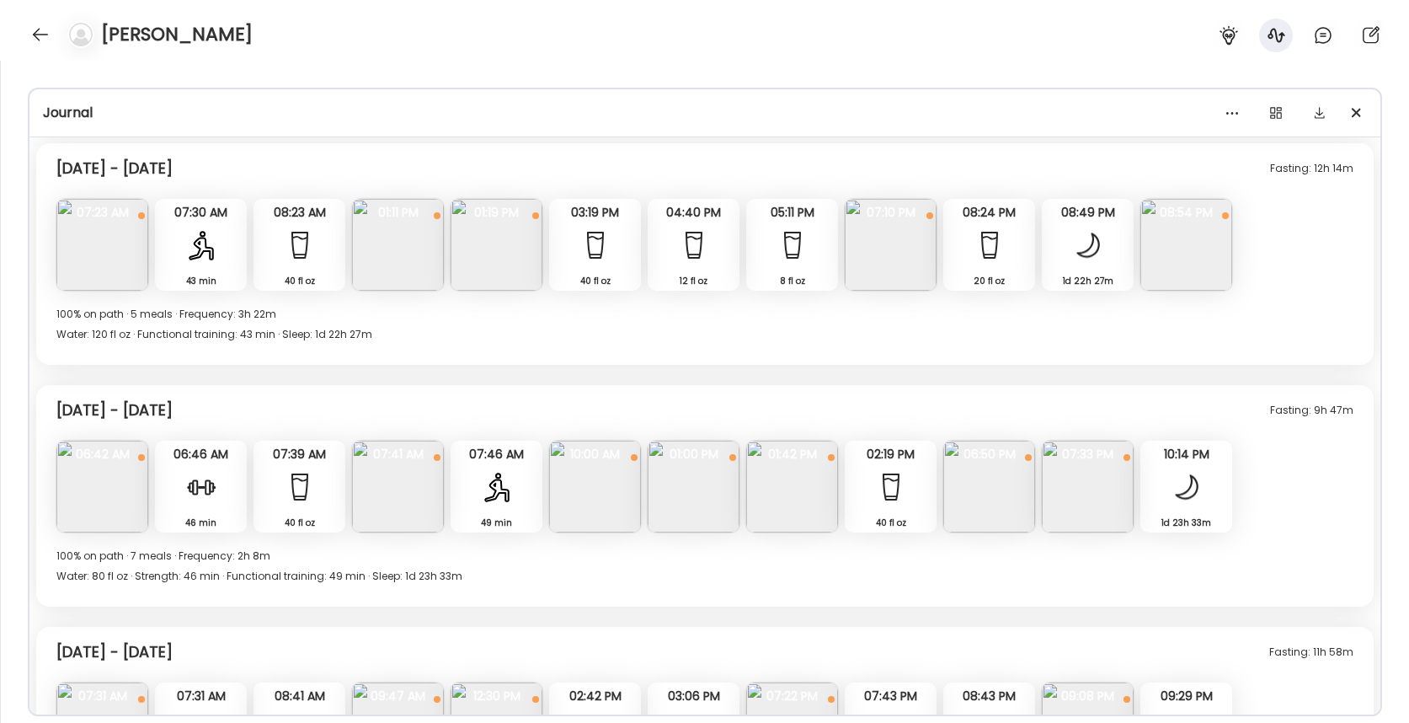
click at [497, 480] on div at bounding box center [497, 487] width 34 height 34
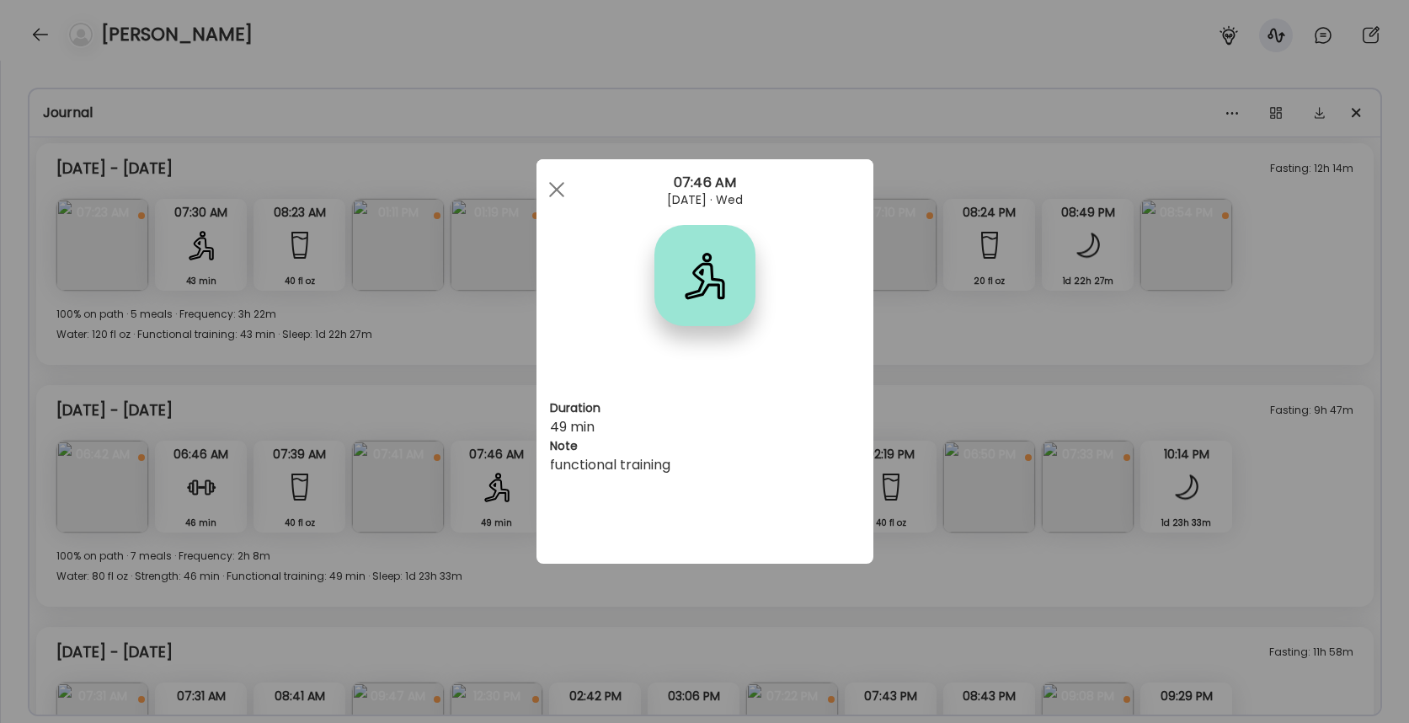
click at [479, 488] on div "Ate Coach Dashboard Wahoo! It’s official Take a moment to set up your Coach Pro…" at bounding box center [704, 361] width 1409 height 723
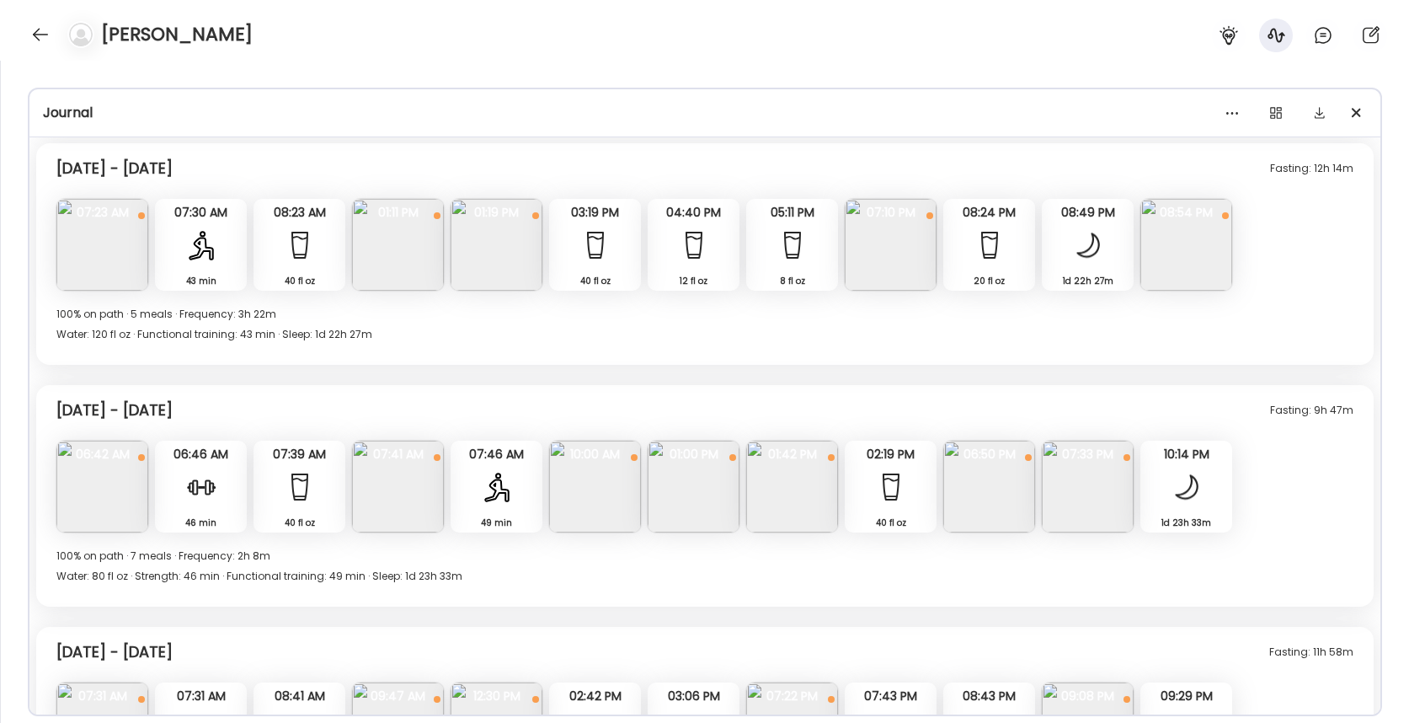
click at [205, 274] on div "43 min" at bounding box center [201, 281] width 78 height 18
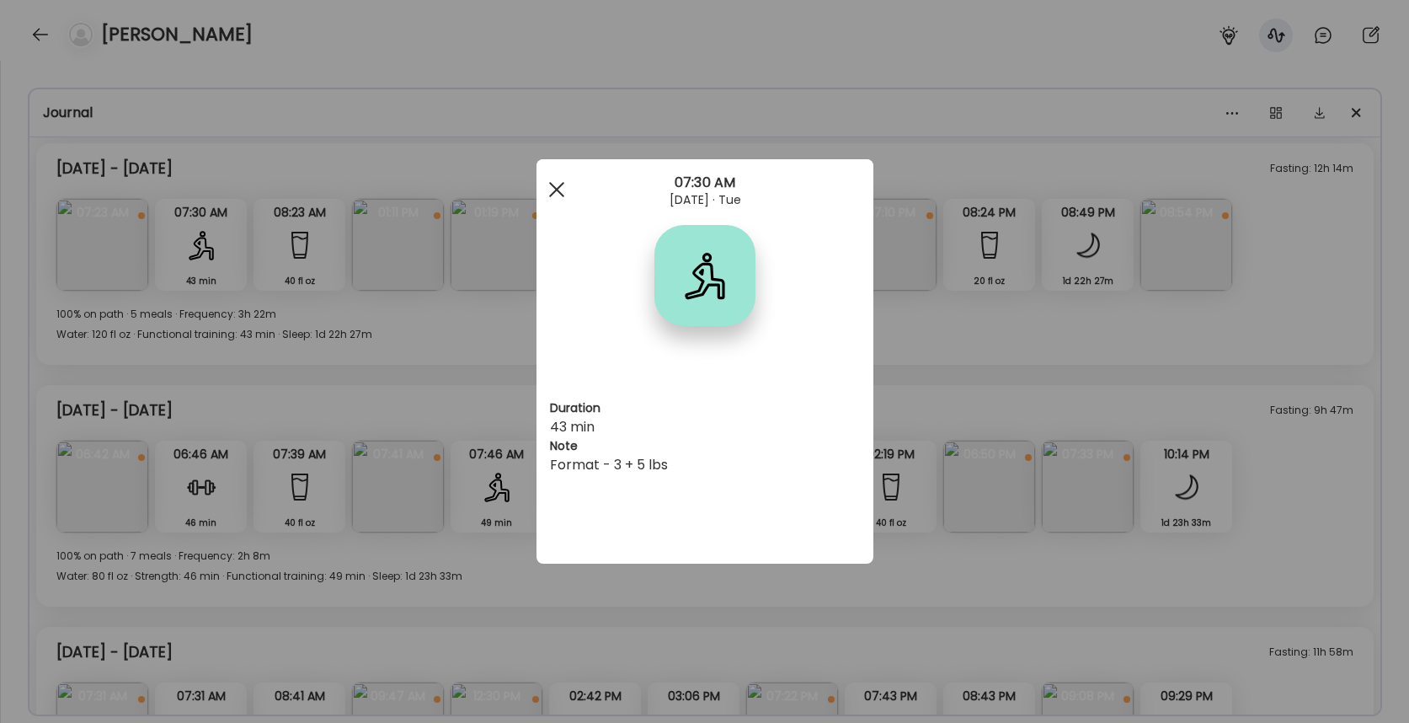
click at [555, 179] on div at bounding box center [557, 190] width 34 height 34
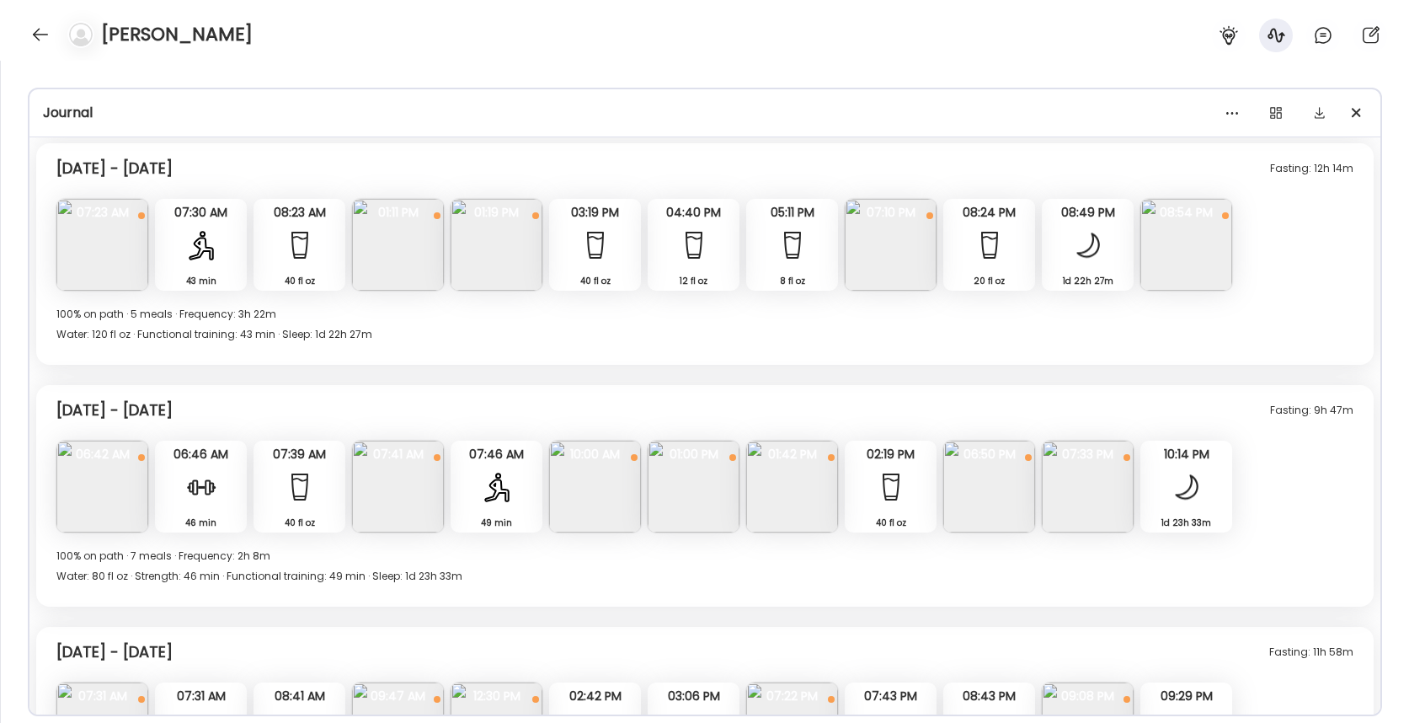
scroll to position [8708, 0]
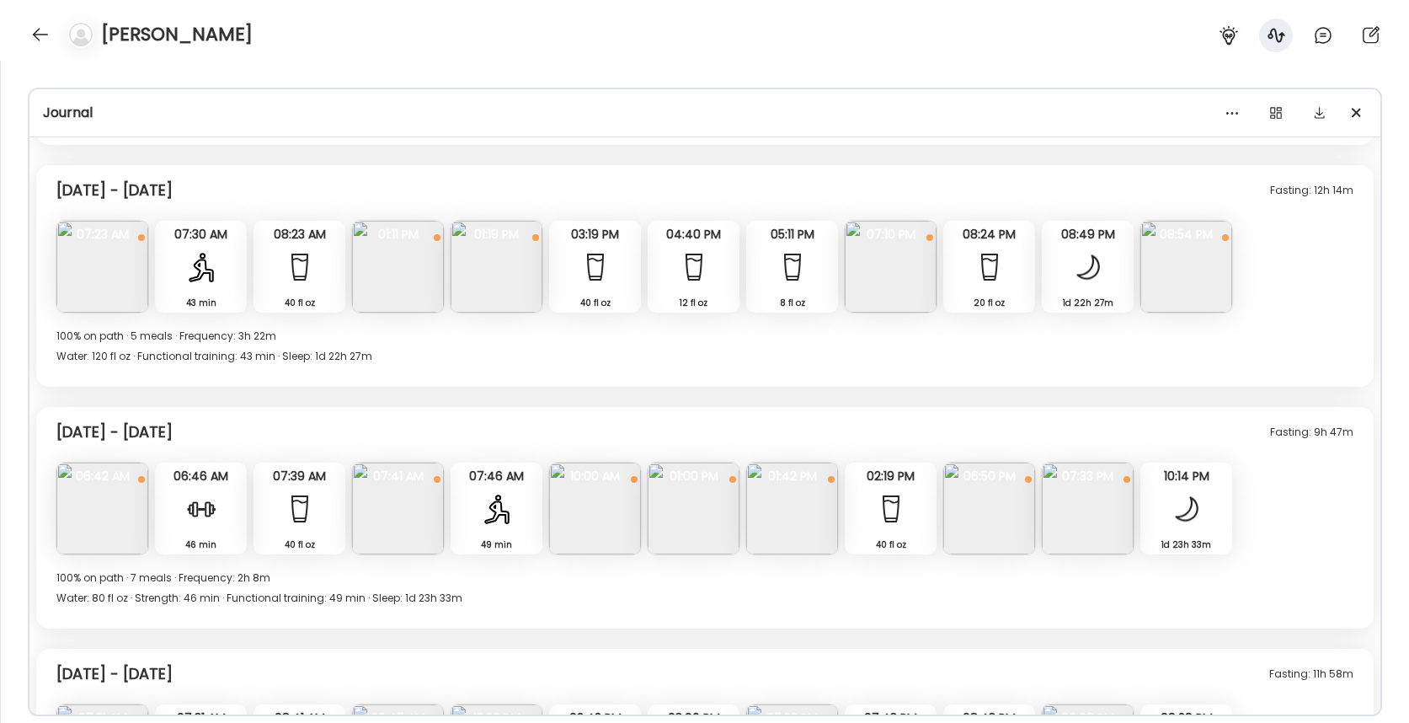
click at [406, 263] on img at bounding box center [398, 267] width 92 height 92
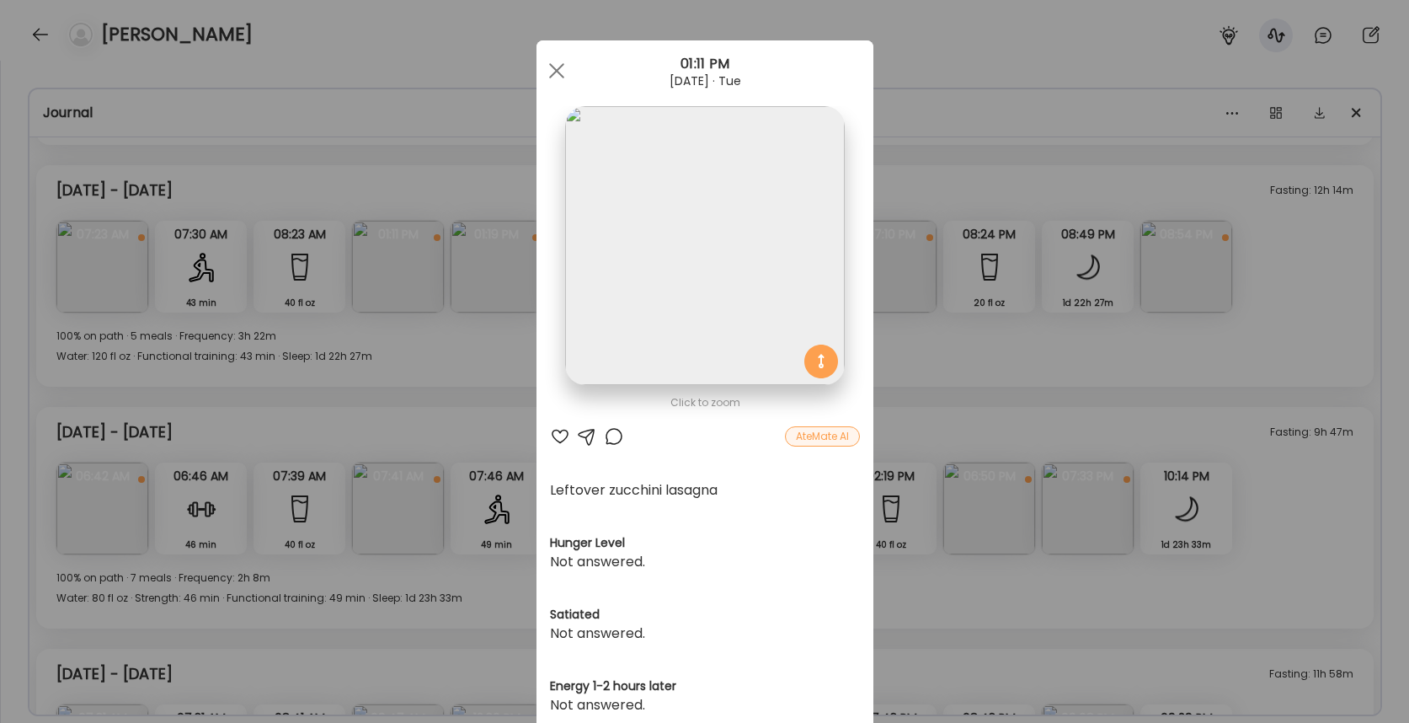
click at [449, 396] on div "Ate Coach Dashboard Wahoo! It’s official Take a moment to set up your Coach Pro…" at bounding box center [704, 361] width 1409 height 723
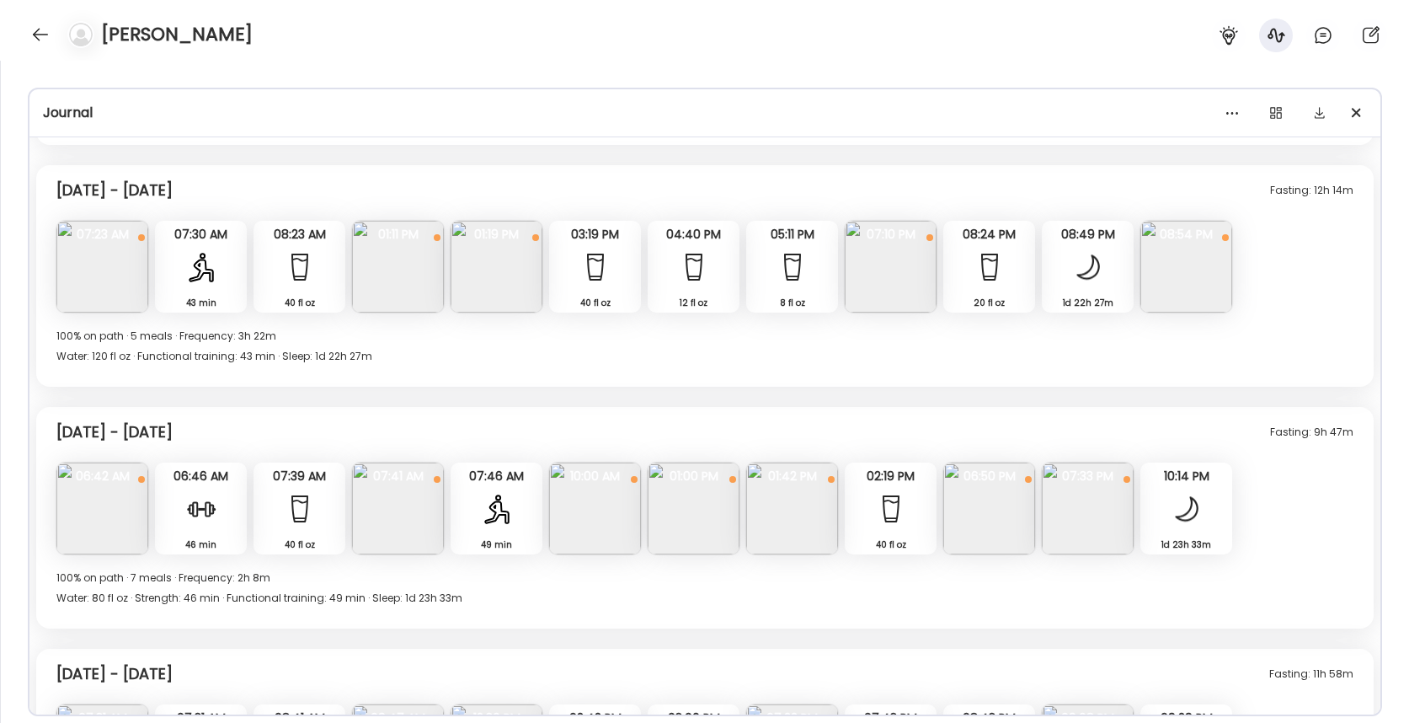
click at [505, 282] on img at bounding box center [497, 267] width 92 height 92
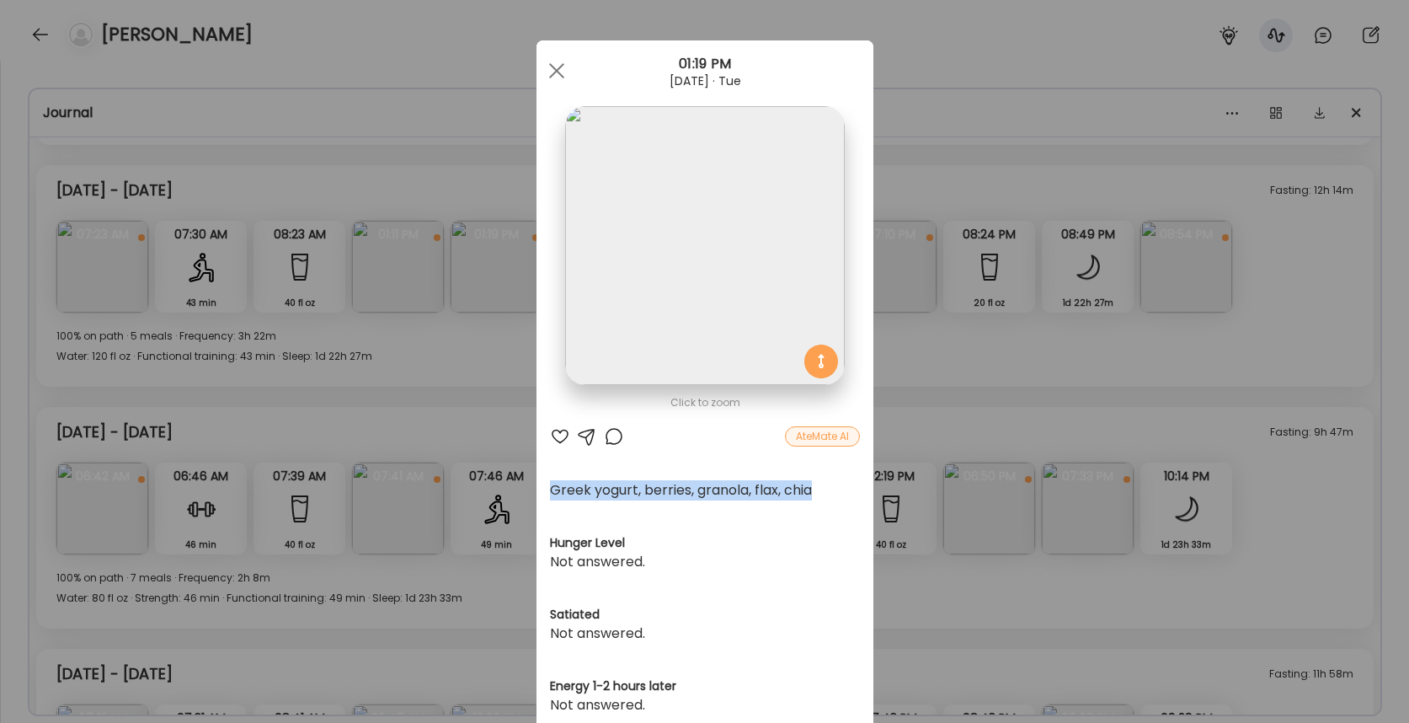
drag, startPoint x: 545, startPoint y: 492, endPoint x: 824, endPoint y: 497, distance: 278.8
click at [824, 497] on div "Click to zoom AteMate AI Greek yogurt, berries, granola, flax, chia Hunger Leve…" at bounding box center [704, 644] width 337 height 1209
click at [954, 376] on div "Ate Coach Dashboard Wahoo! It’s official Take a moment to set up your Coach Pro…" at bounding box center [704, 361] width 1409 height 723
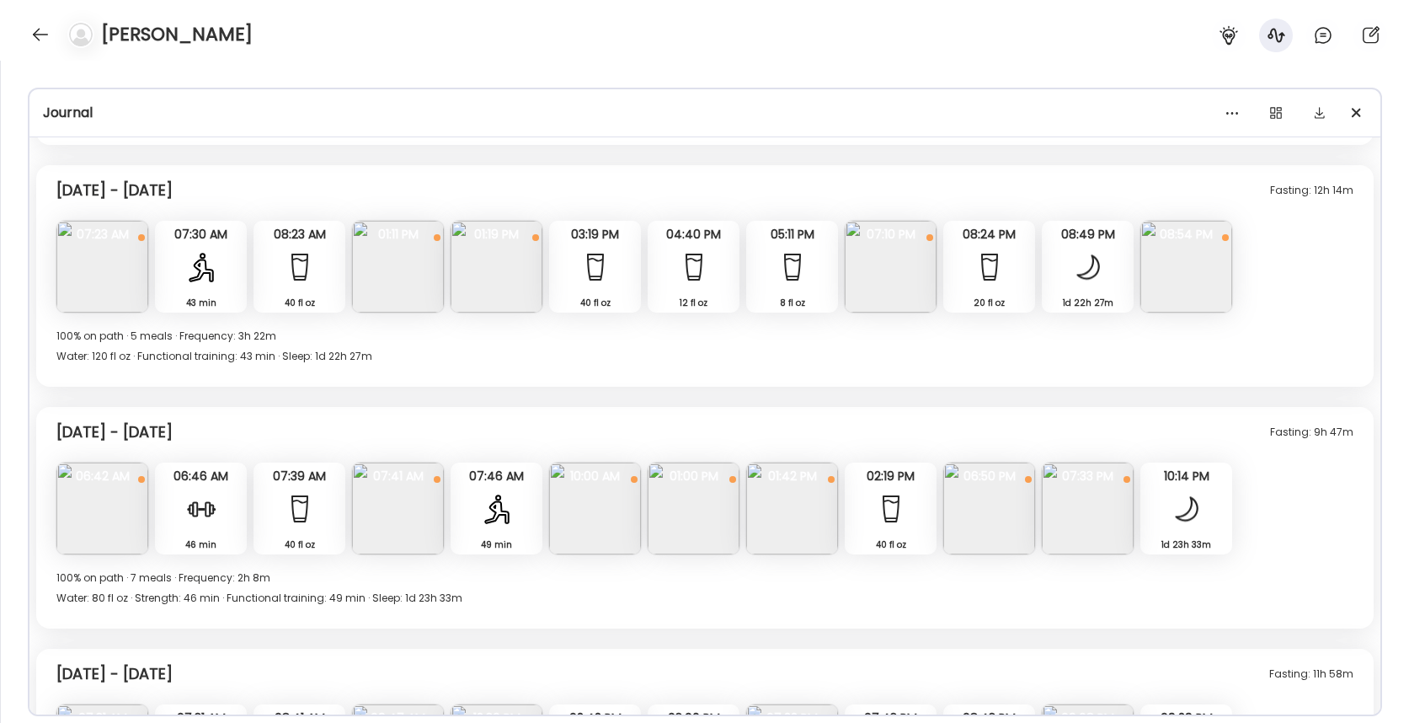
click at [897, 277] on img at bounding box center [891, 267] width 92 height 92
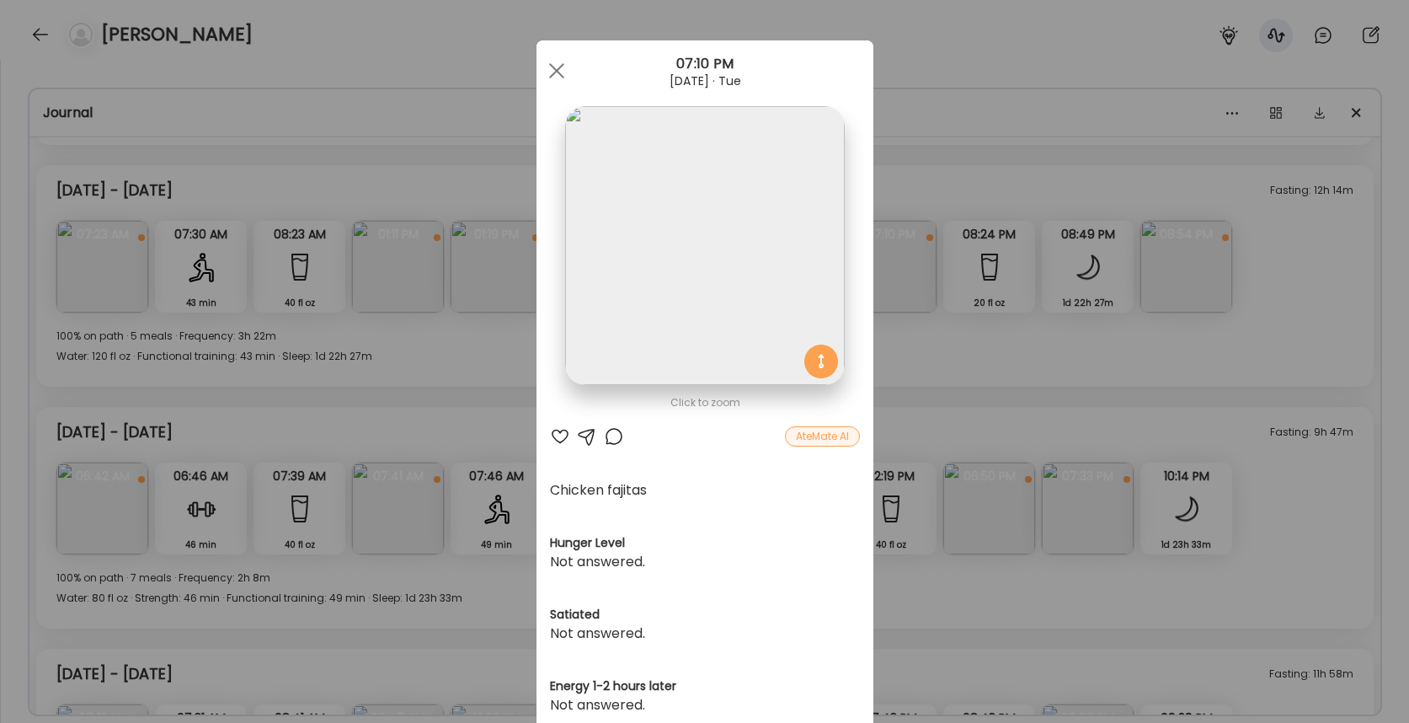
click at [1003, 307] on div "Ate Coach Dashboard Wahoo! It’s official Take a moment to set up your Coach Pro…" at bounding box center [704, 361] width 1409 height 723
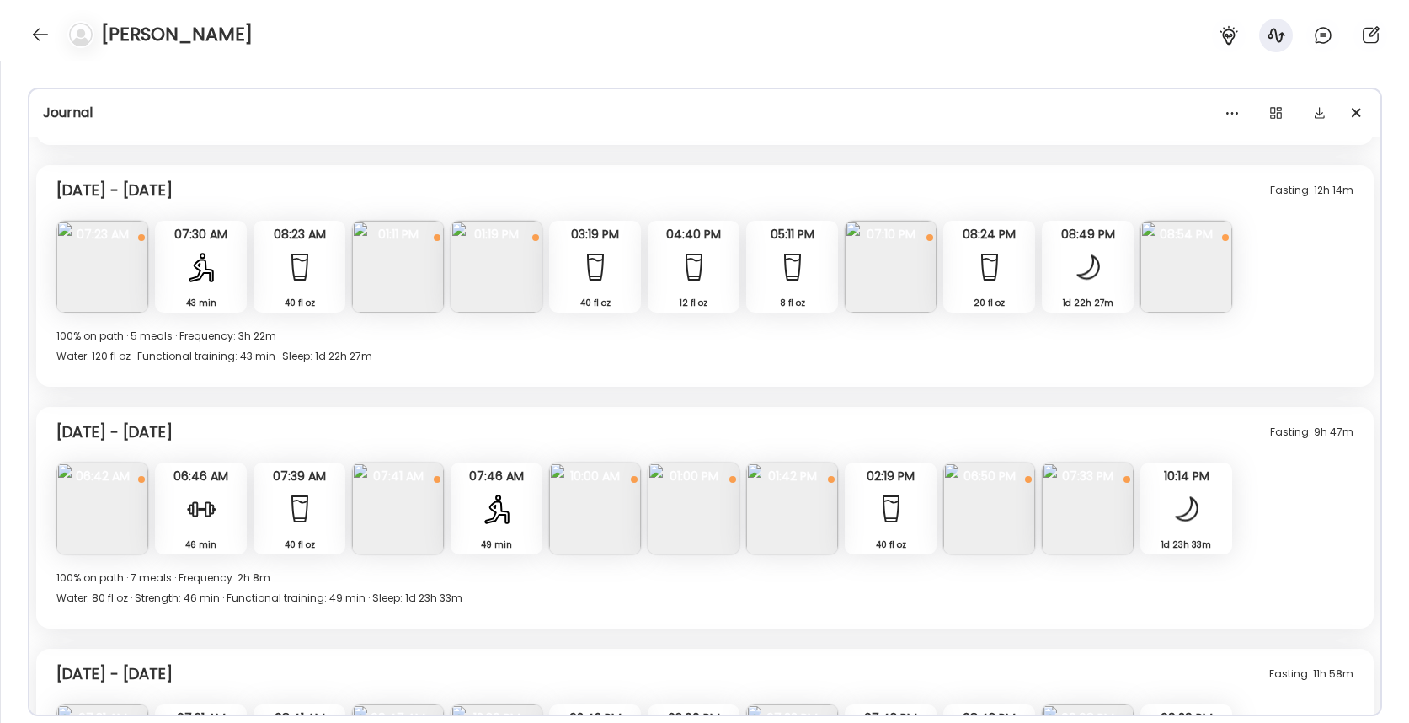
click at [1172, 290] on img at bounding box center [1186, 267] width 92 height 92
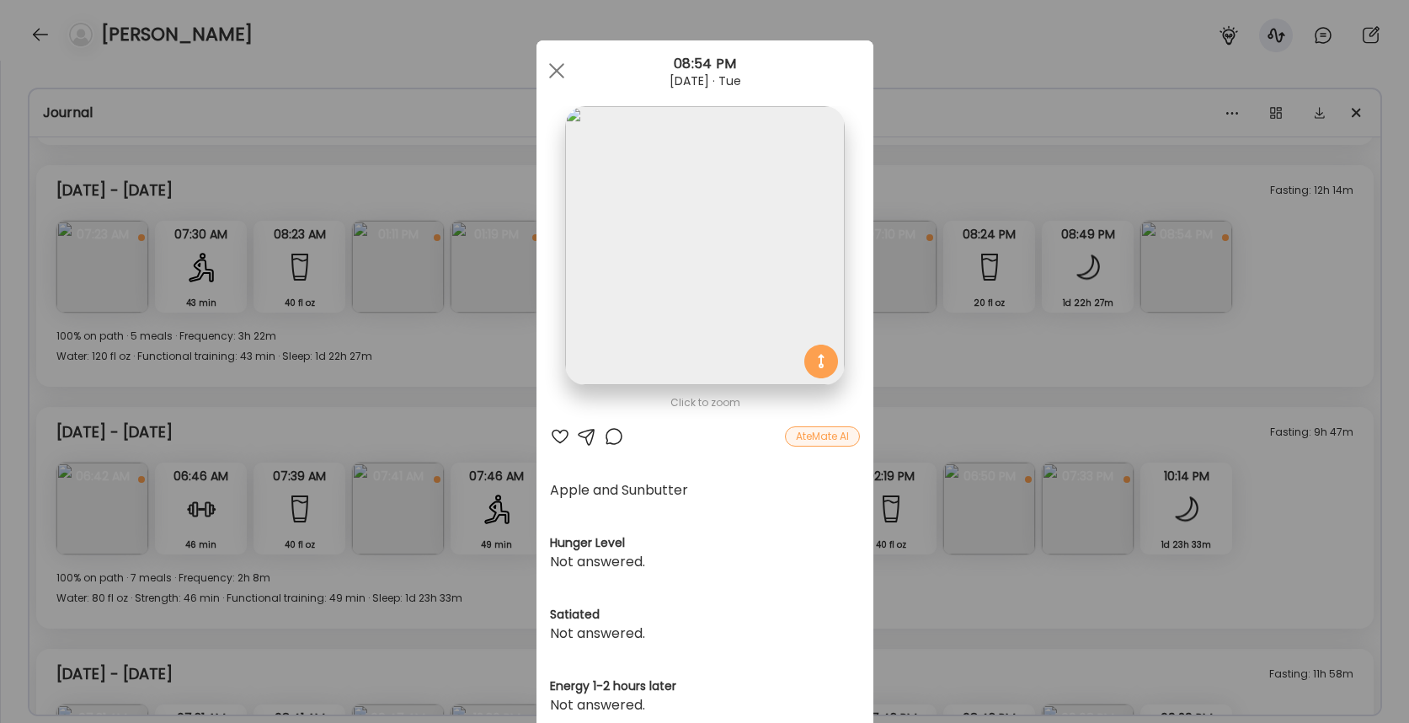
click at [467, 416] on div "Ate Coach Dashboard Wahoo! It’s official Take a moment to set up your Coach Pro…" at bounding box center [704, 361] width 1409 height 723
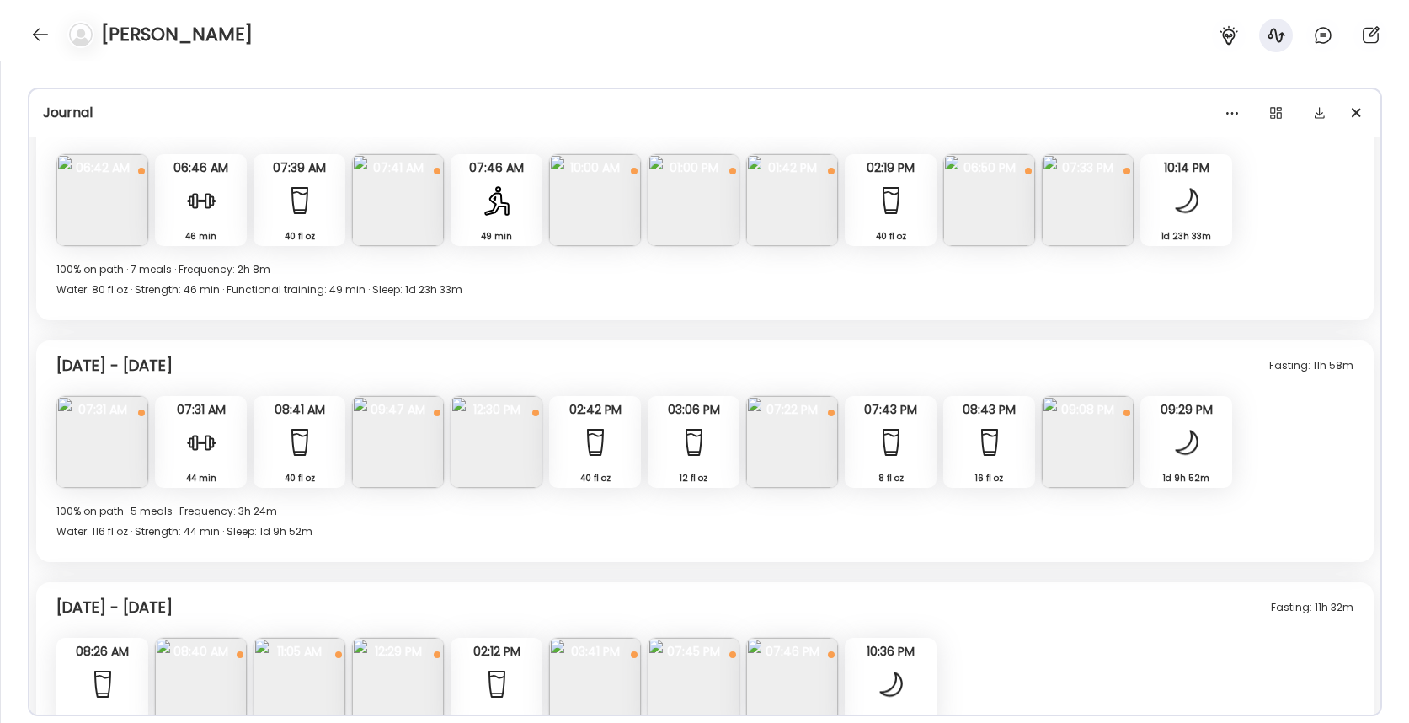
scroll to position [9028, 0]
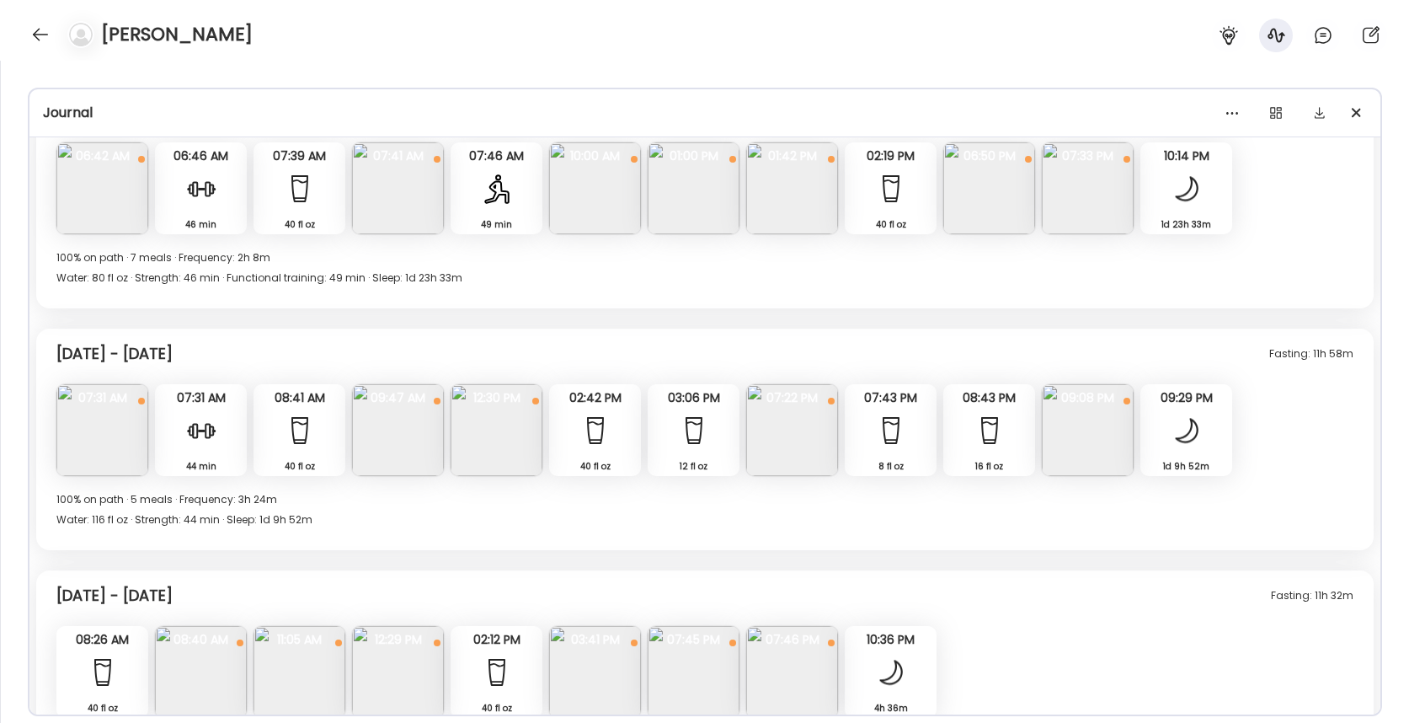
click at [488, 414] on img at bounding box center [497, 430] width 92 height 92
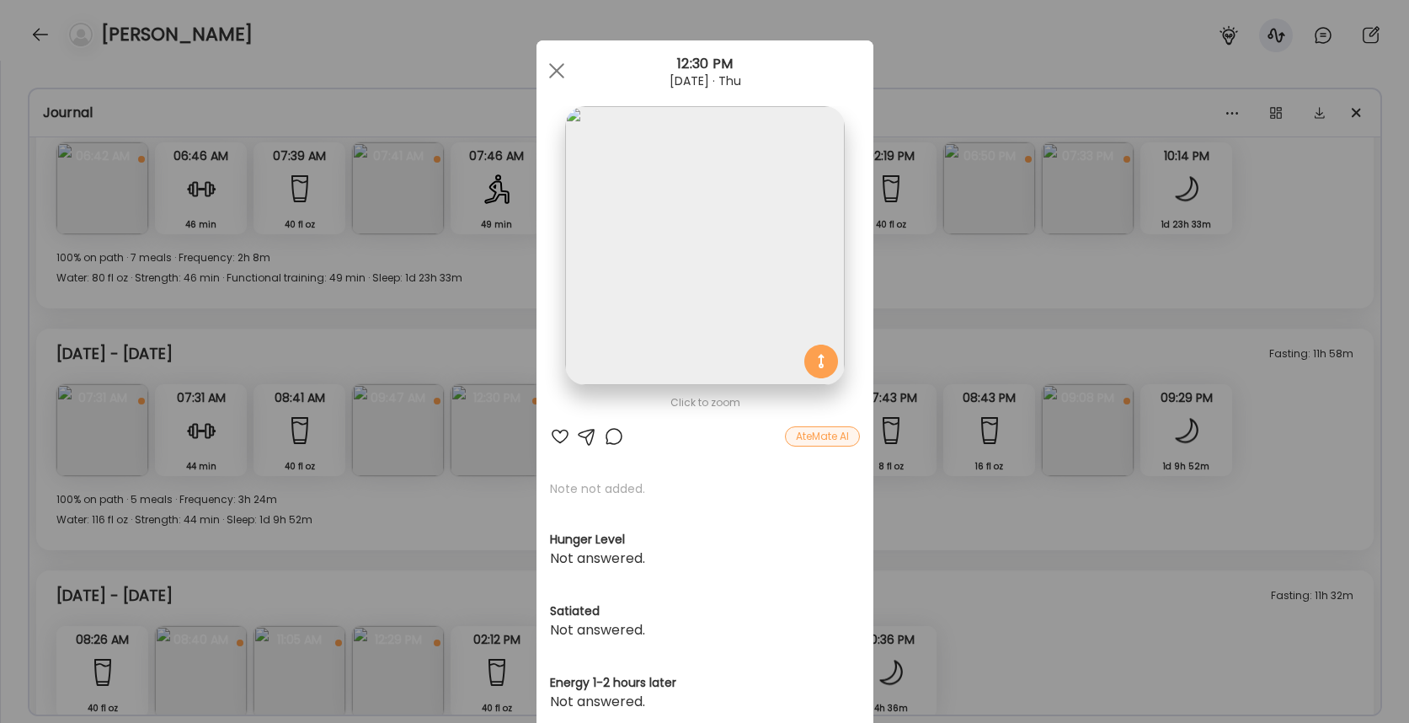
click at [465, 463] on div "Ate Coach Dashboard Wahoo! It’s official Take a moment to set up your Coach Pro…" at bounding box center [704, 361] width 1409 height 723
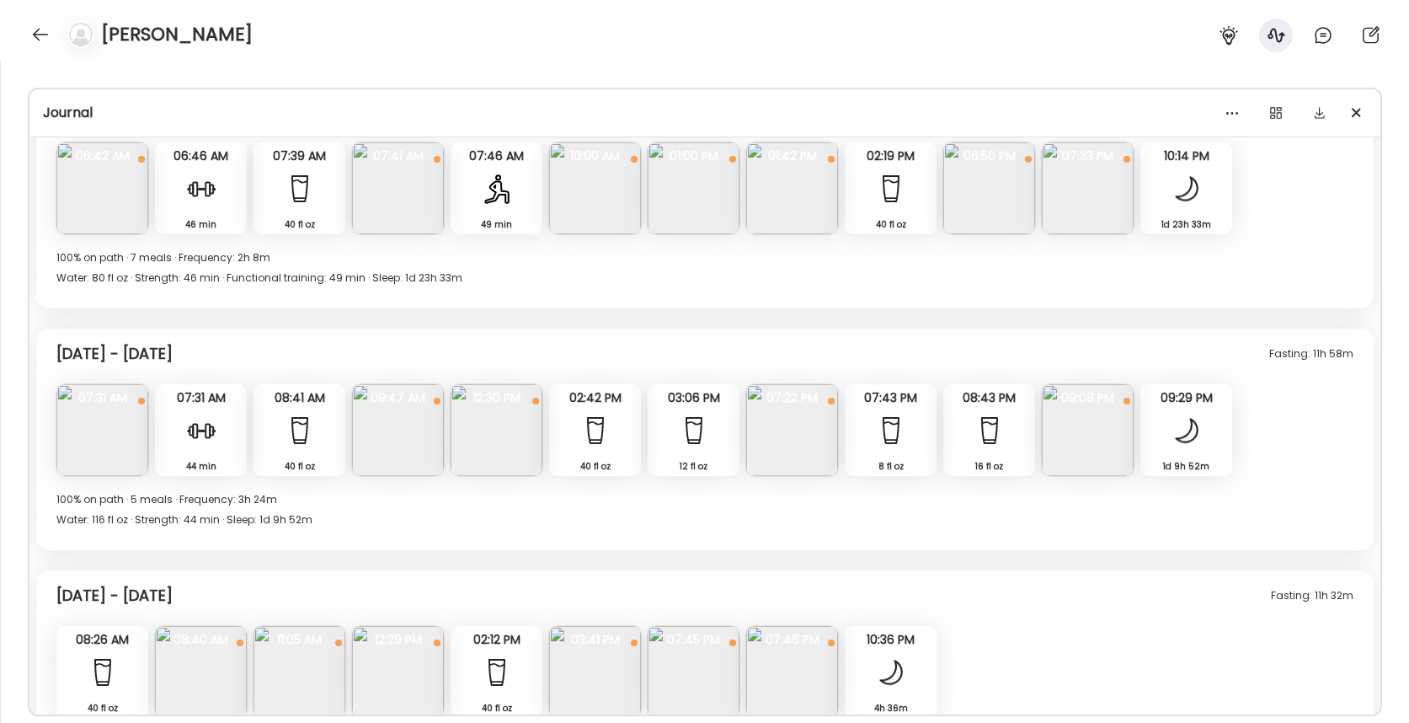
click at [488, 440] on img at bounding box center [497, 430] width 92 height 92
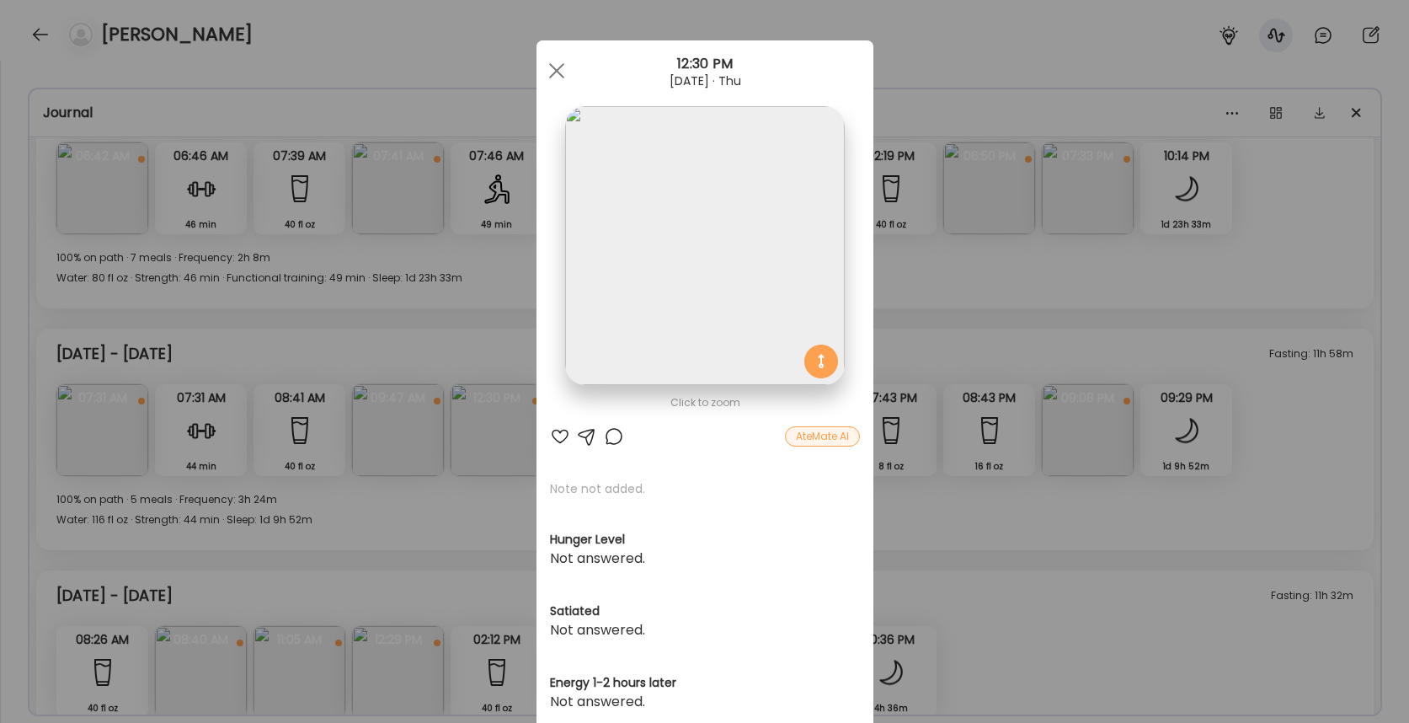
click at [482, 465] on div "Ate Coach Dashboard Wahoo! It’s official Take a moment to set up your Coach Pro…" at bounding box center [704, 361] width 1409 height 723
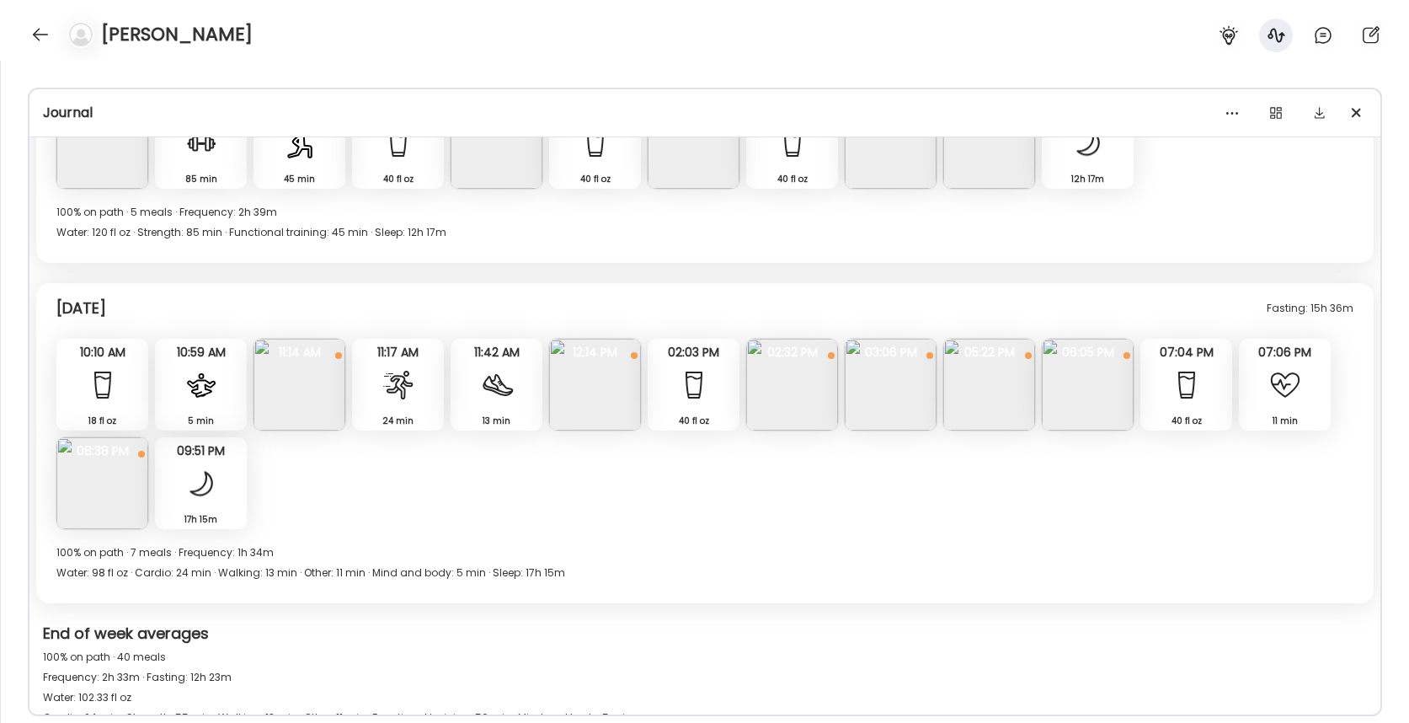
scroll to position [9796, 0]
click at [1115, 376] on img at bounding box center [1088, 387] width 92 height 92
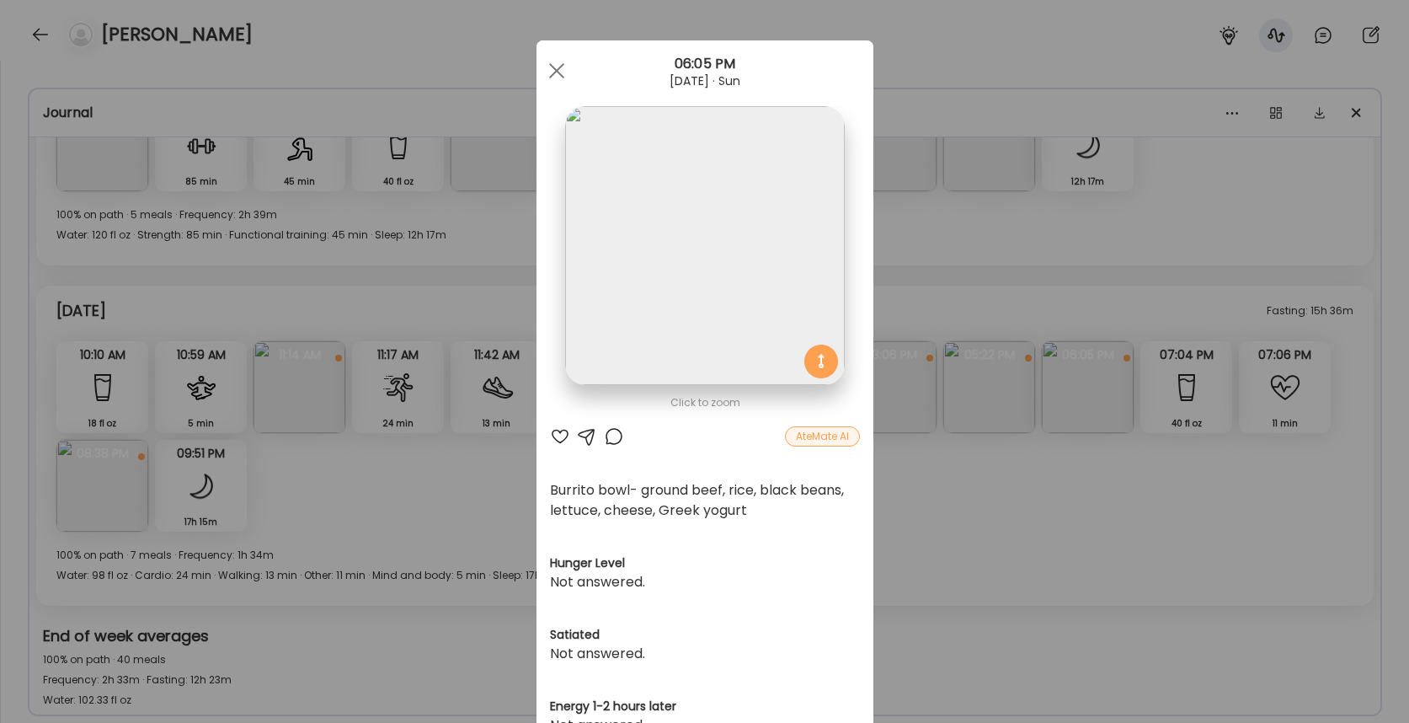
click at [1000, 456] on div "Ate Coach Dashboard Wahoo! It’s official Take a moment to set up your Coach Pro…" at bounding box center [704, 361] width 1409 height 723
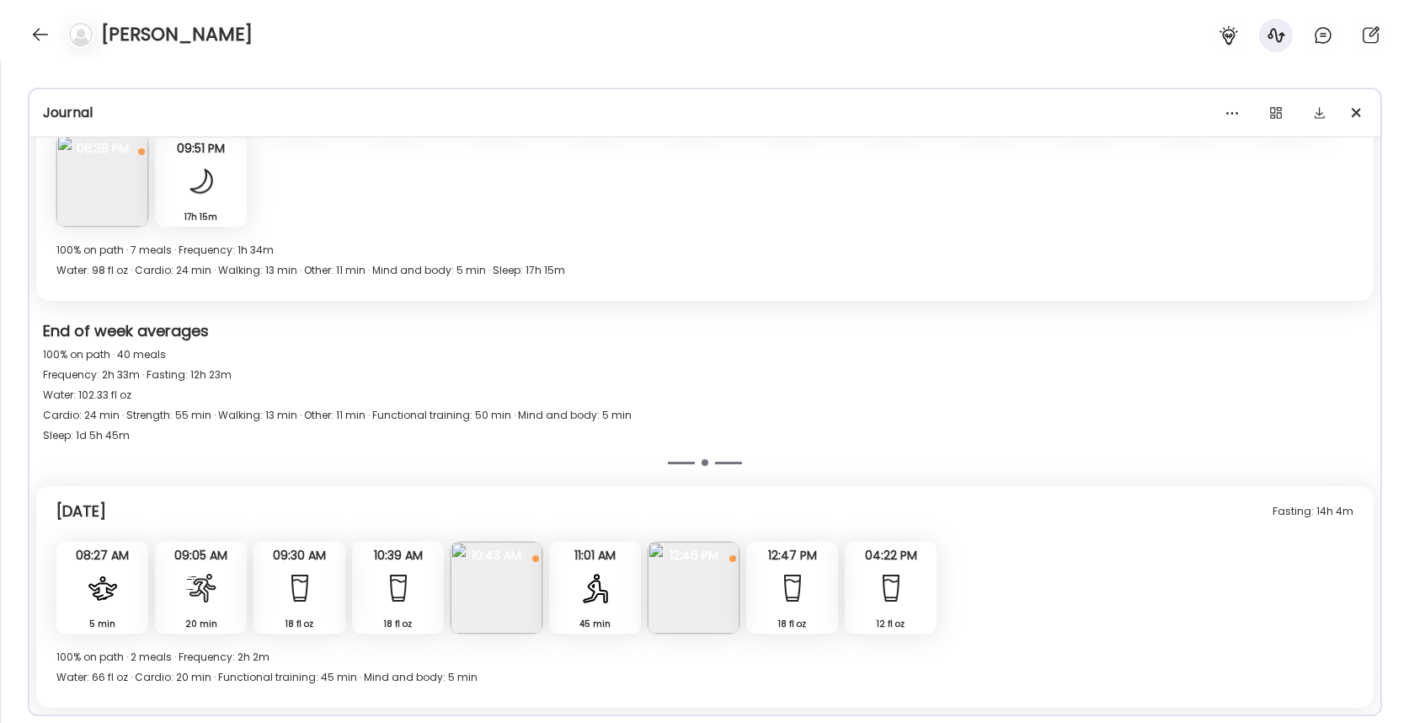
scroll to position [9980, 0]
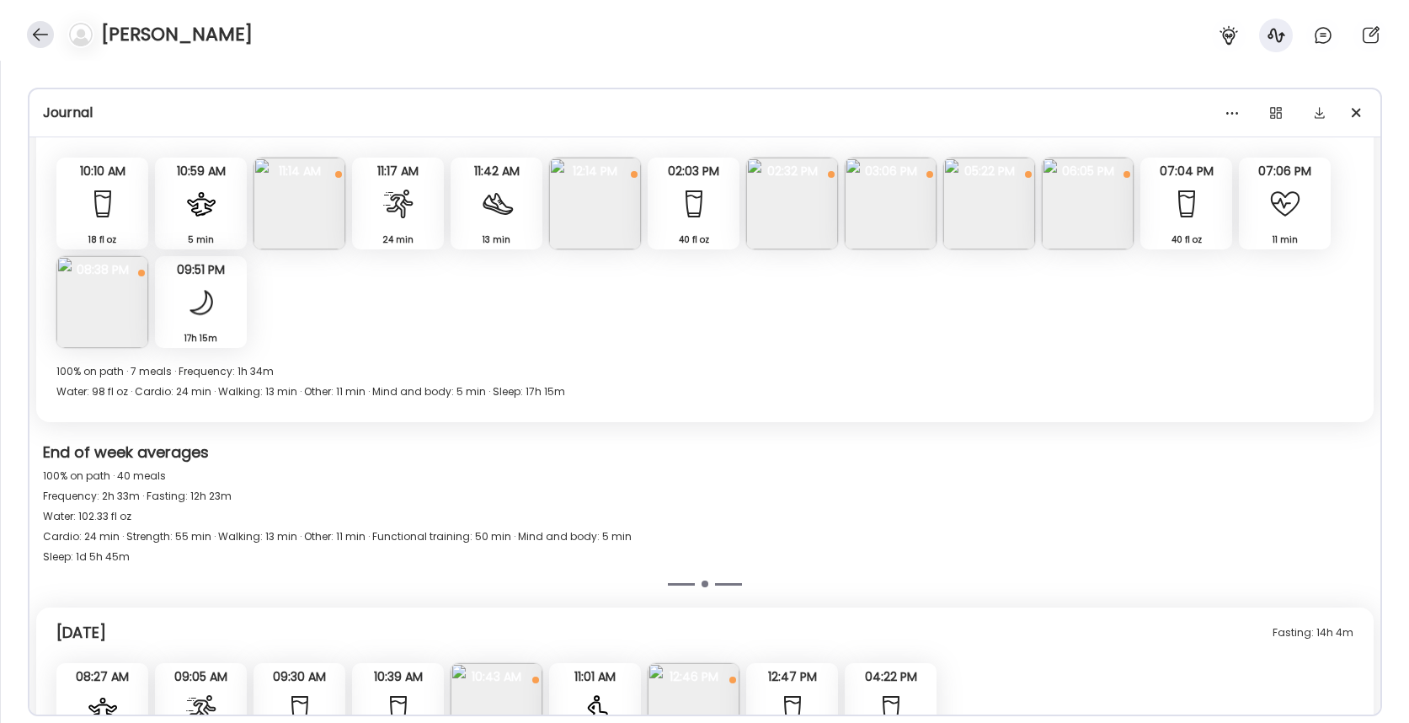
click at [31, 33] on div at bounding box center [40, 34] width 27 height 27
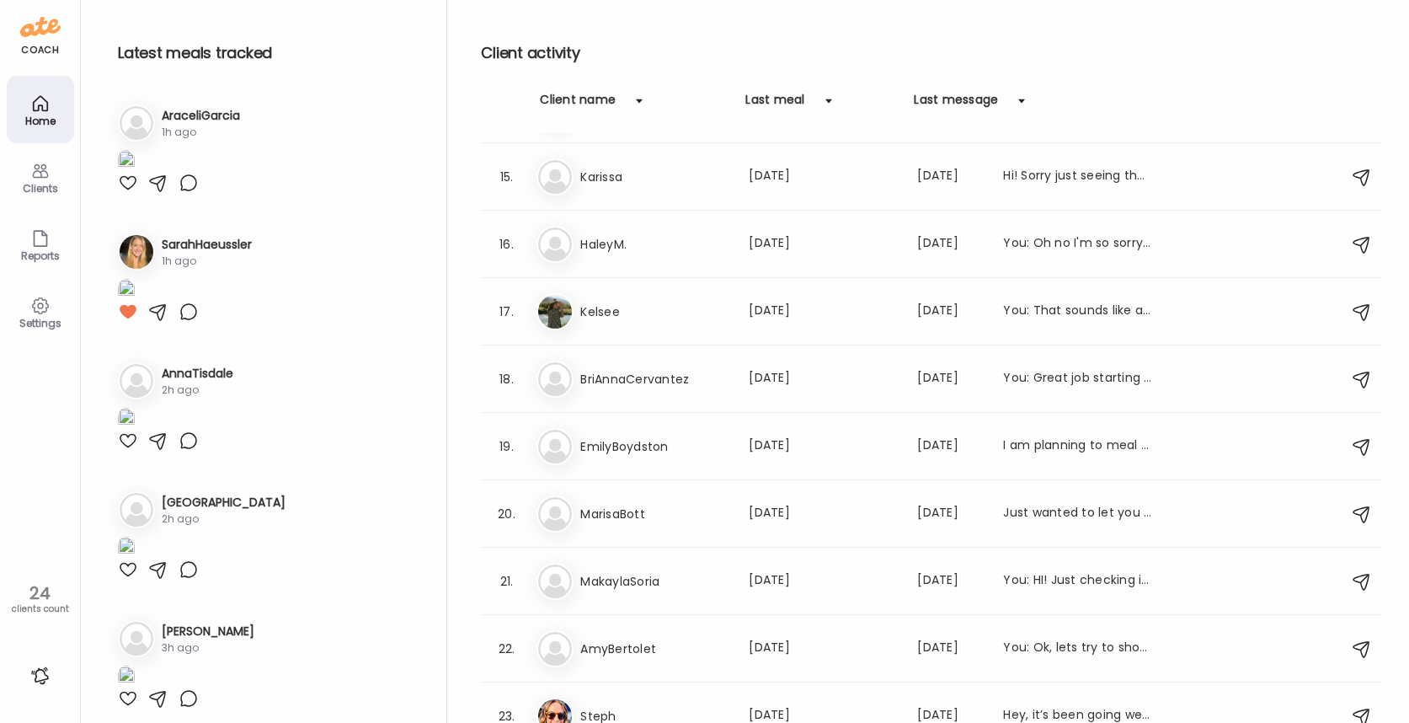
scroll to position [1019, 0]
